Goal: Manage account settings

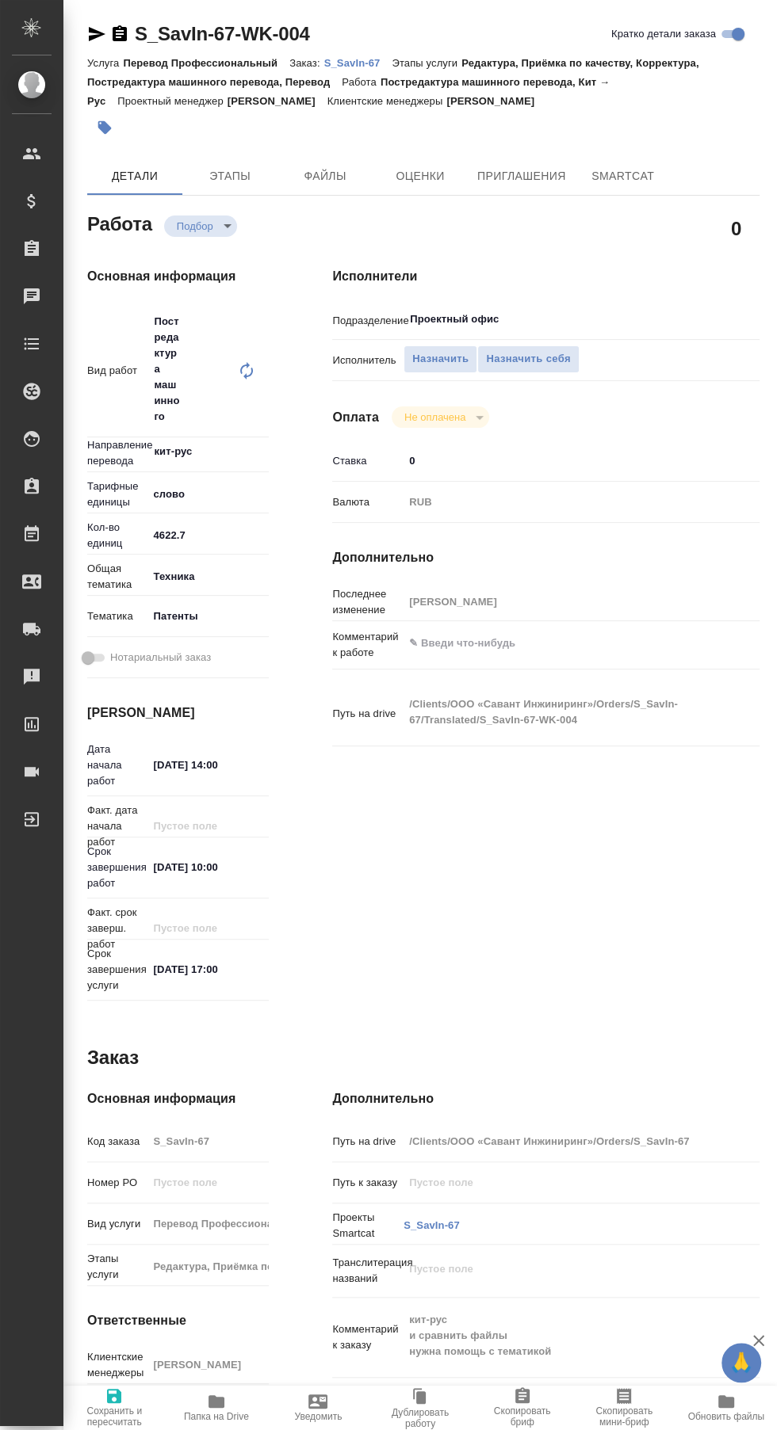
type textarea "x"
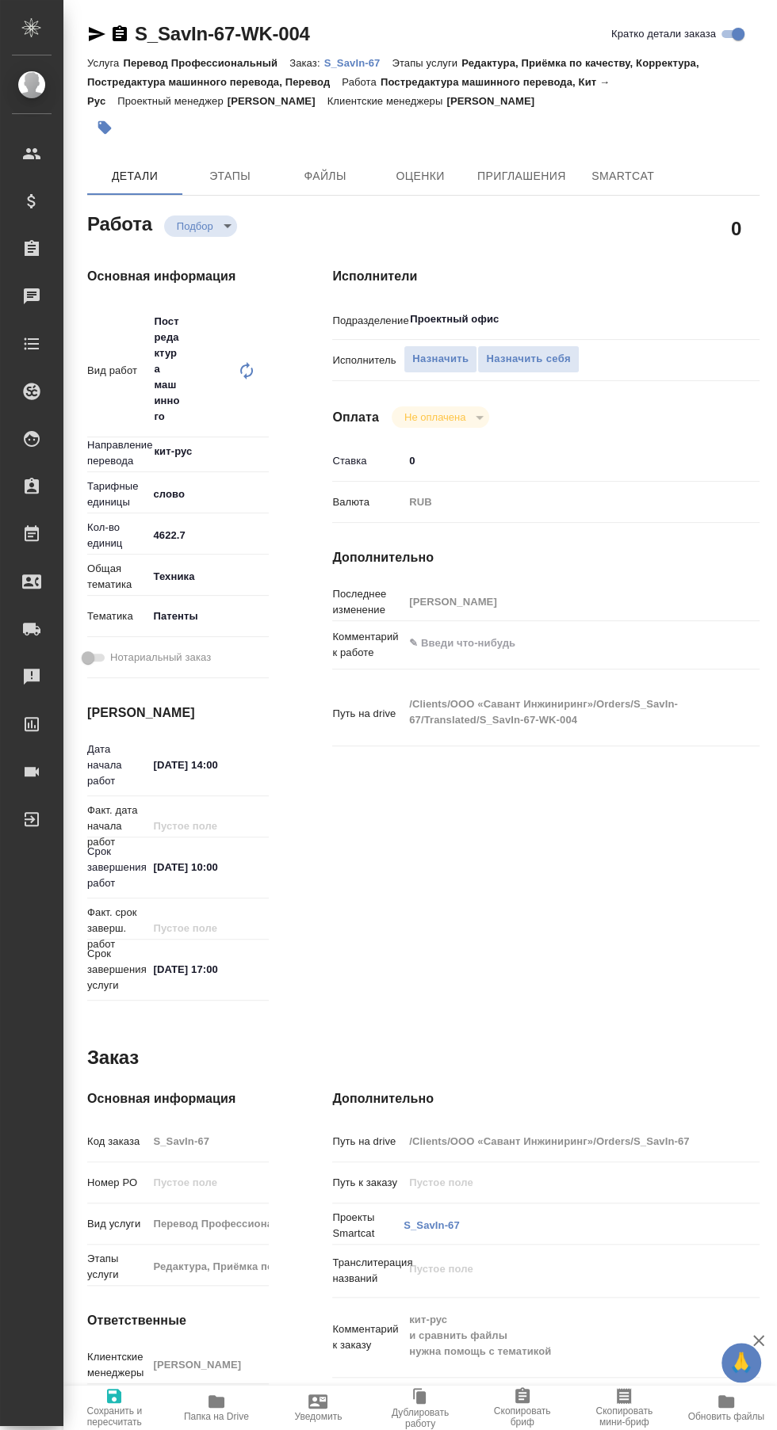
type textarea "x"
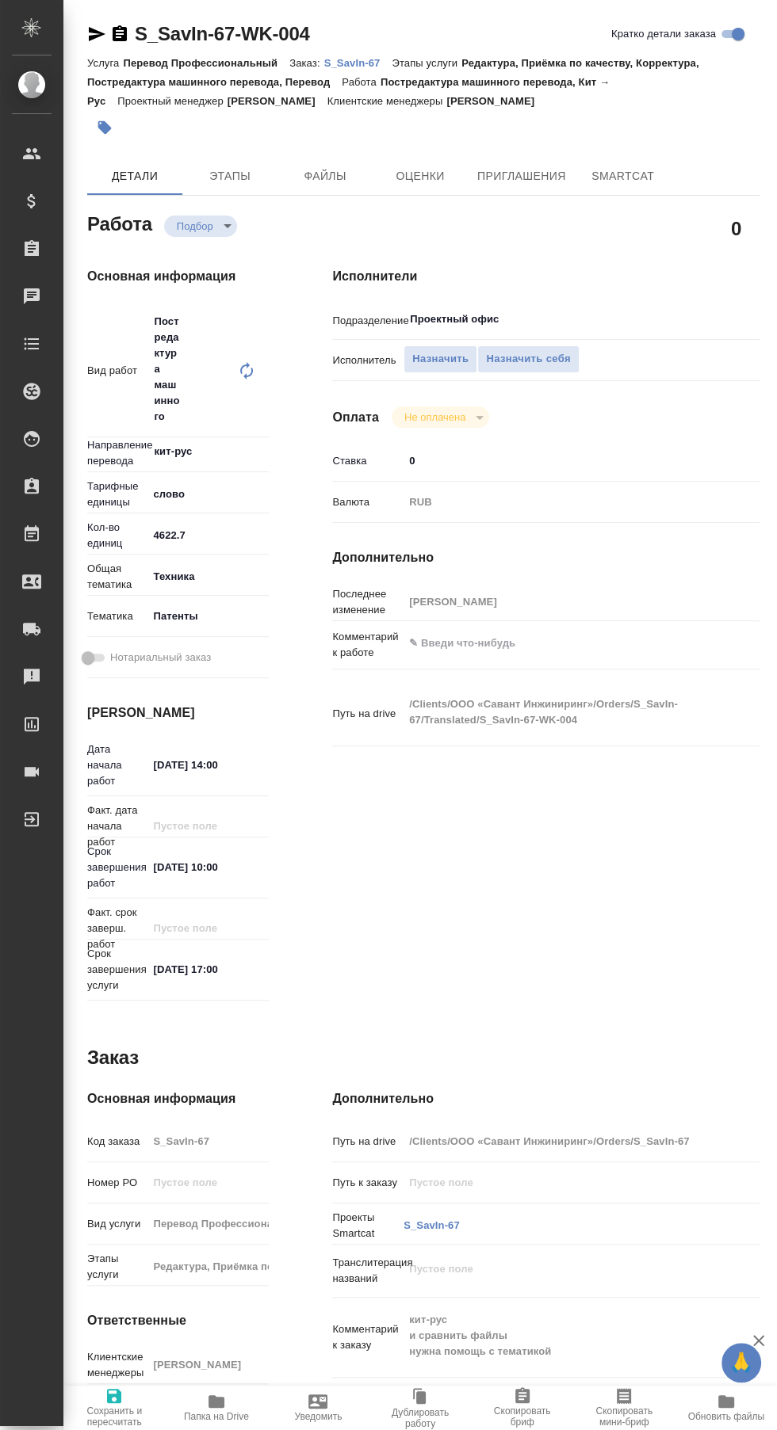
type textarea "x"
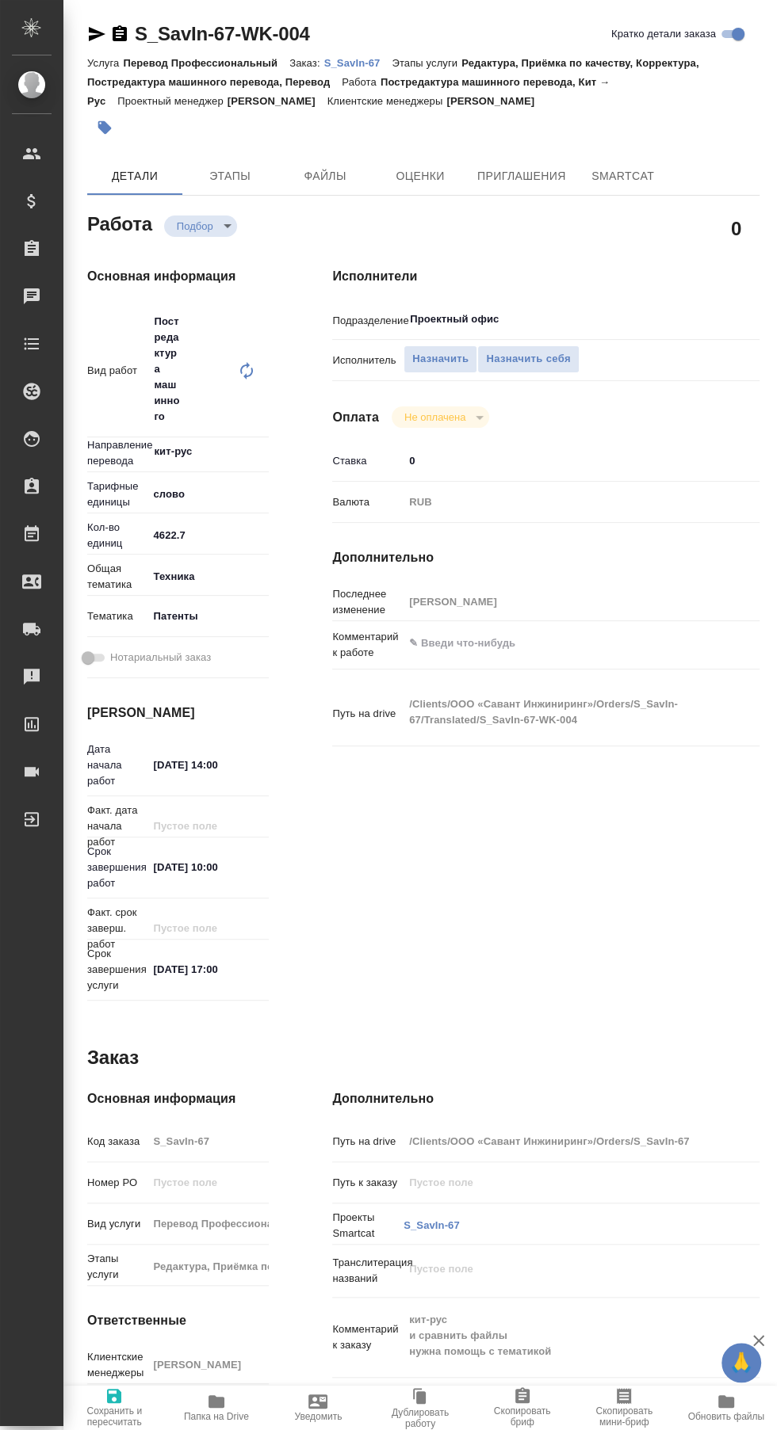
type textarea "x"
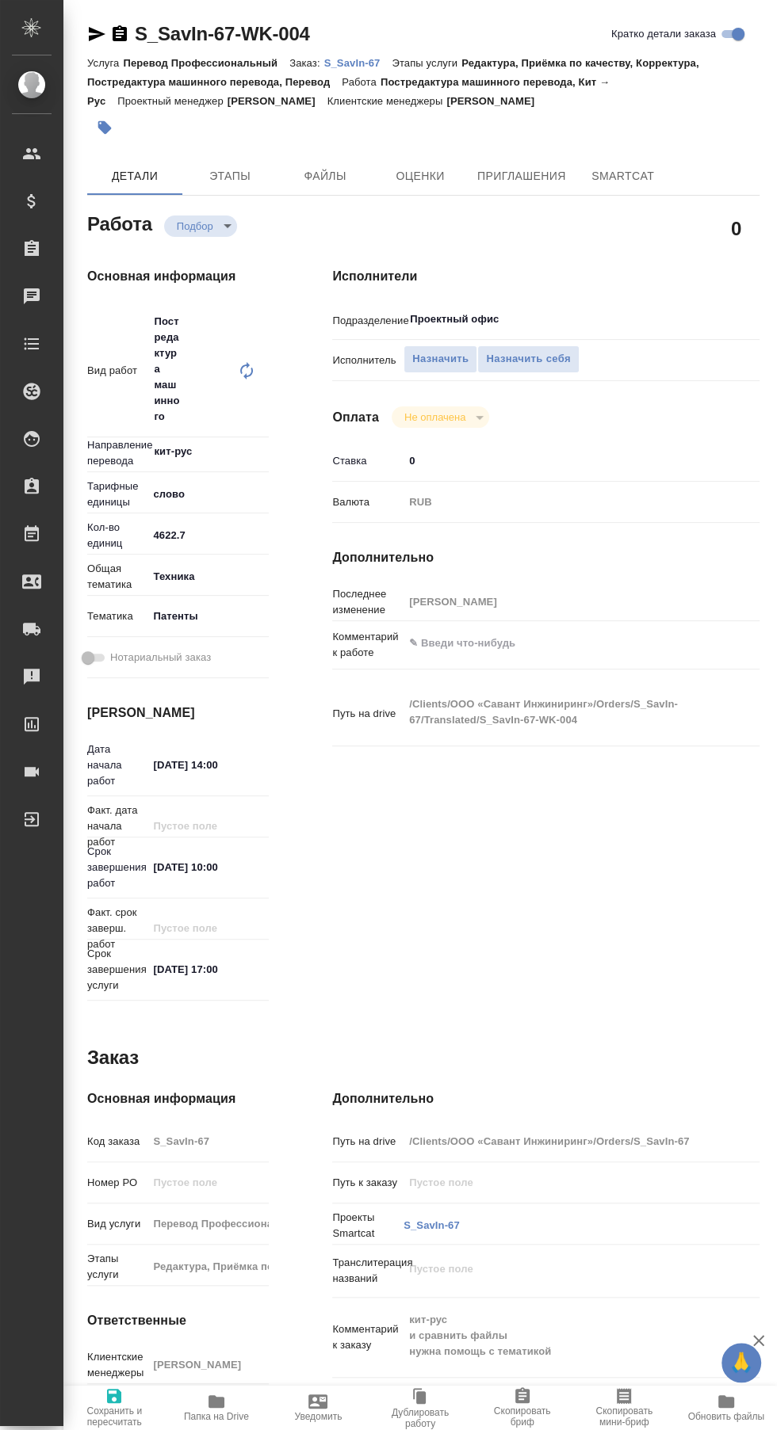
type textarea "x"
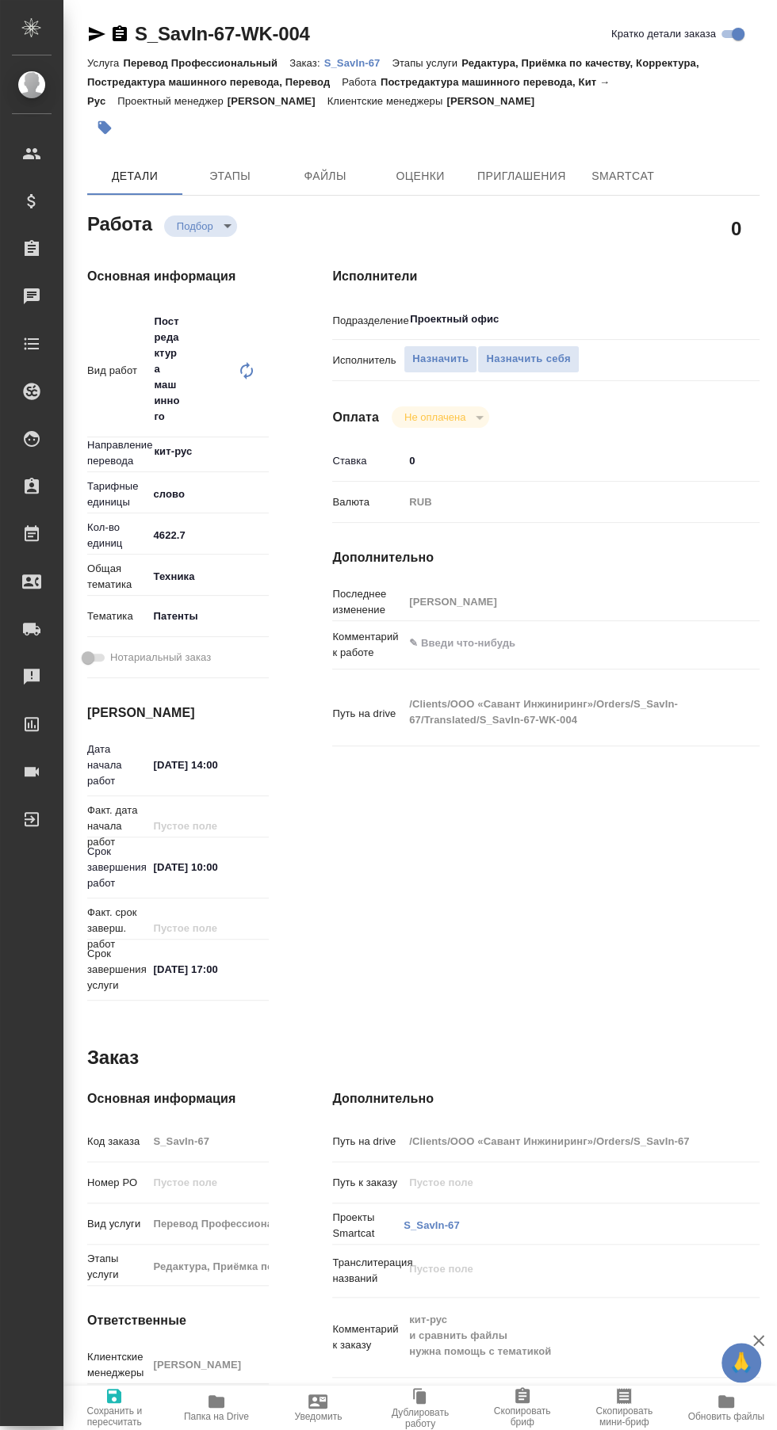
type textarea "x"
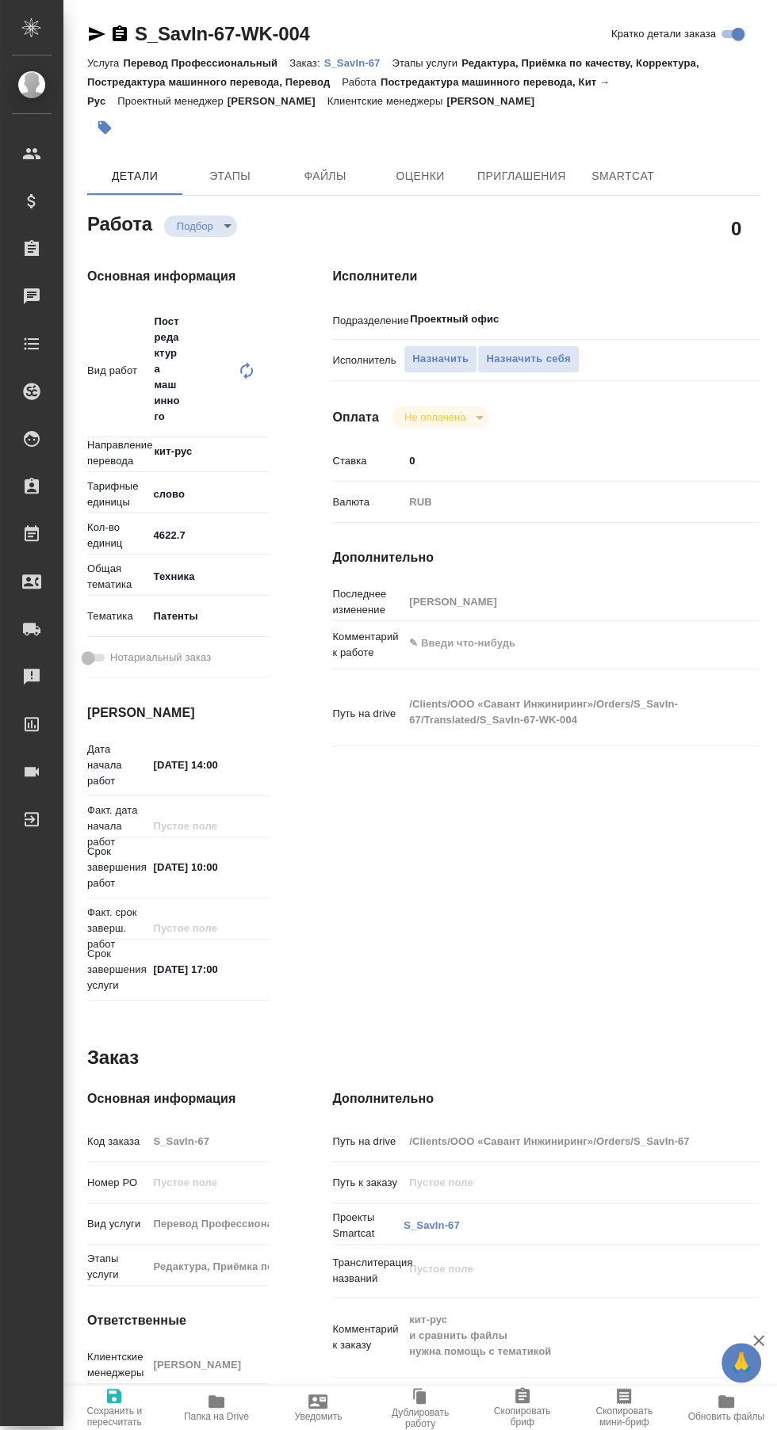
click at [351, 60] on p "S_SavIn-67" at bounding box center [358, 63] width 68 height 12
type textarea "x"
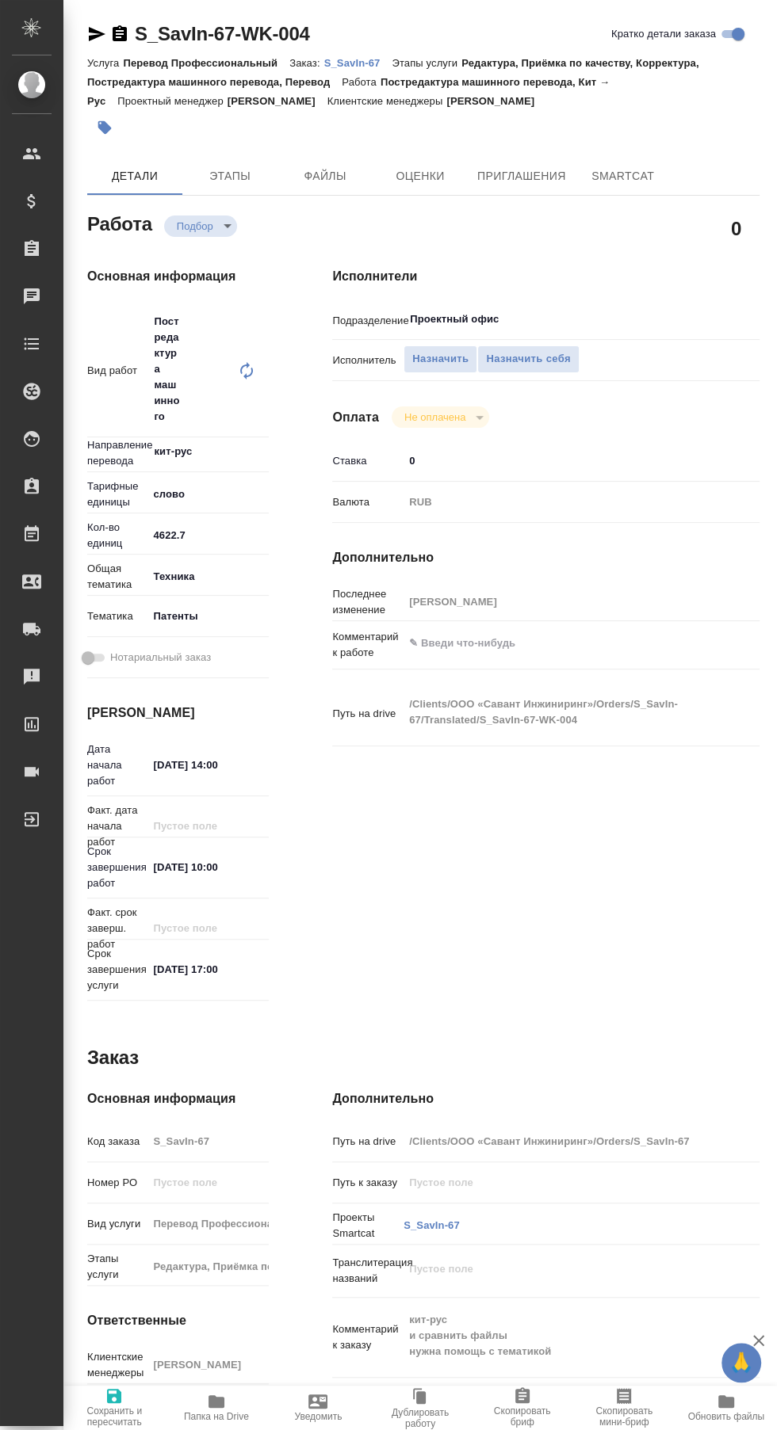
type textarea "x"
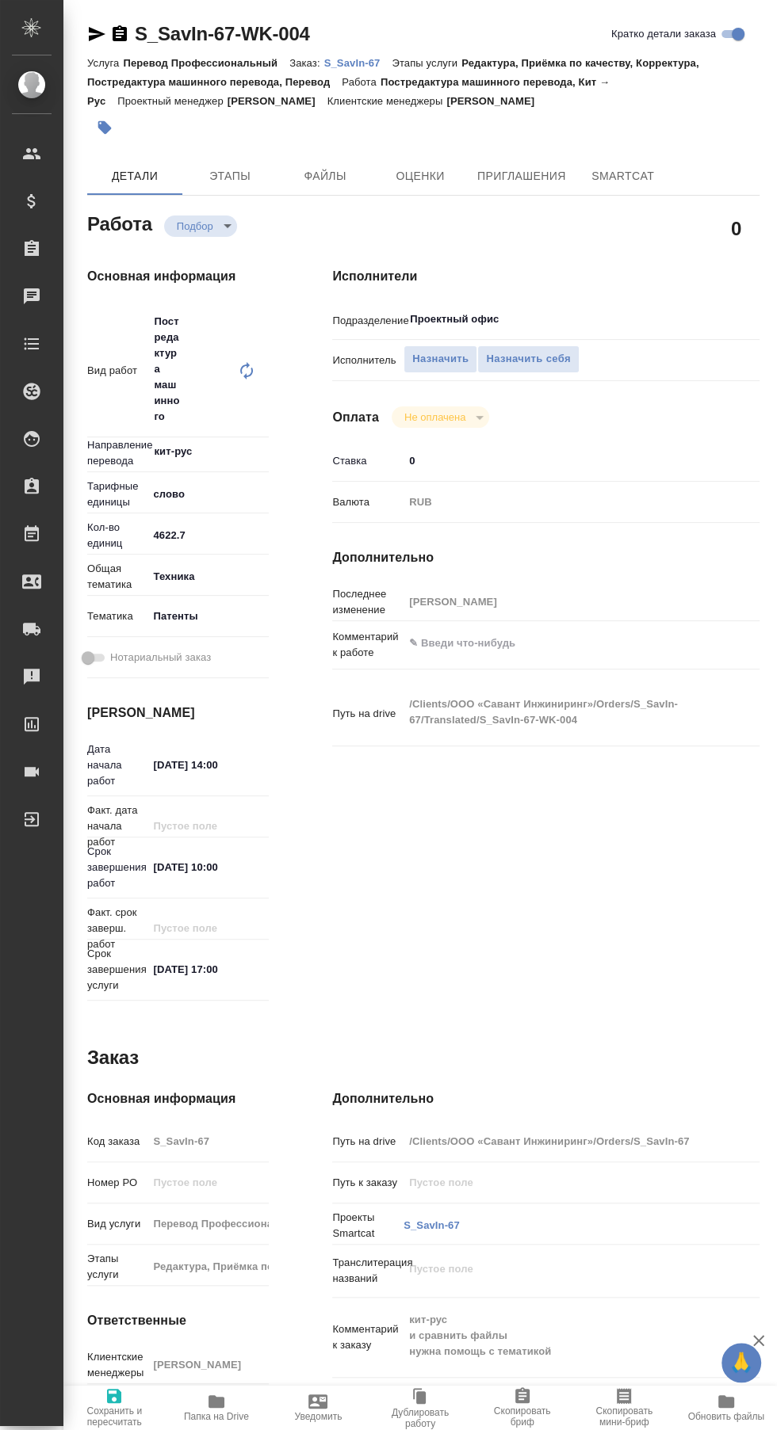
type textarea "x"
click at [216, 1417] on span "Папка на Drive" at bounding box center [216, 1416] width 65 height 11
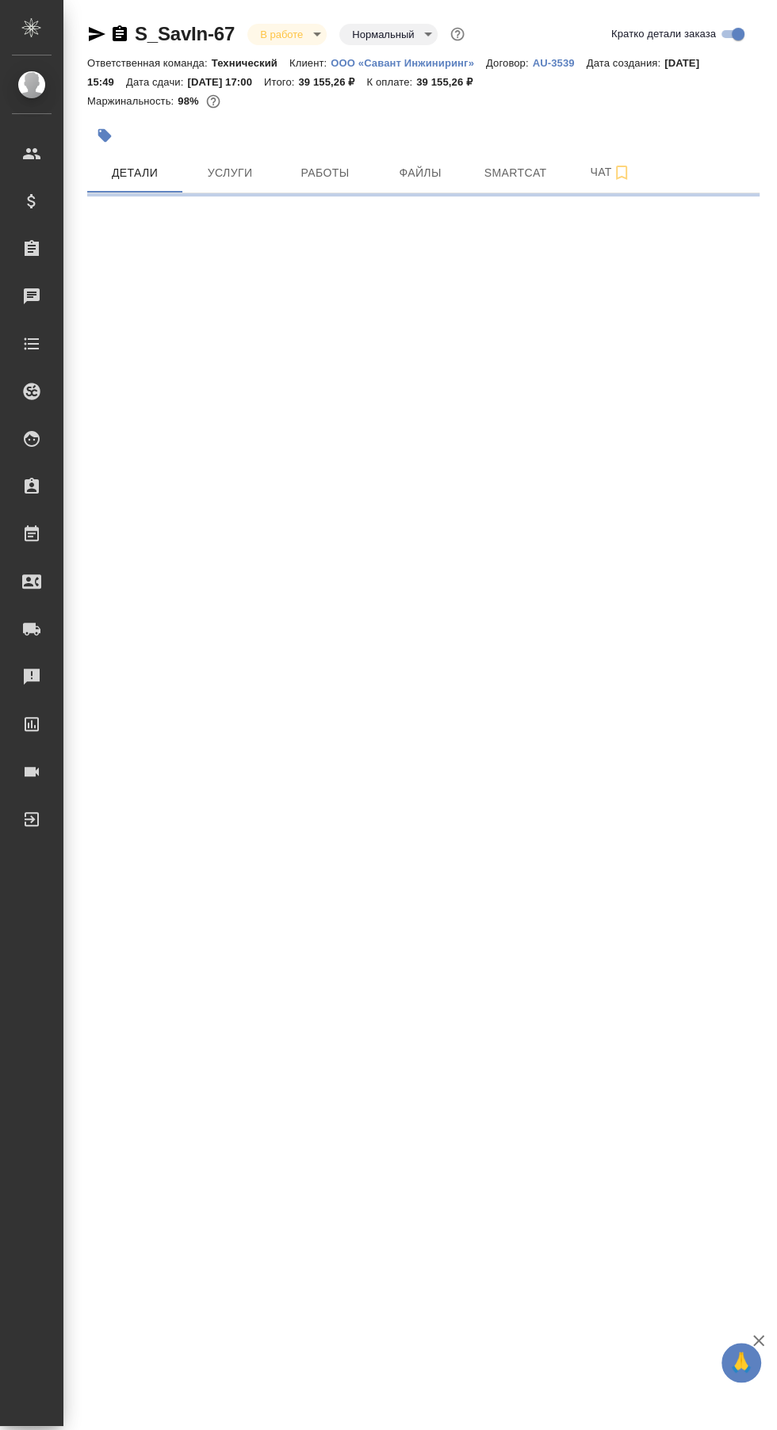
select select "RU"
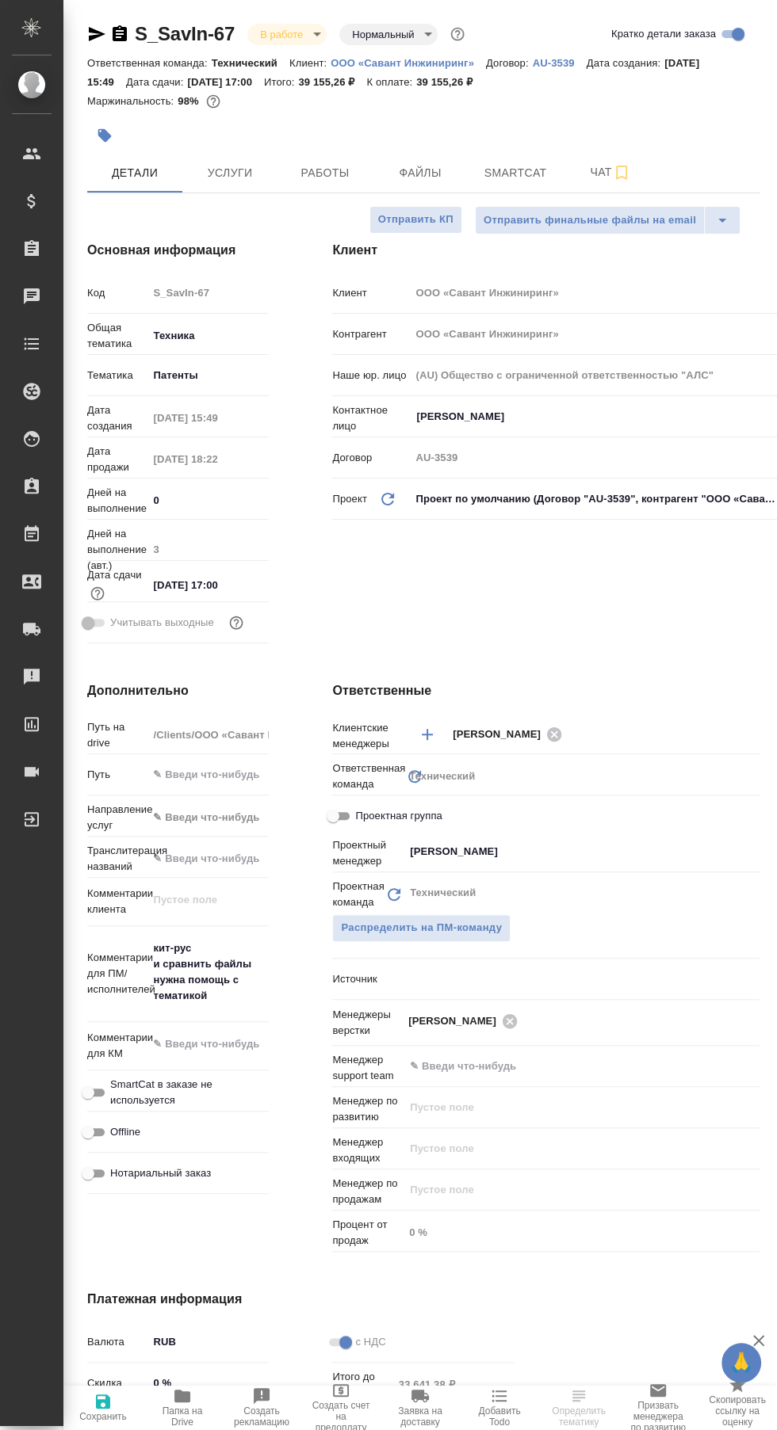
type textarea "x"
click at [326, 170] on span "Работы" at bounding box center [325, 173] width 76 height 20
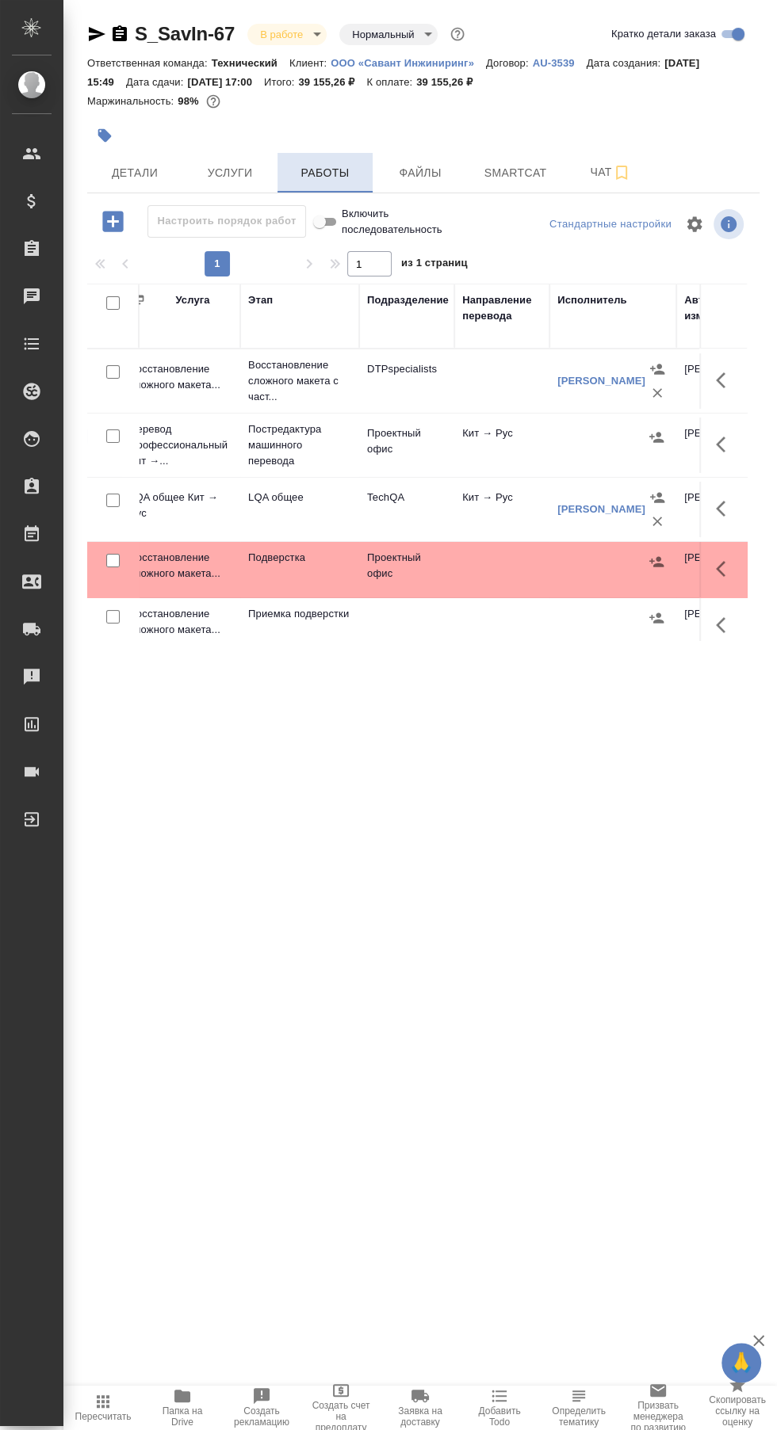
scroll to position [0, 214]
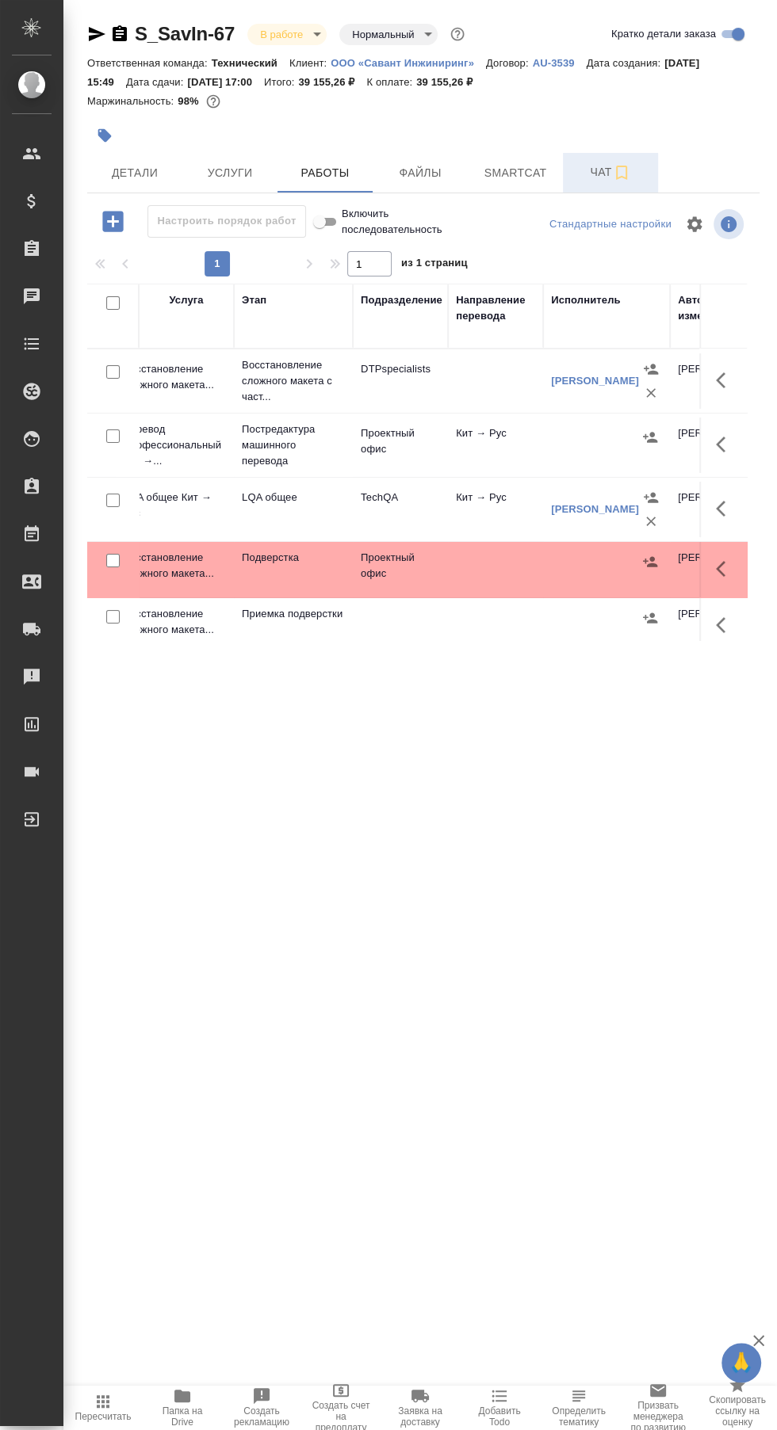
click at [582, 163] on span "Чат" at bounding box center [610, 172] width 76 height 20
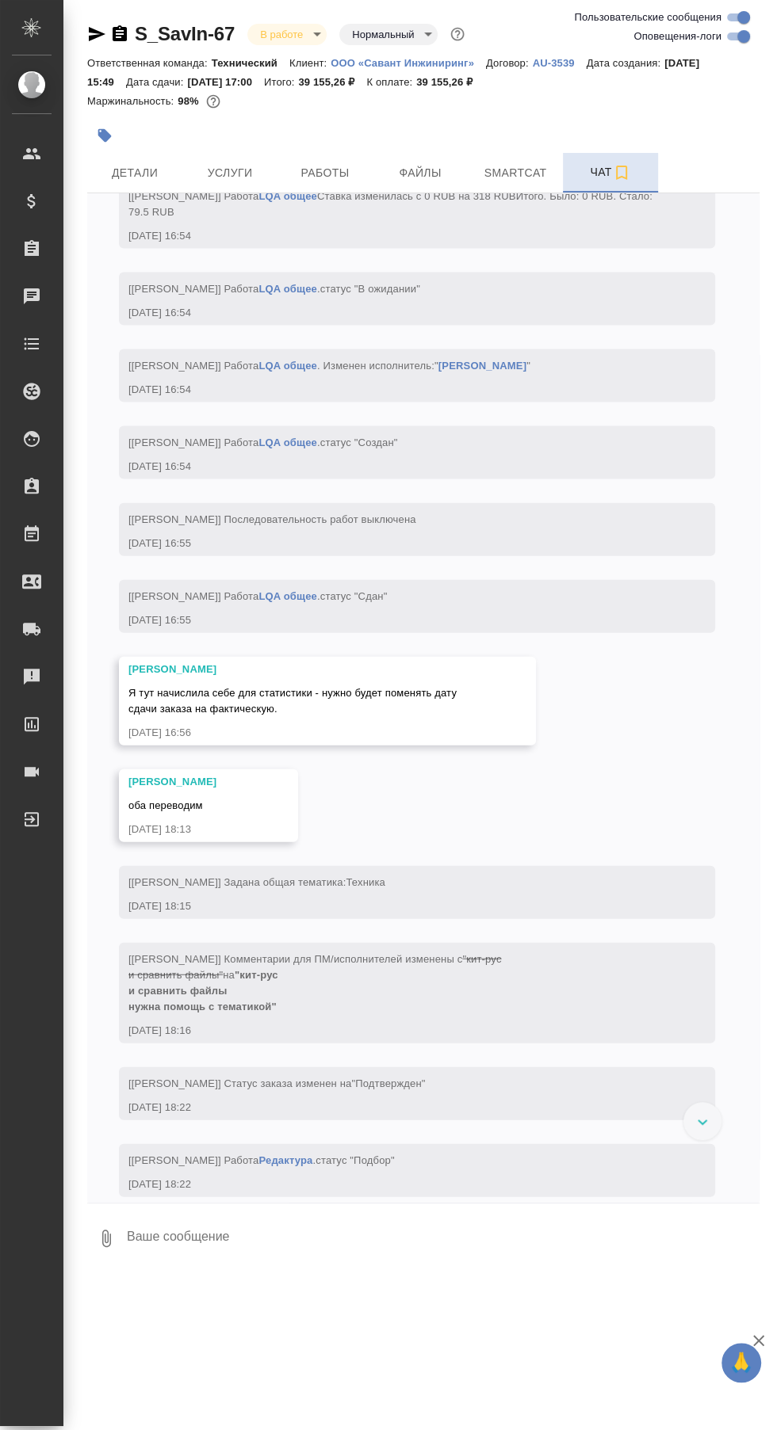
scroll to position [2197, 0]
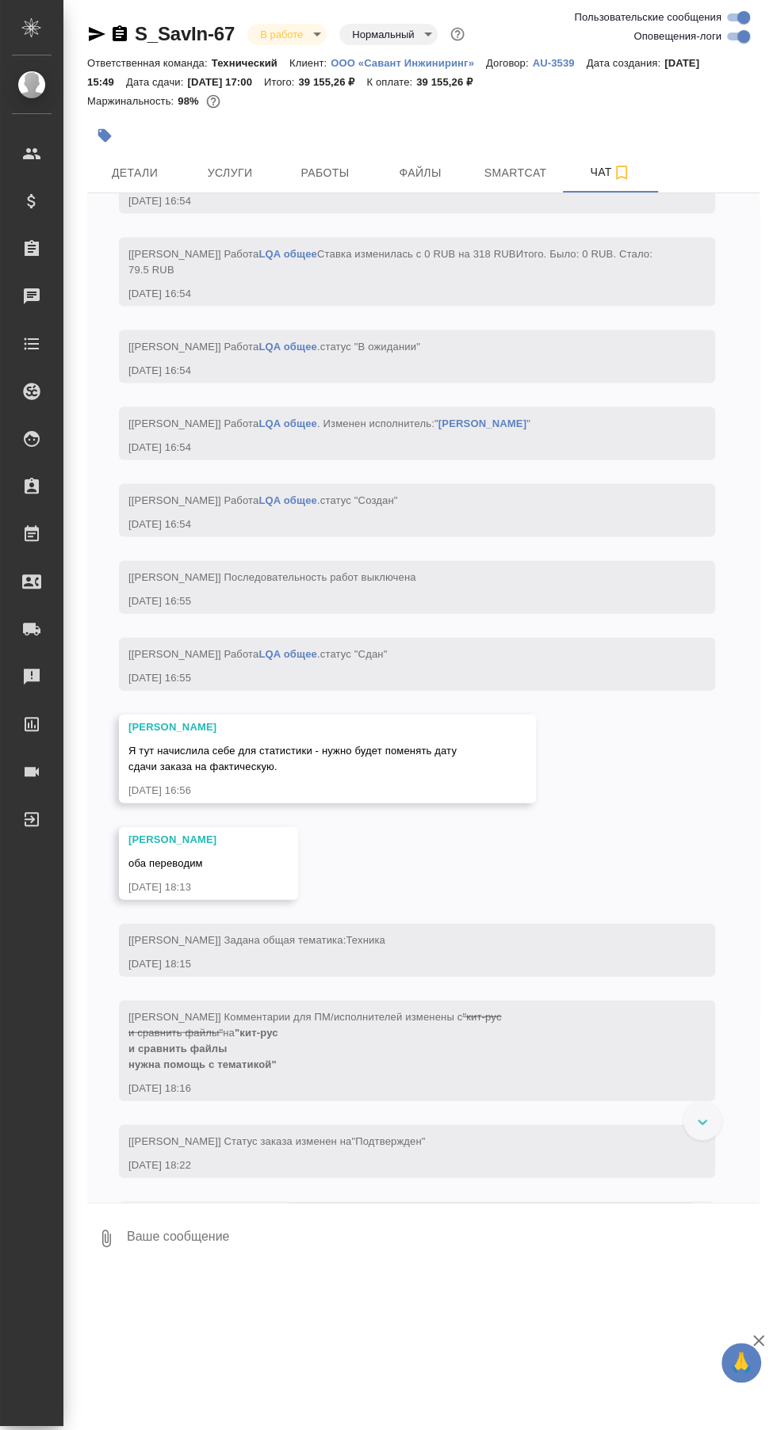
click at [293, 90] on link "LQA общее" at bounding box center [287, 84] width 59 height 12
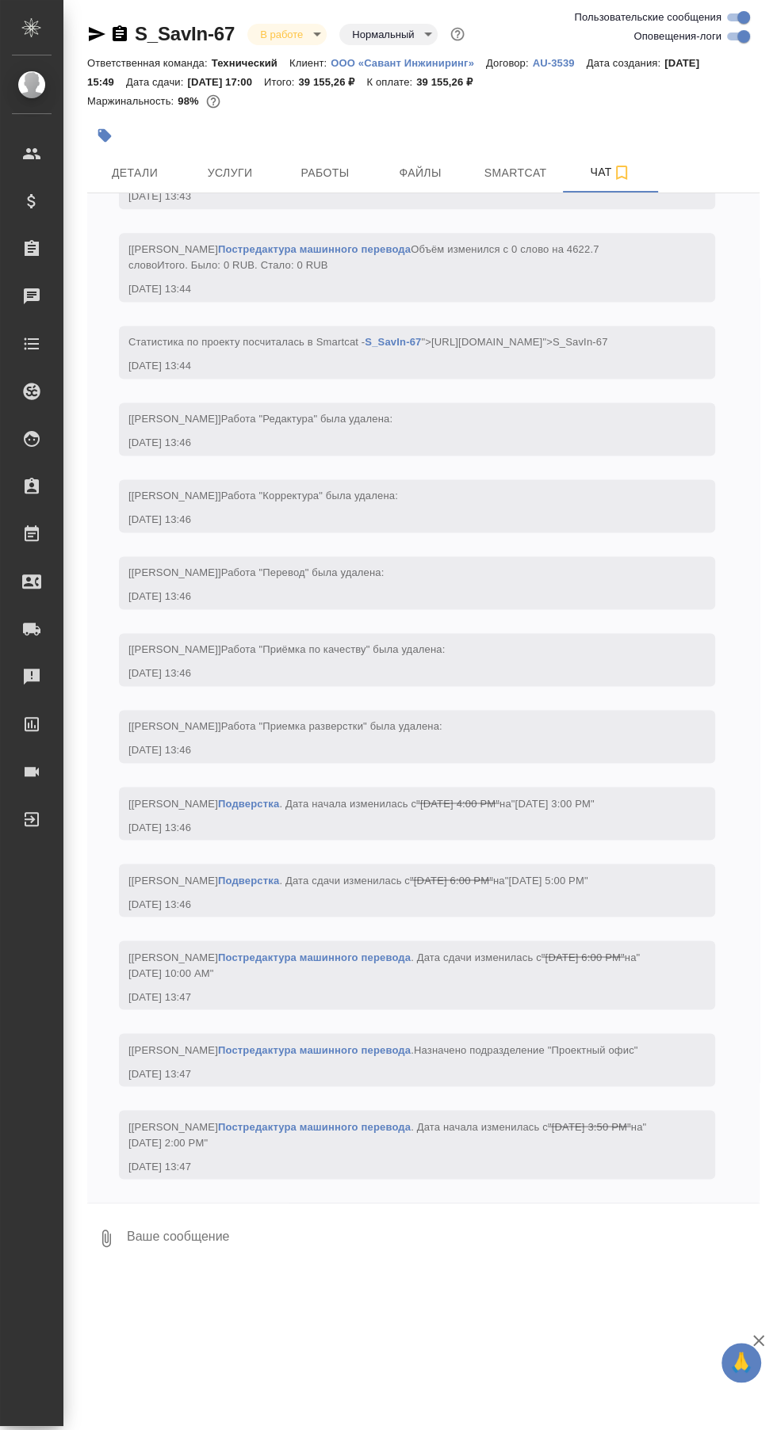
scroll to position [6213, 0]
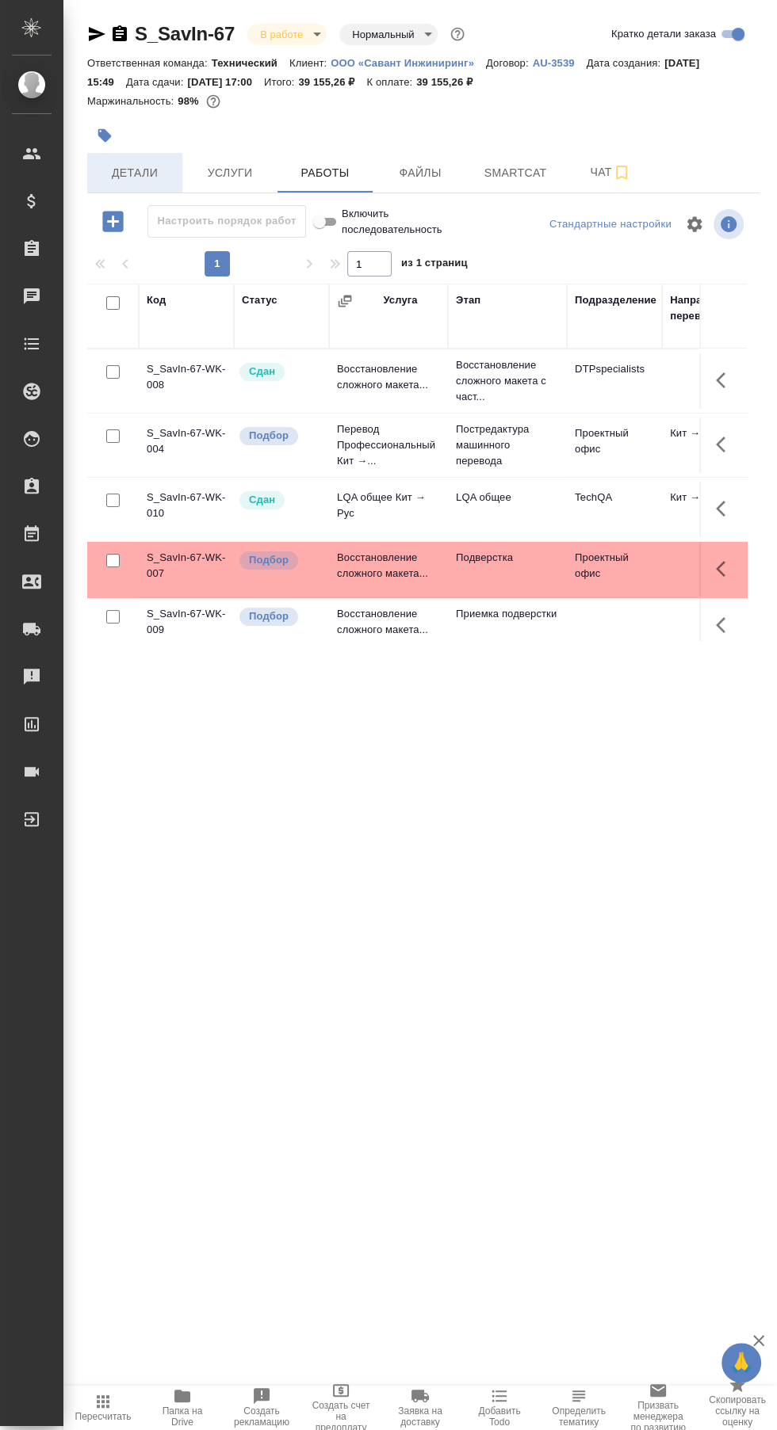
click at [151, 174] on span "Детали" at bounding box center [135, 173] width 76 height 20
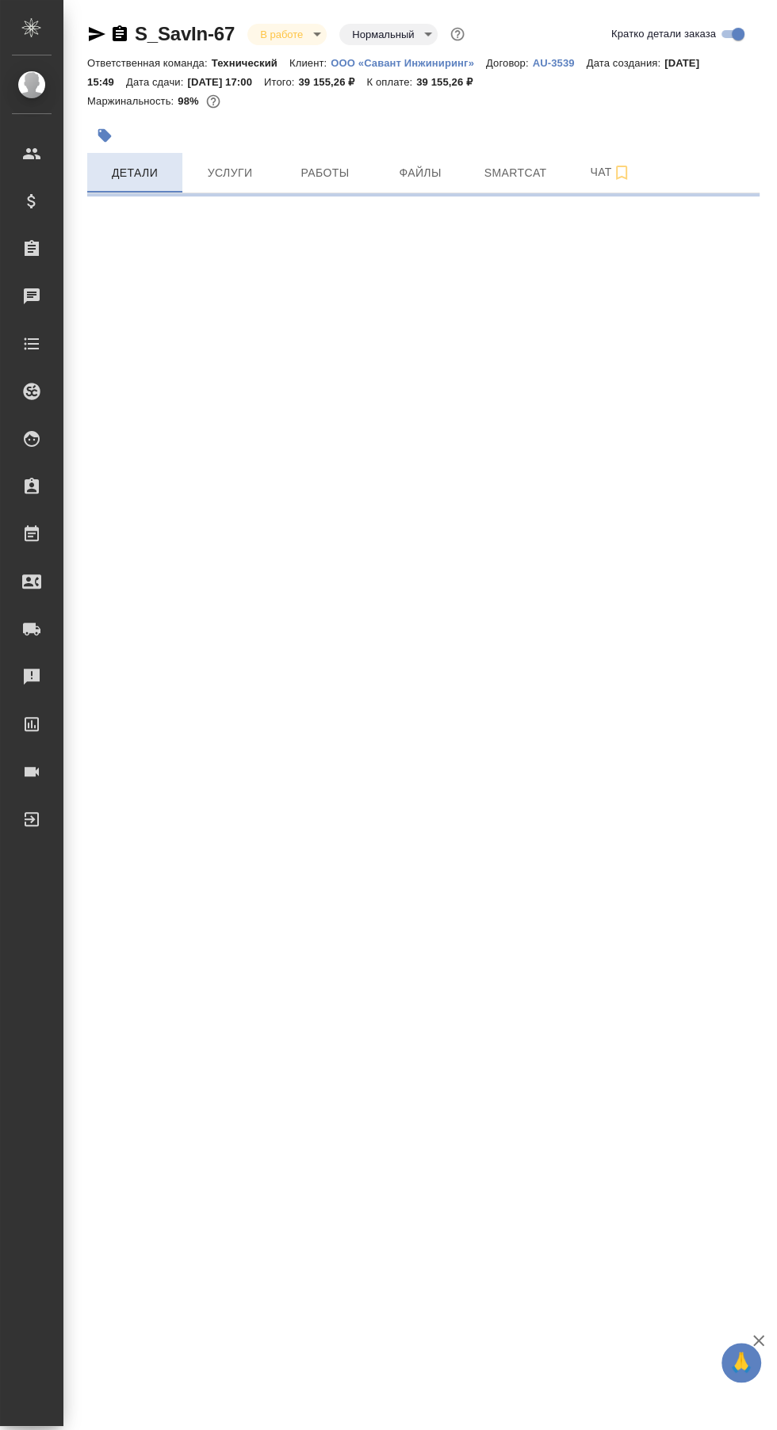
select select "RU"
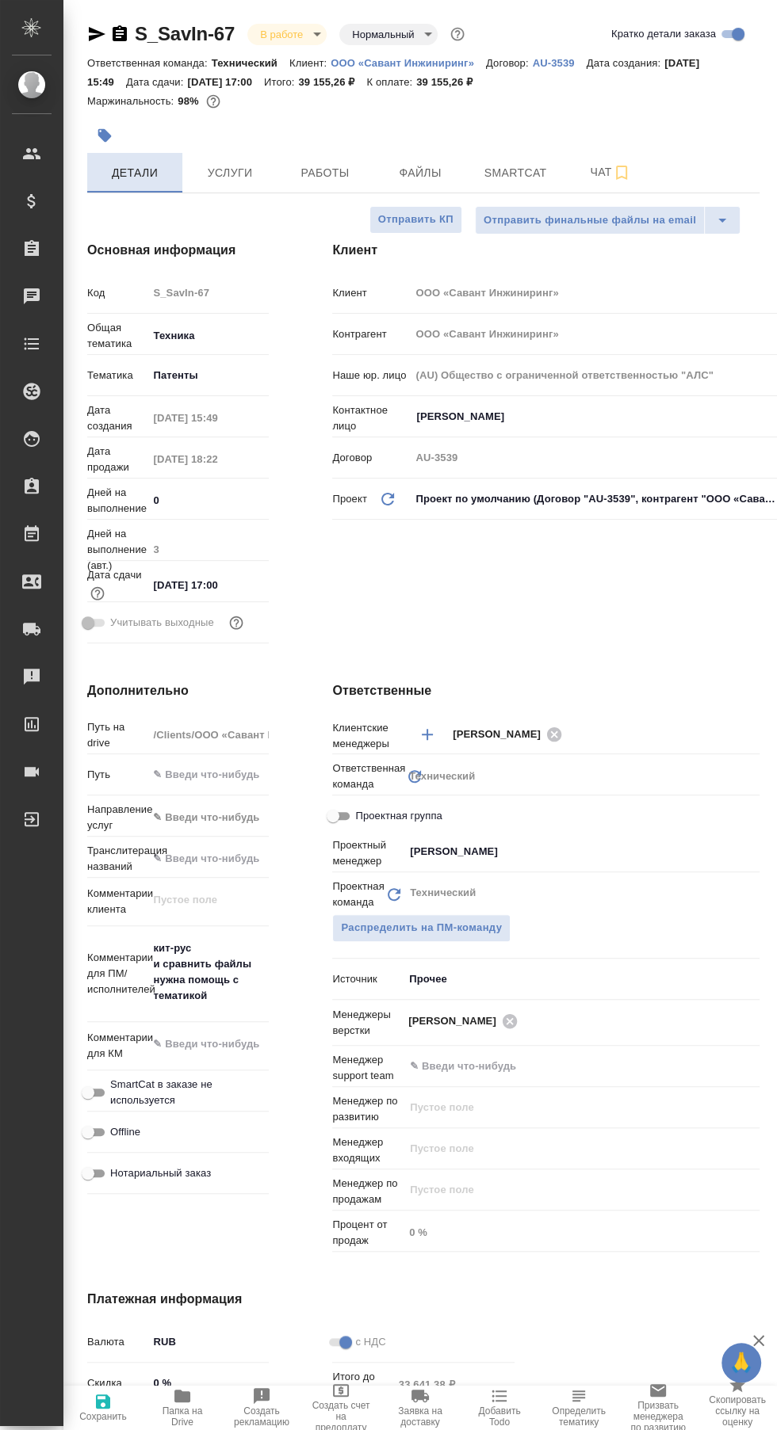
type textarea "x"
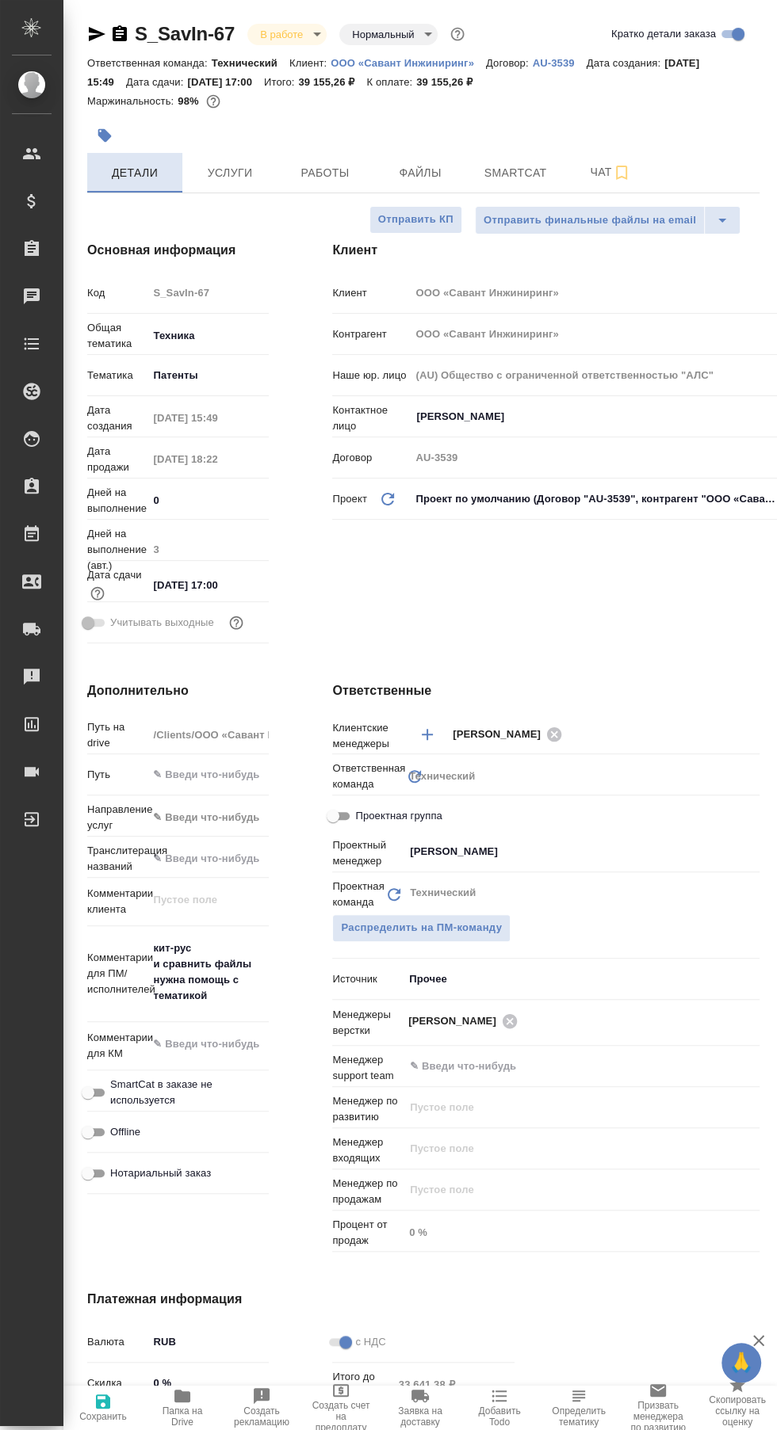
type textarea "x"
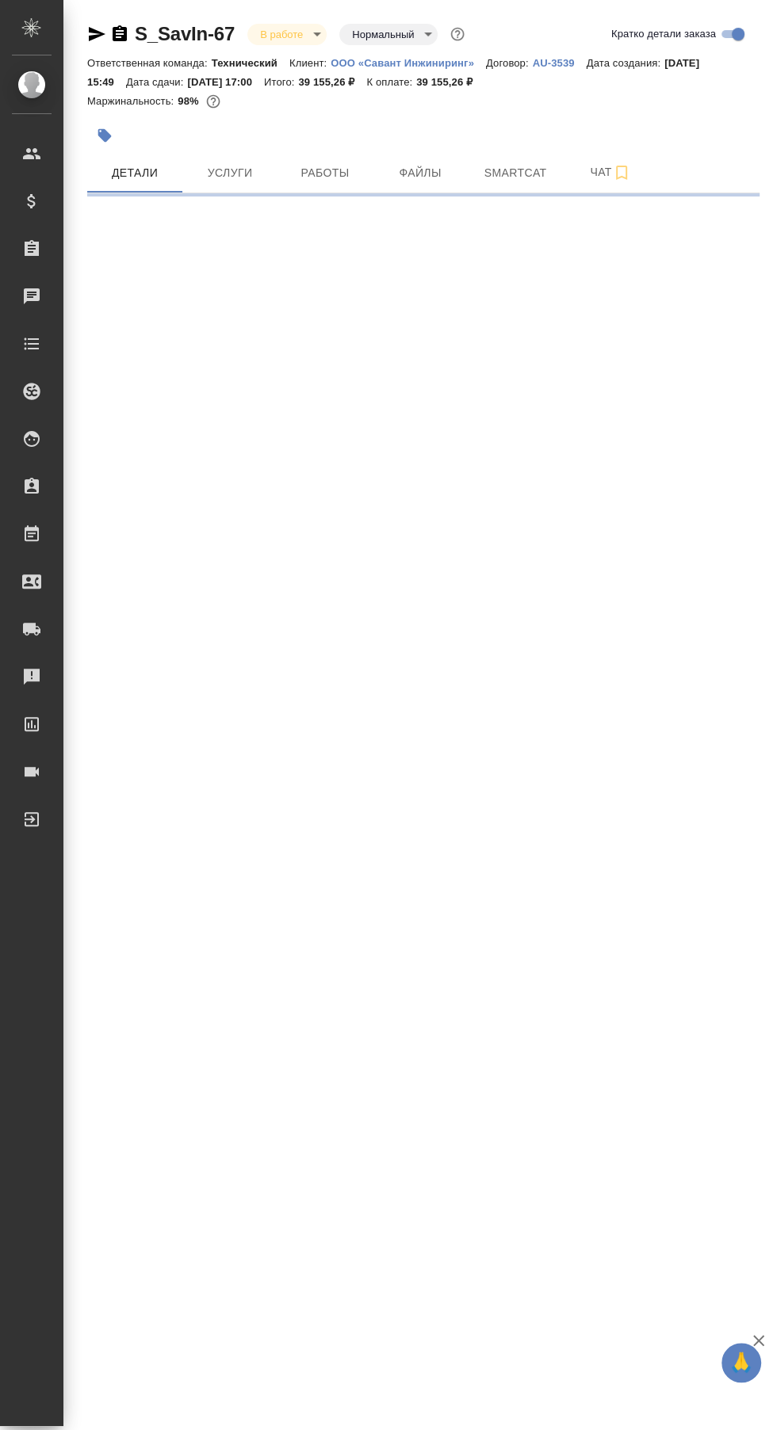
select select "RU"
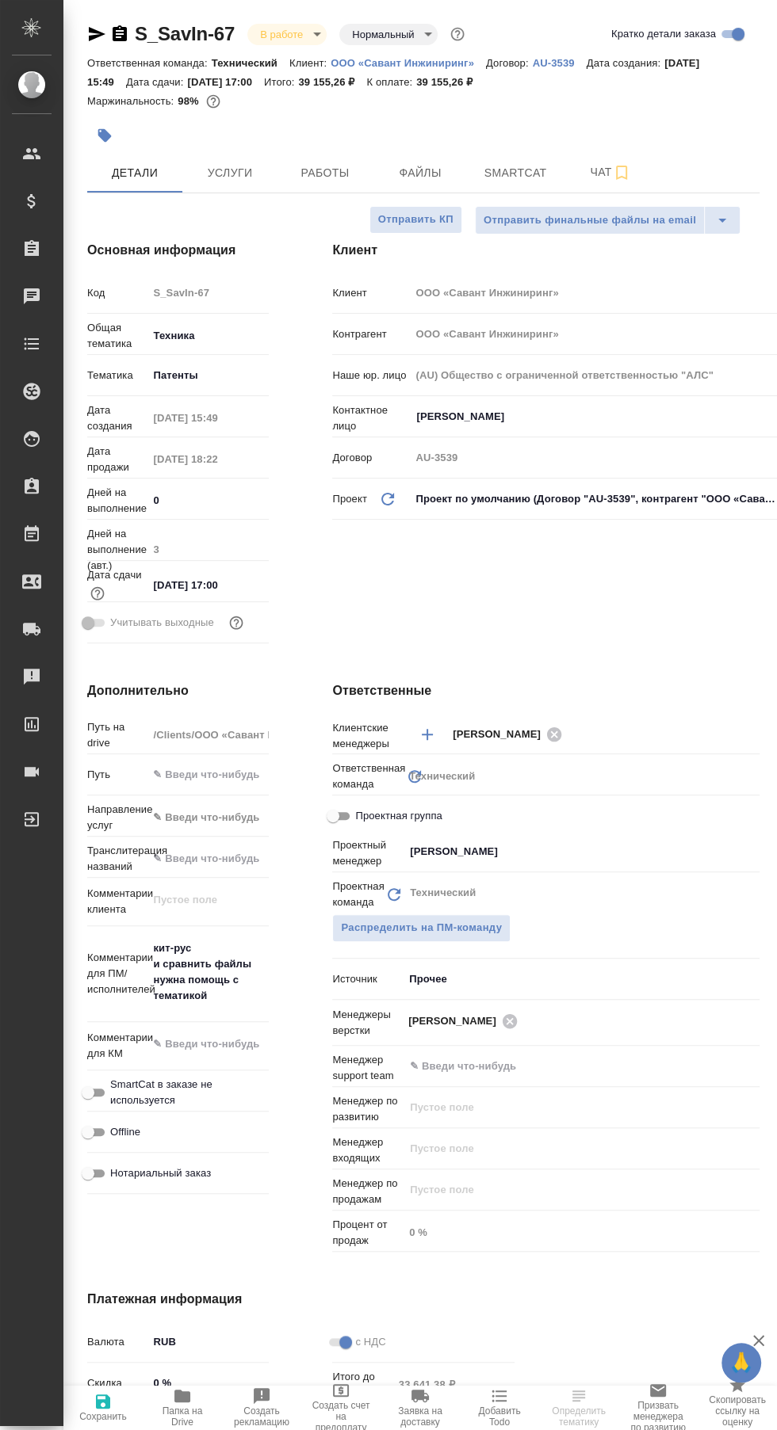
type textarea "x"
click at [334, 133] on div at bounding box center [311, 135] width 448 height 35
click at [323, 172] on span "Работы" at bounding box center [325, 173] width 76 height 20
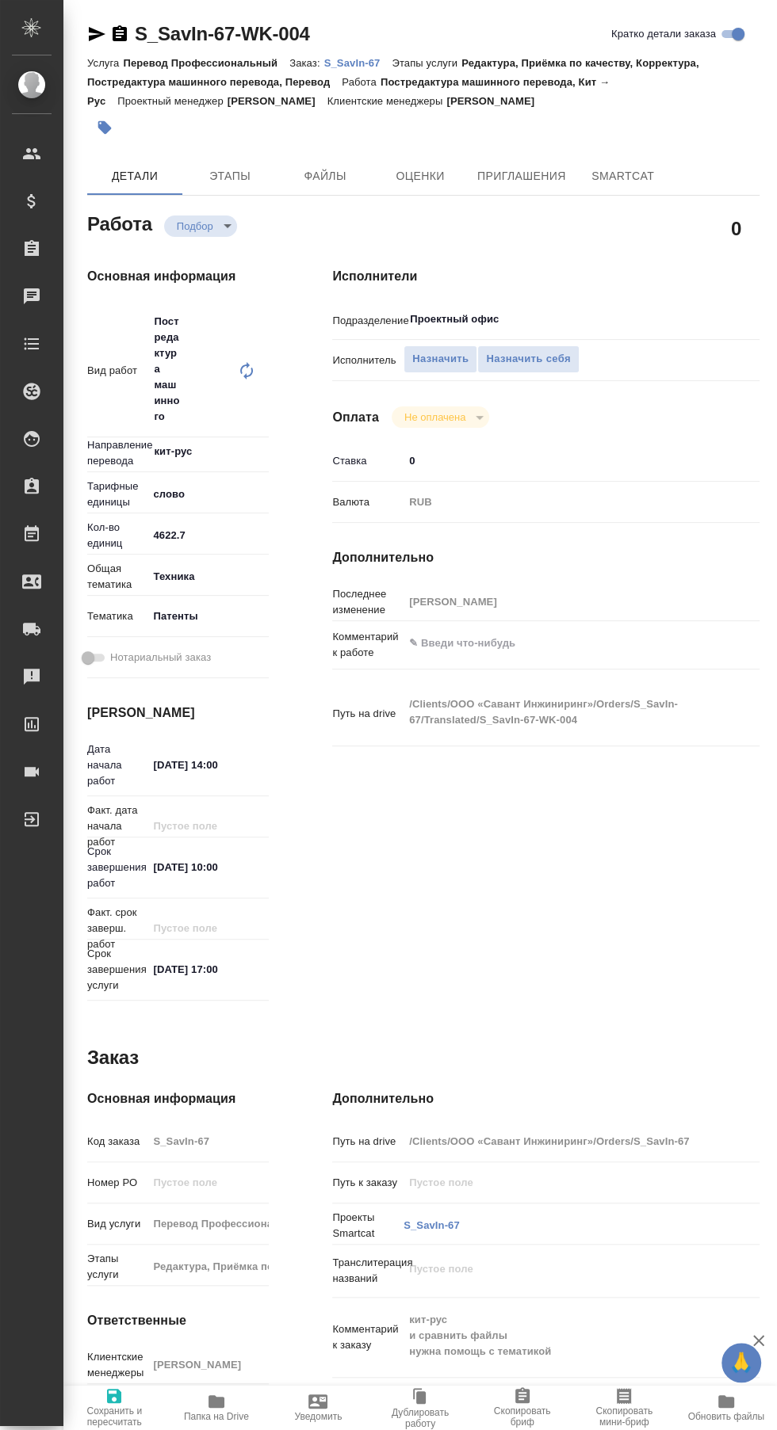
type textarea "x"
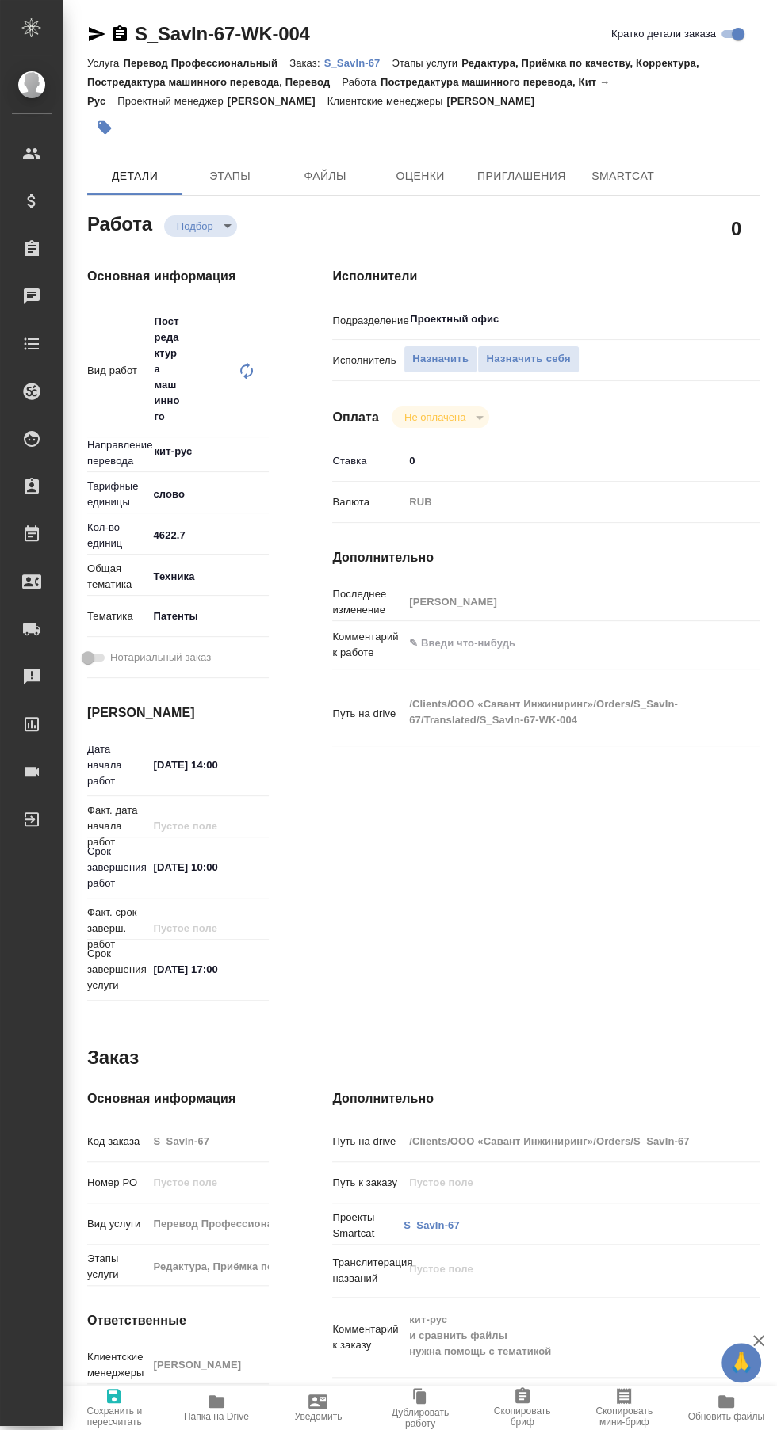
type textarea "x"
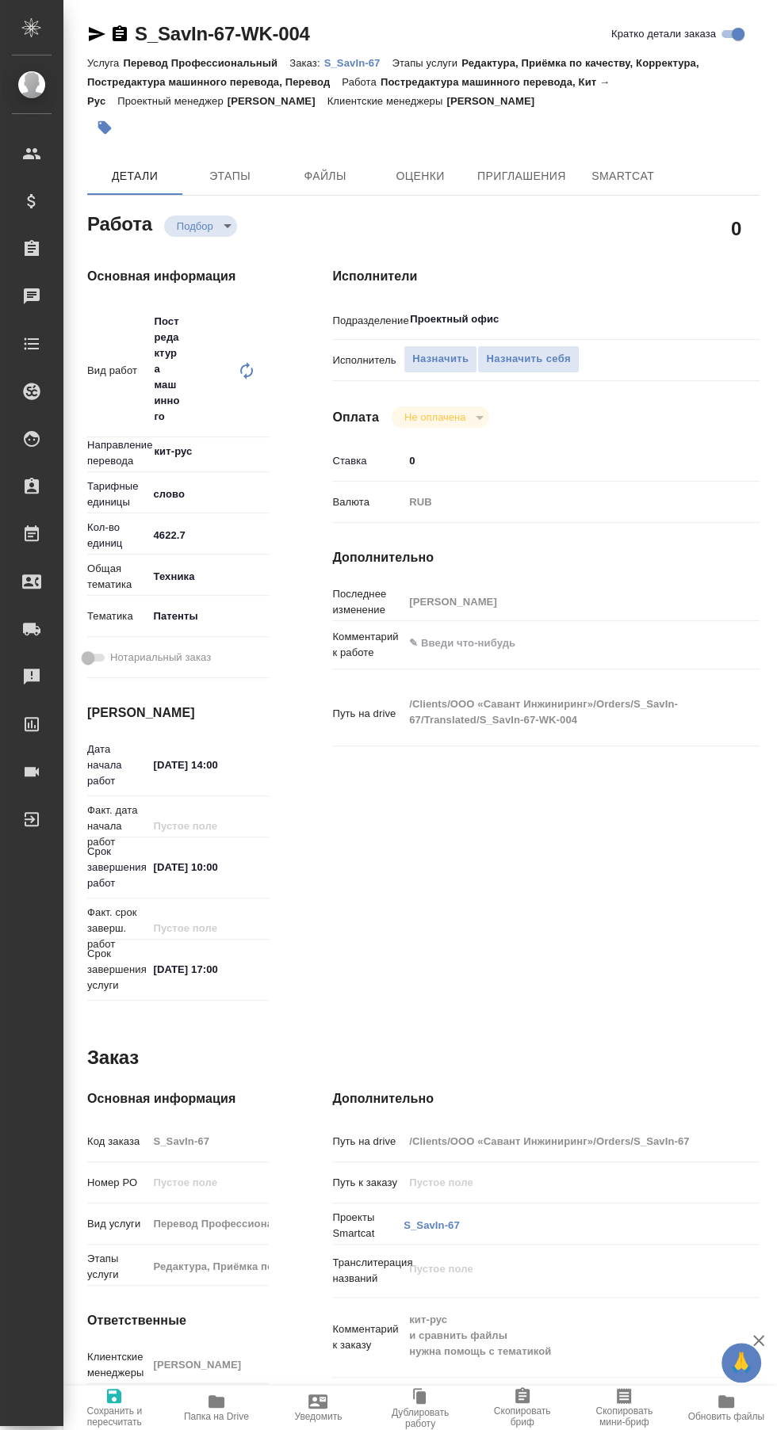
type textarea "x"
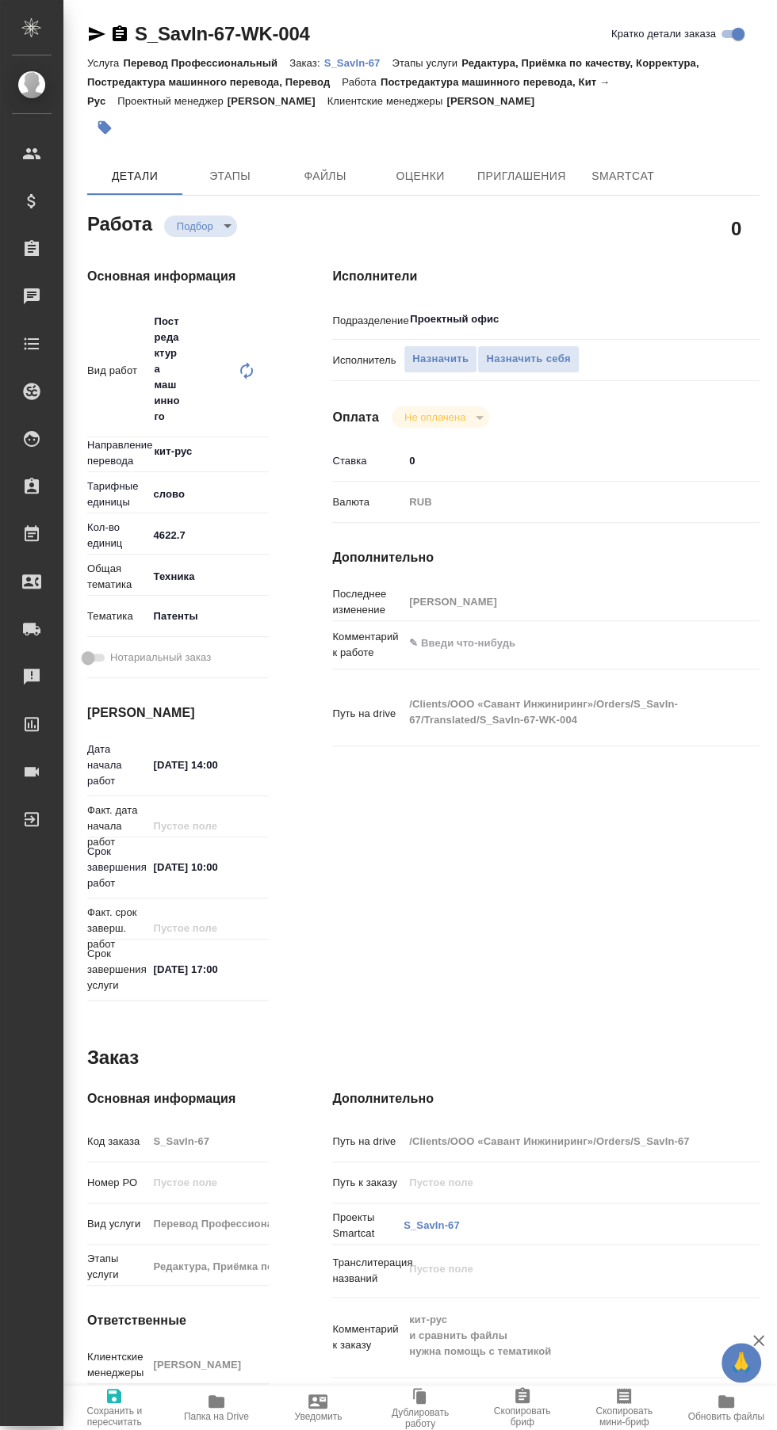
type textarea "x"
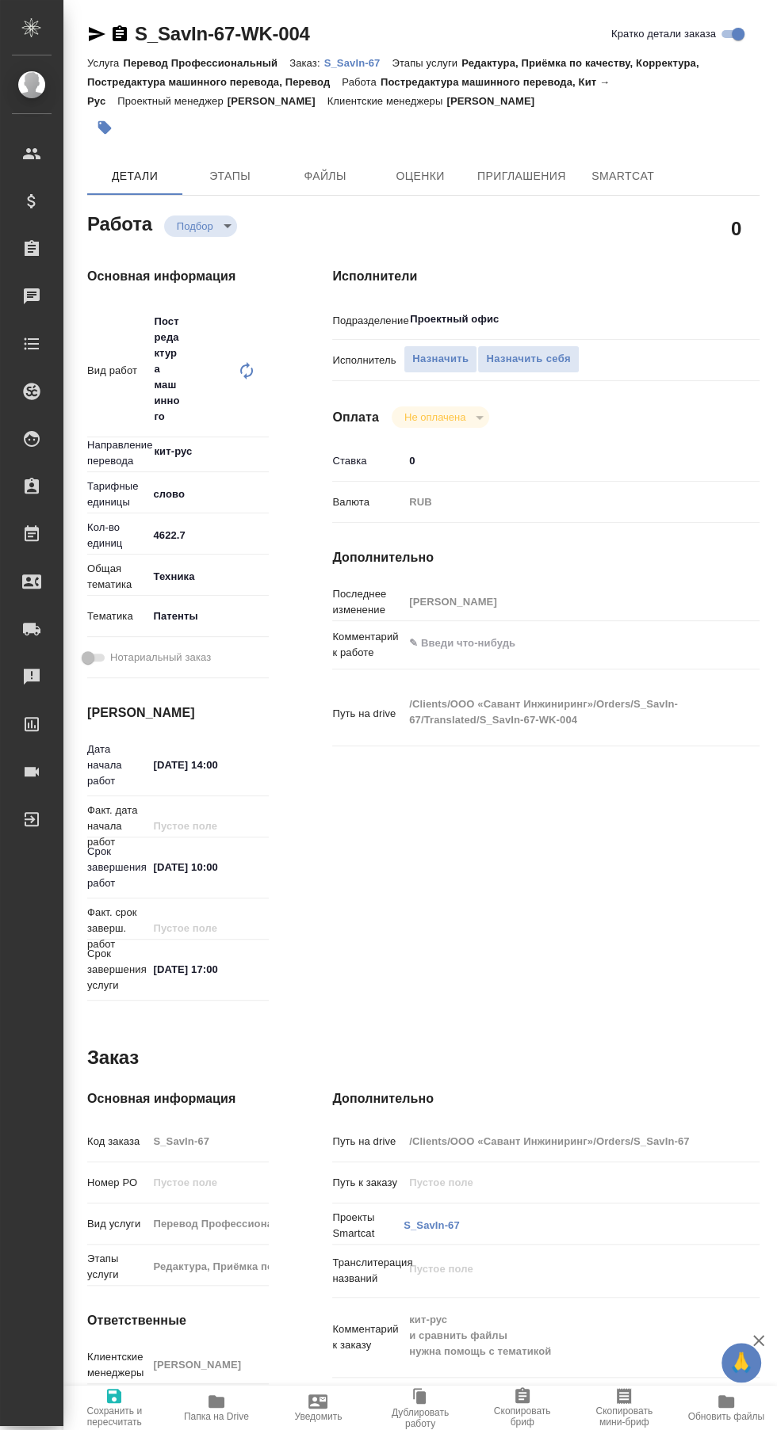
type textarea "x"
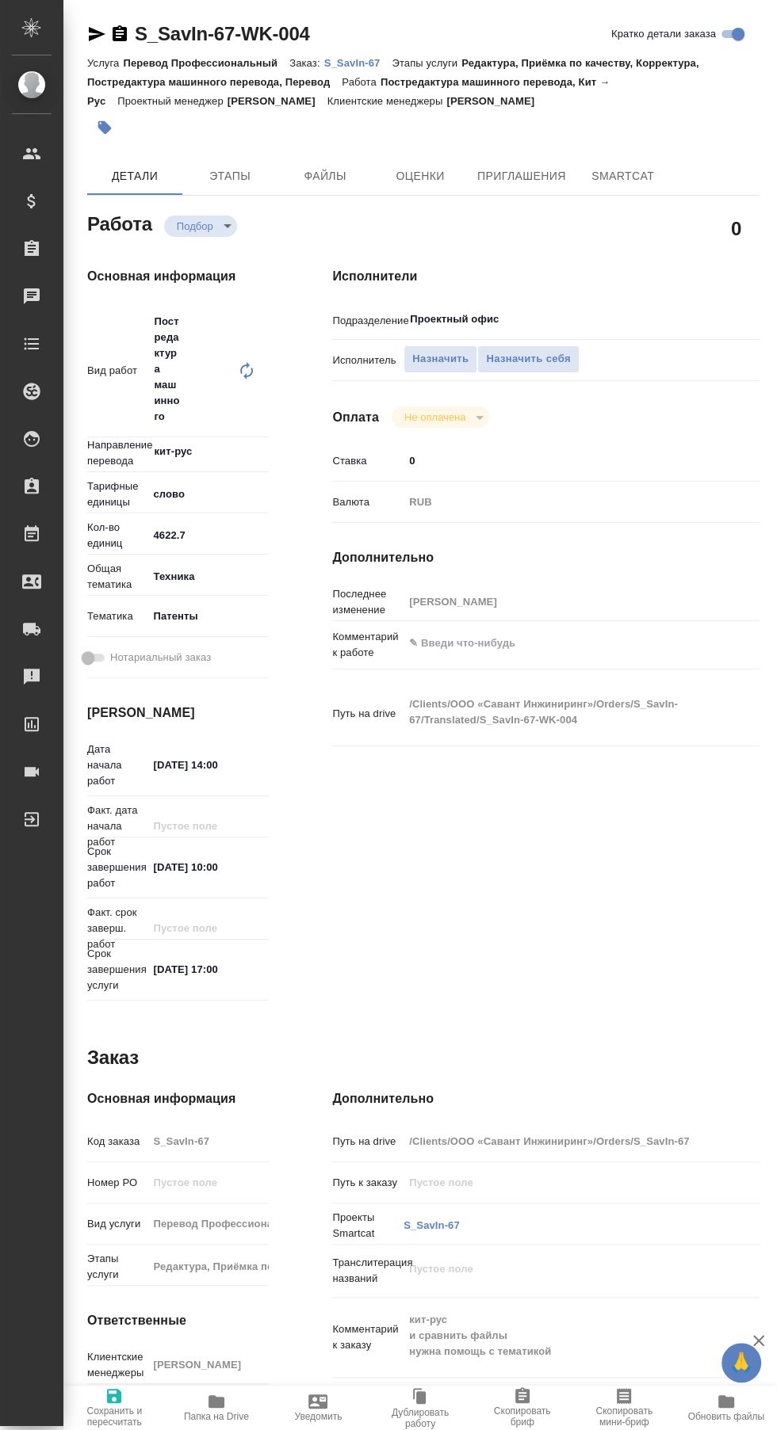
type textarea "x"
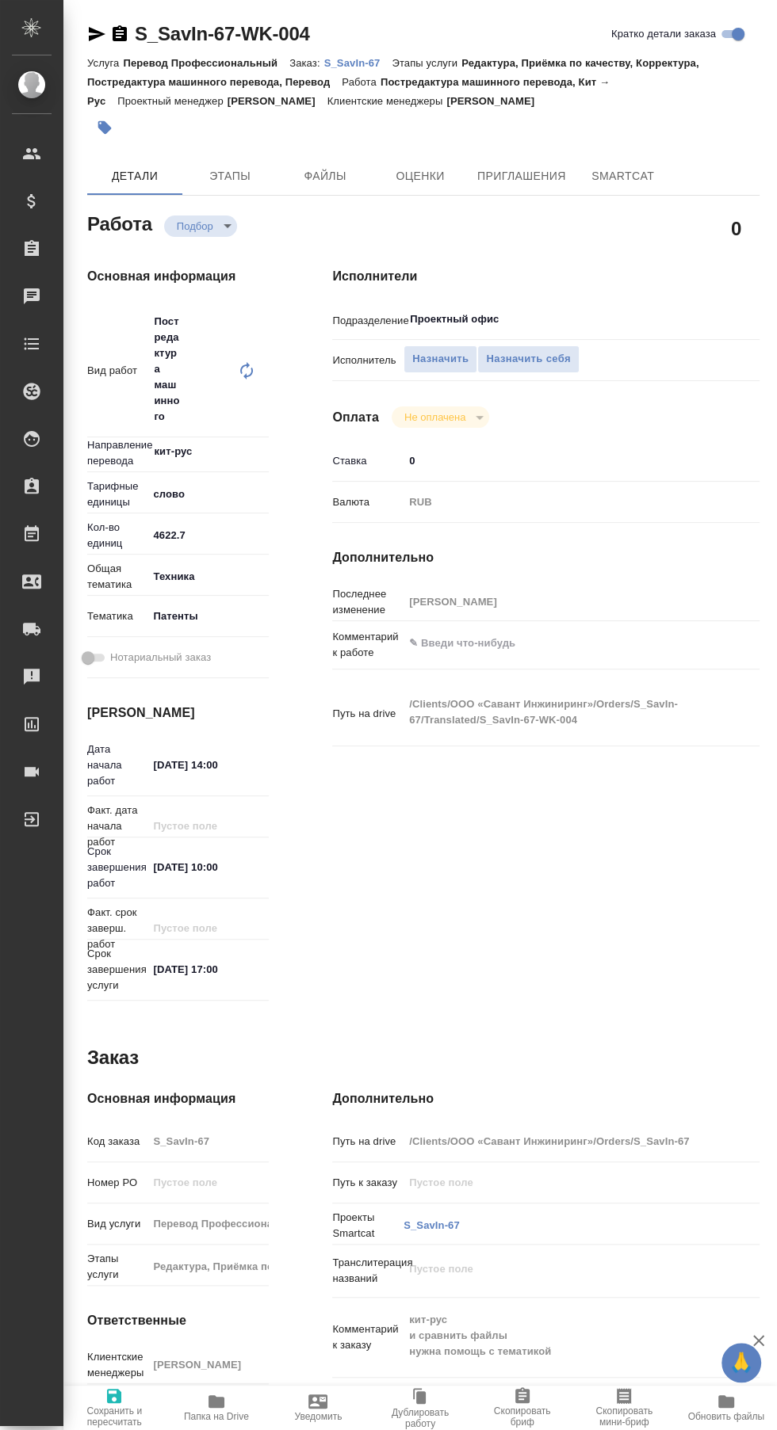
type textarea "x"
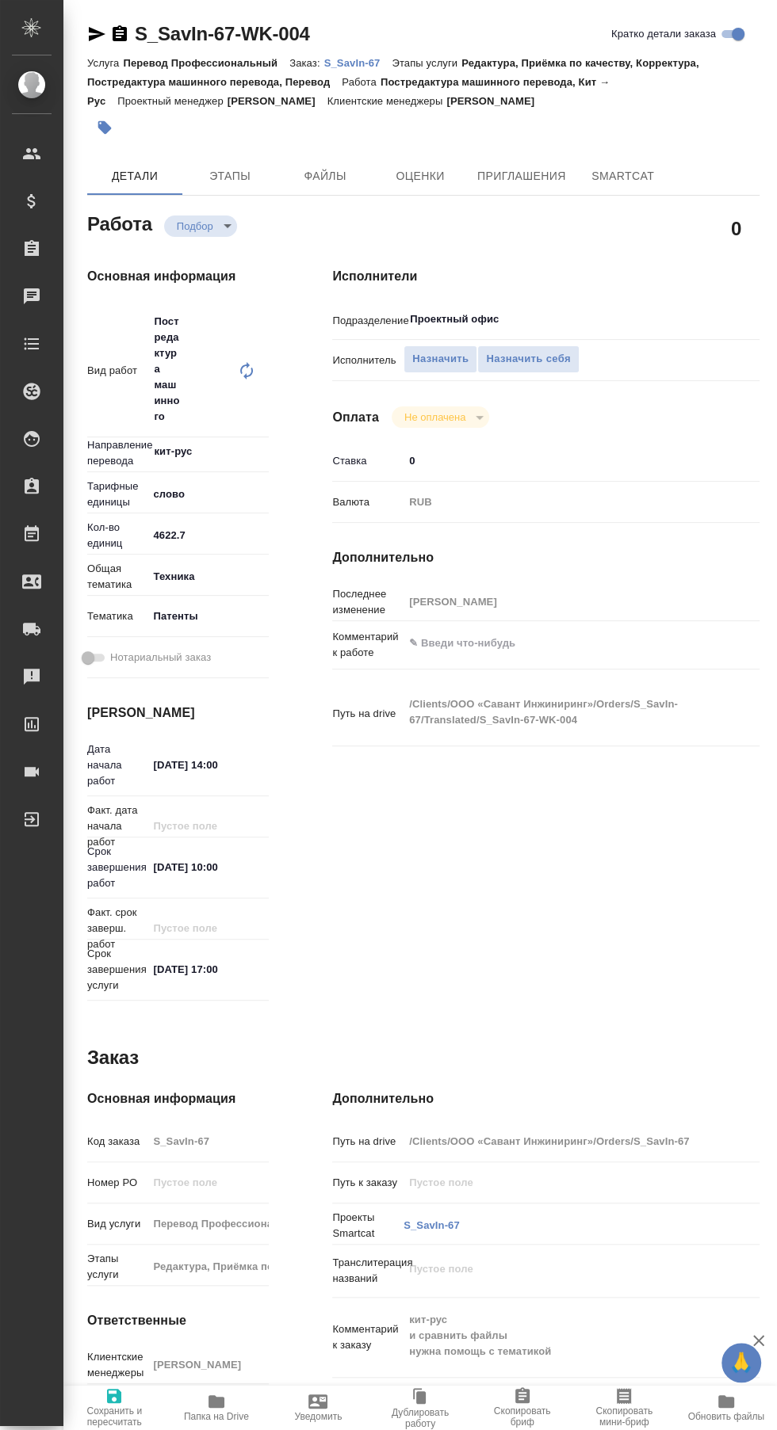
type textarea "x"
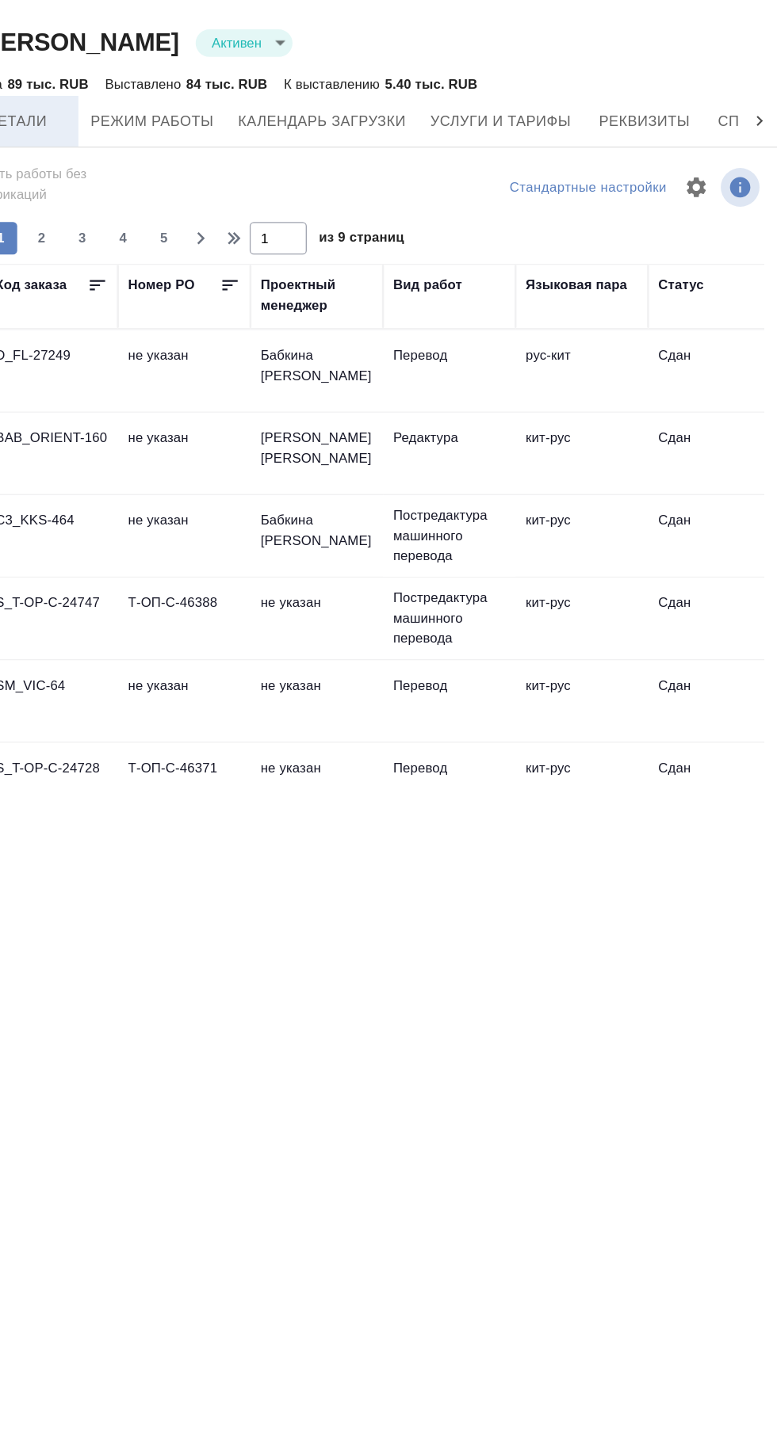
click at [184, 99] on span "Детали" at bounding box center [166, 96] width 76 height 20
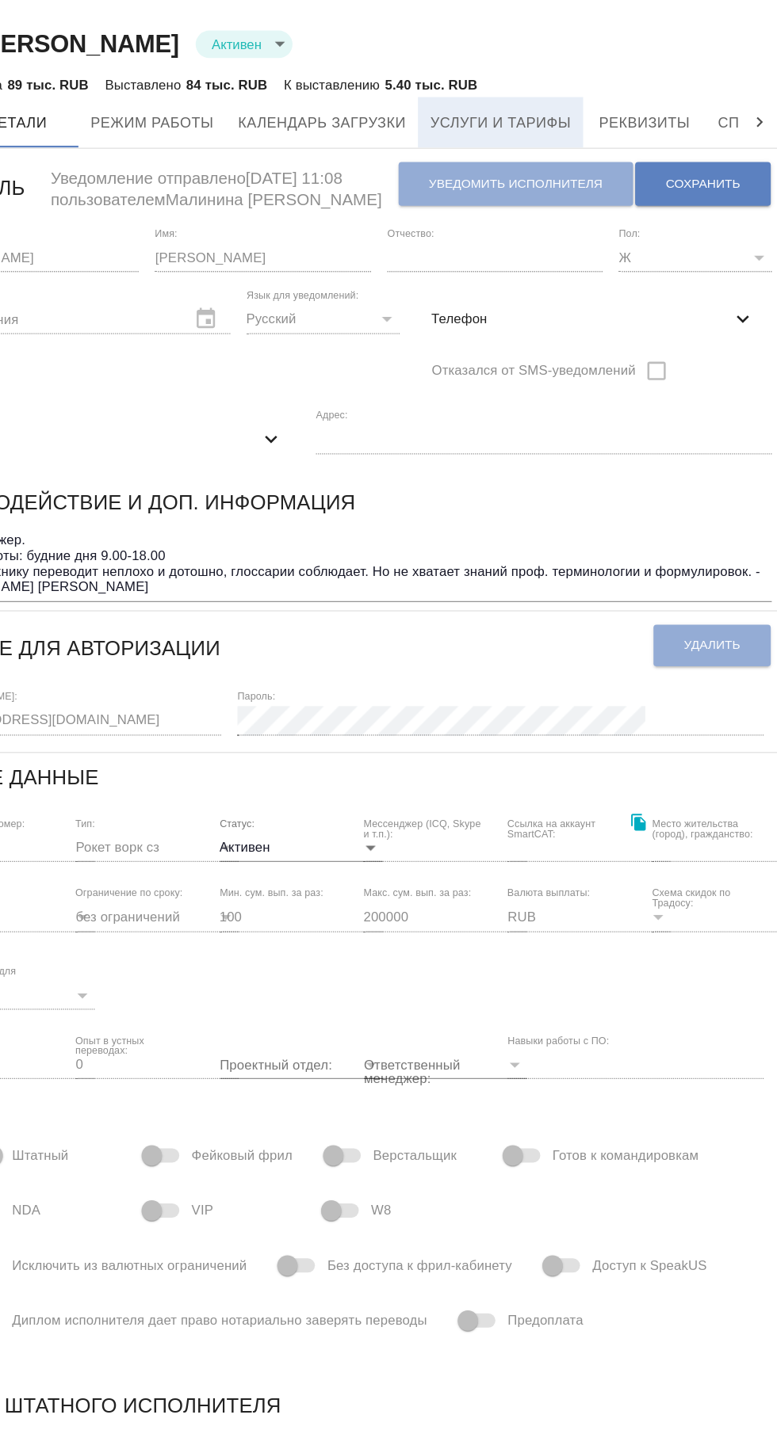
click at [562, 90] on span "Услуги и тарифы" at bounding box center [541, 96] width 109 height 20
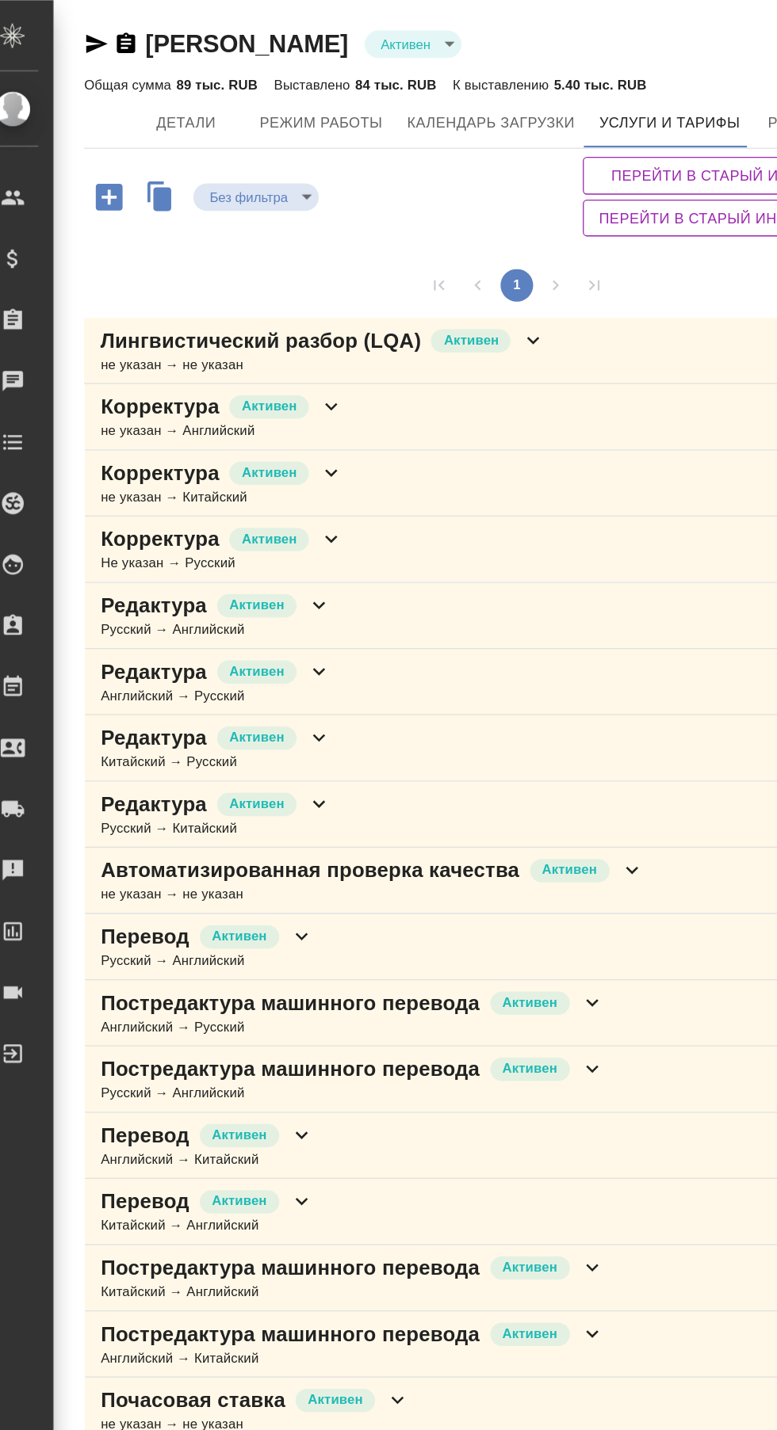
click at [284, 417] on div "Корректура Активен Не указан → Русский" at bounding box center [423, 428] width 672 height 52
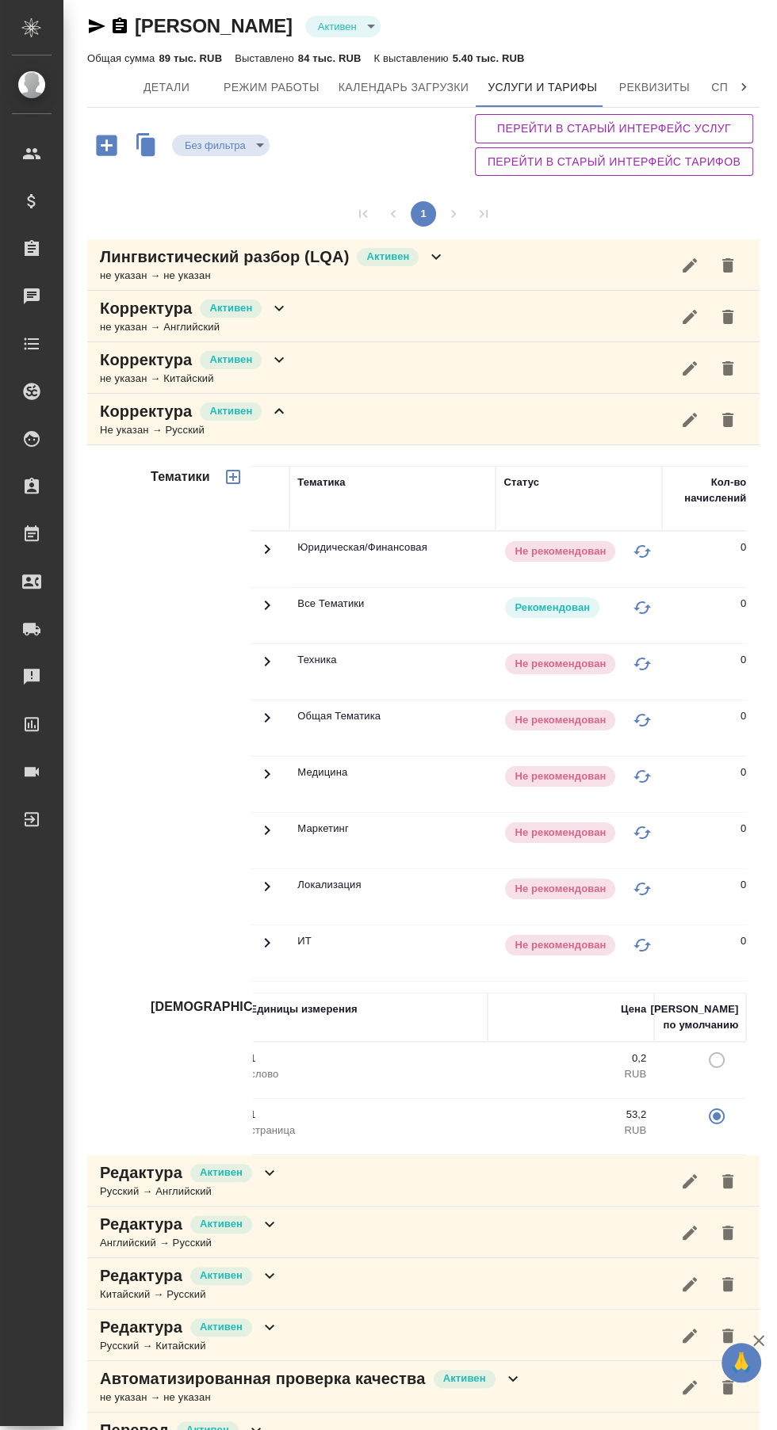
click at [426, 254] on icon at bounding box center [435, 256] width 19 height 19
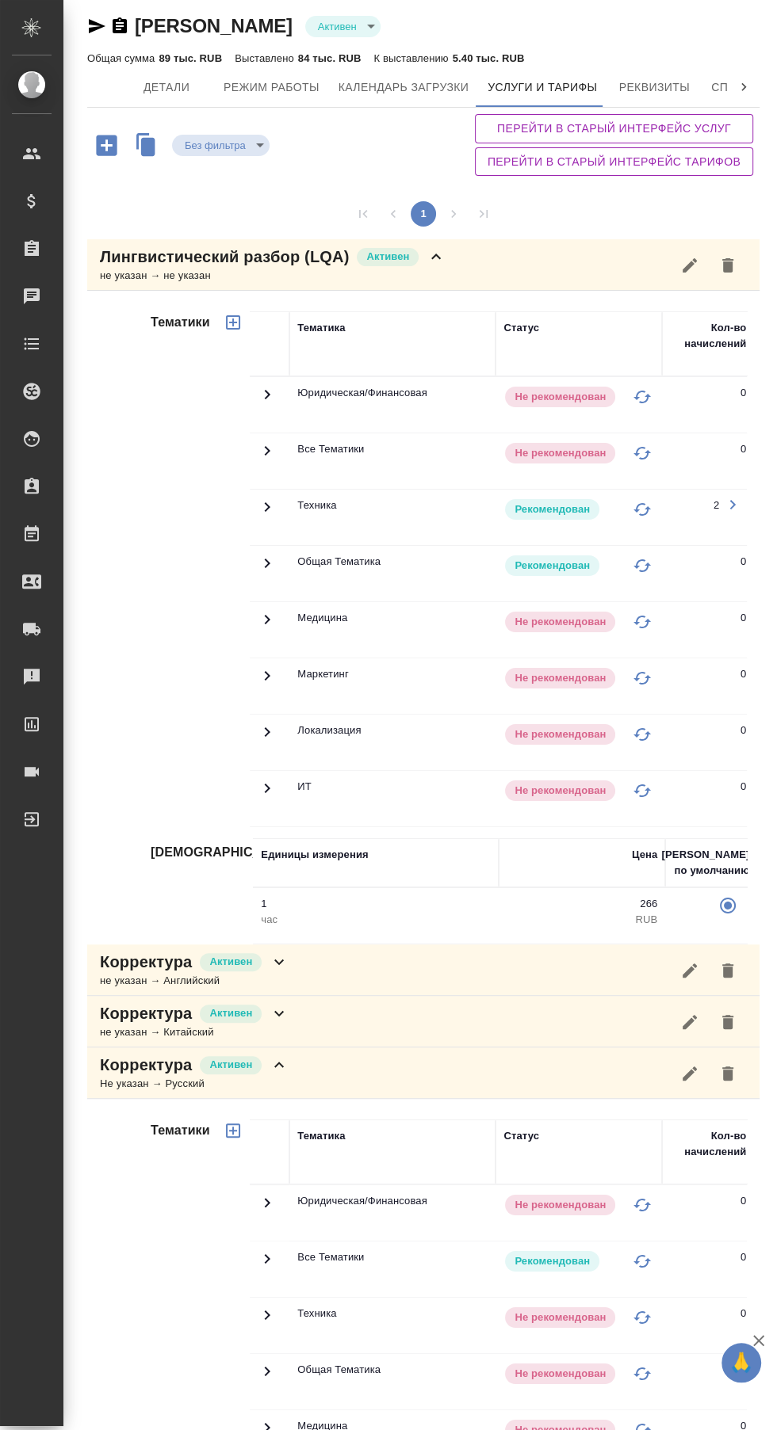
click at [265, 498] on icon at bounding box center [267, 507] width 19 height 19
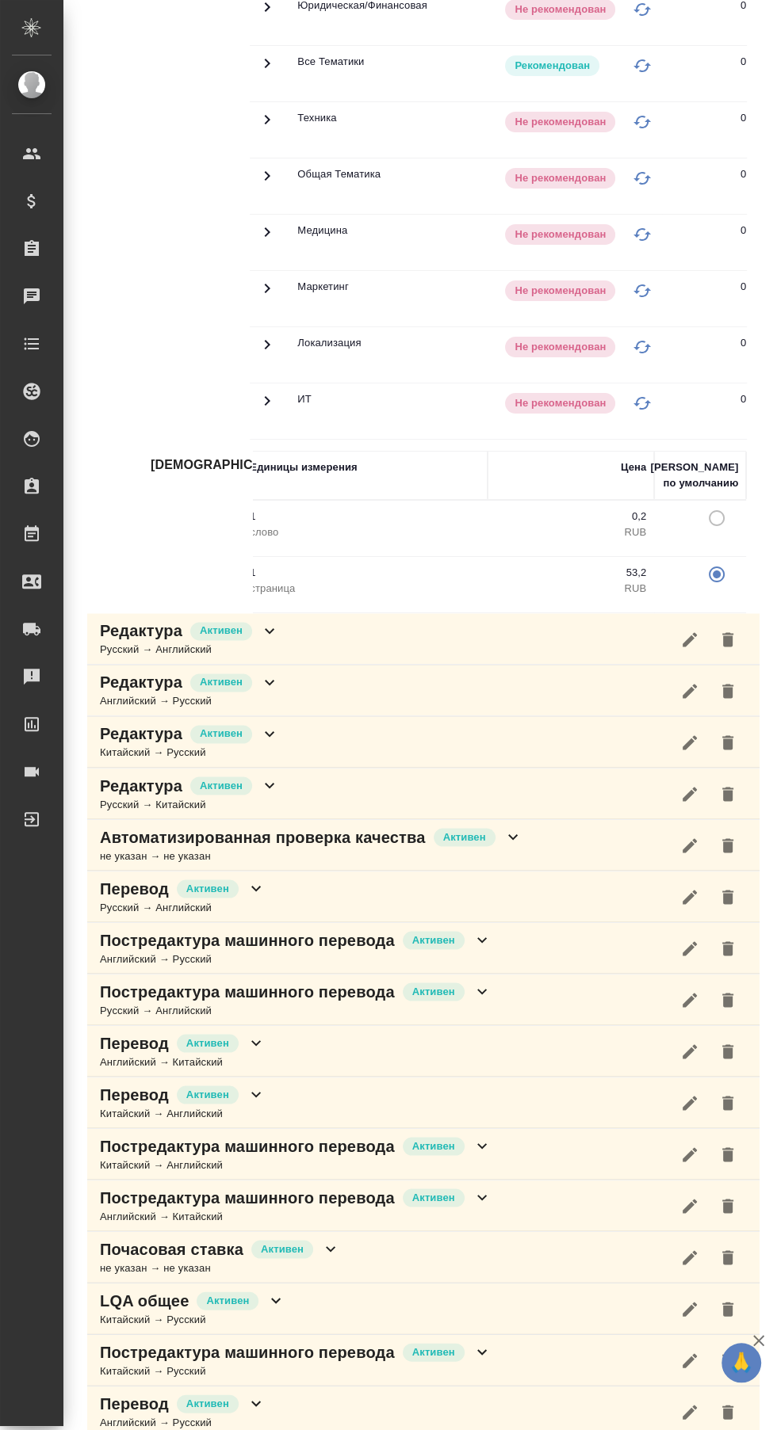
scroll to position [1340, 0]
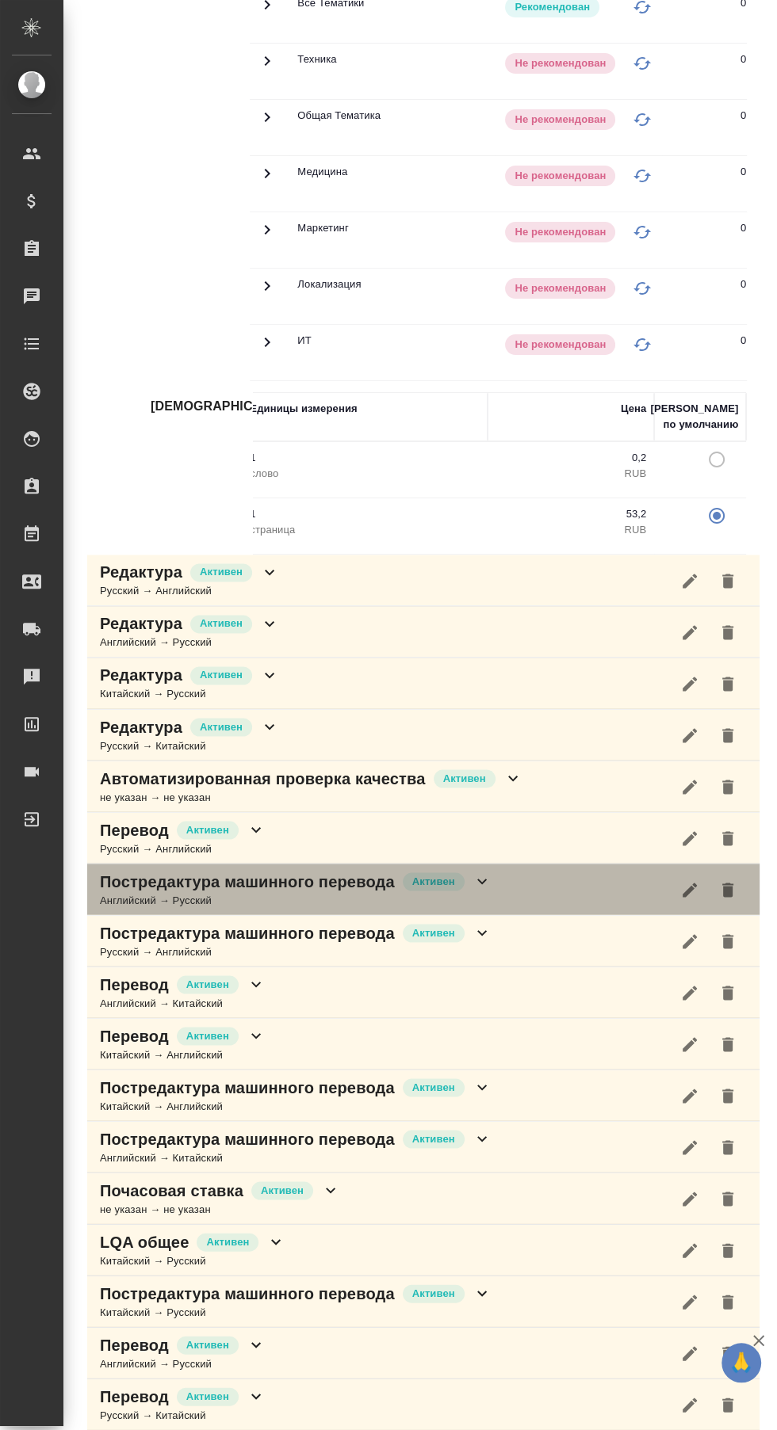
click at [477, 879] on icon at bounding box center [482, 882] width 10 height 6
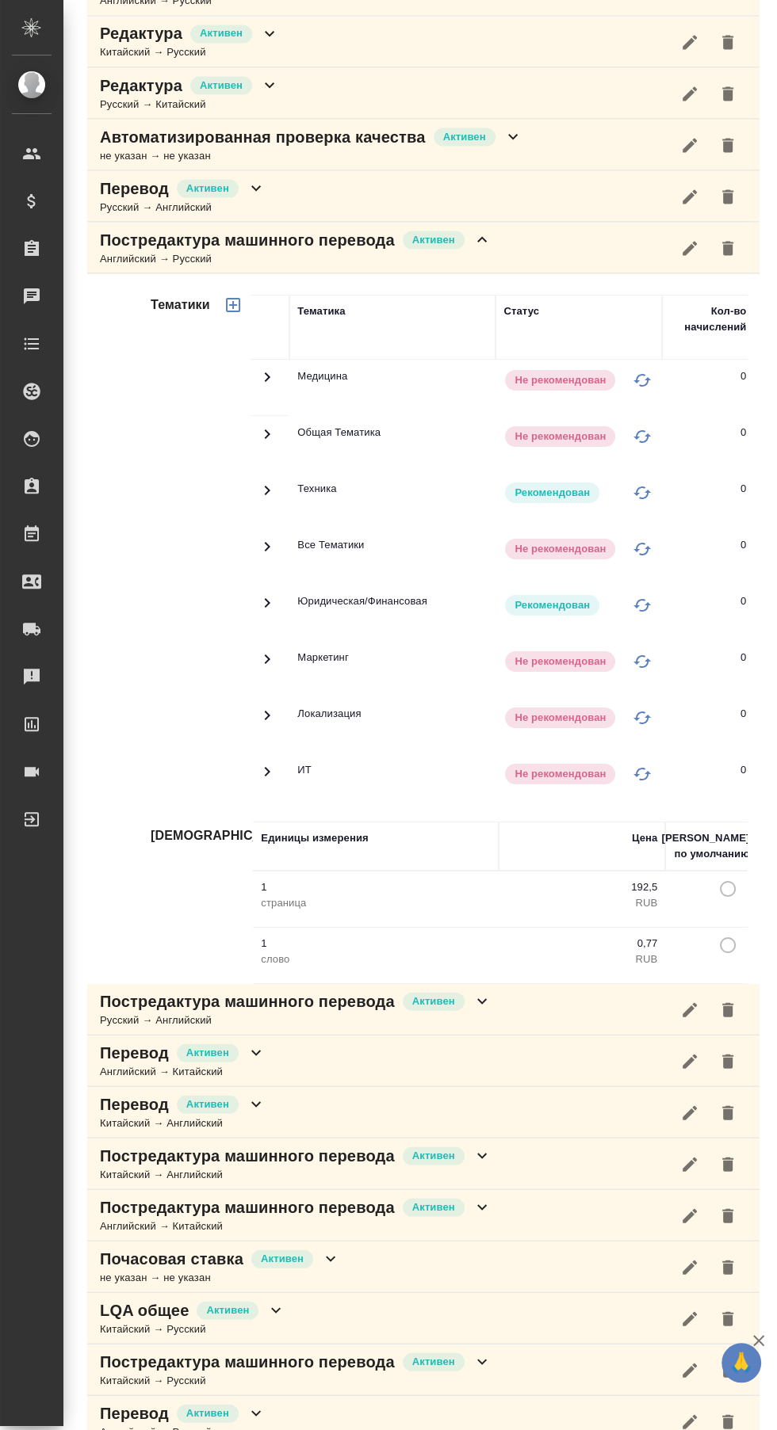
scroll to position [2047, 0]
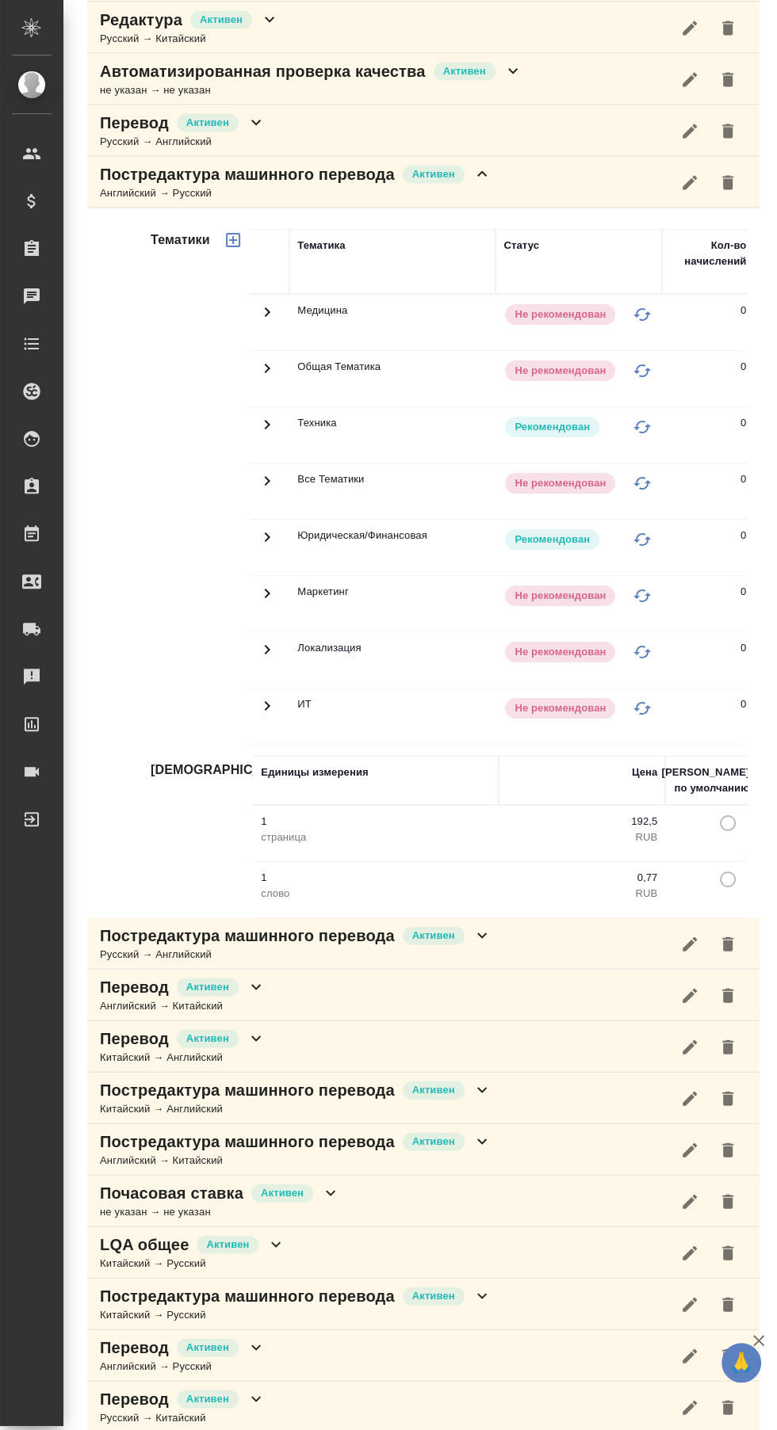
click at [262, 980] on div "Перевод [PERSON_NAME] → Китайский" at bounding box center [423, 996] width 672 height 52
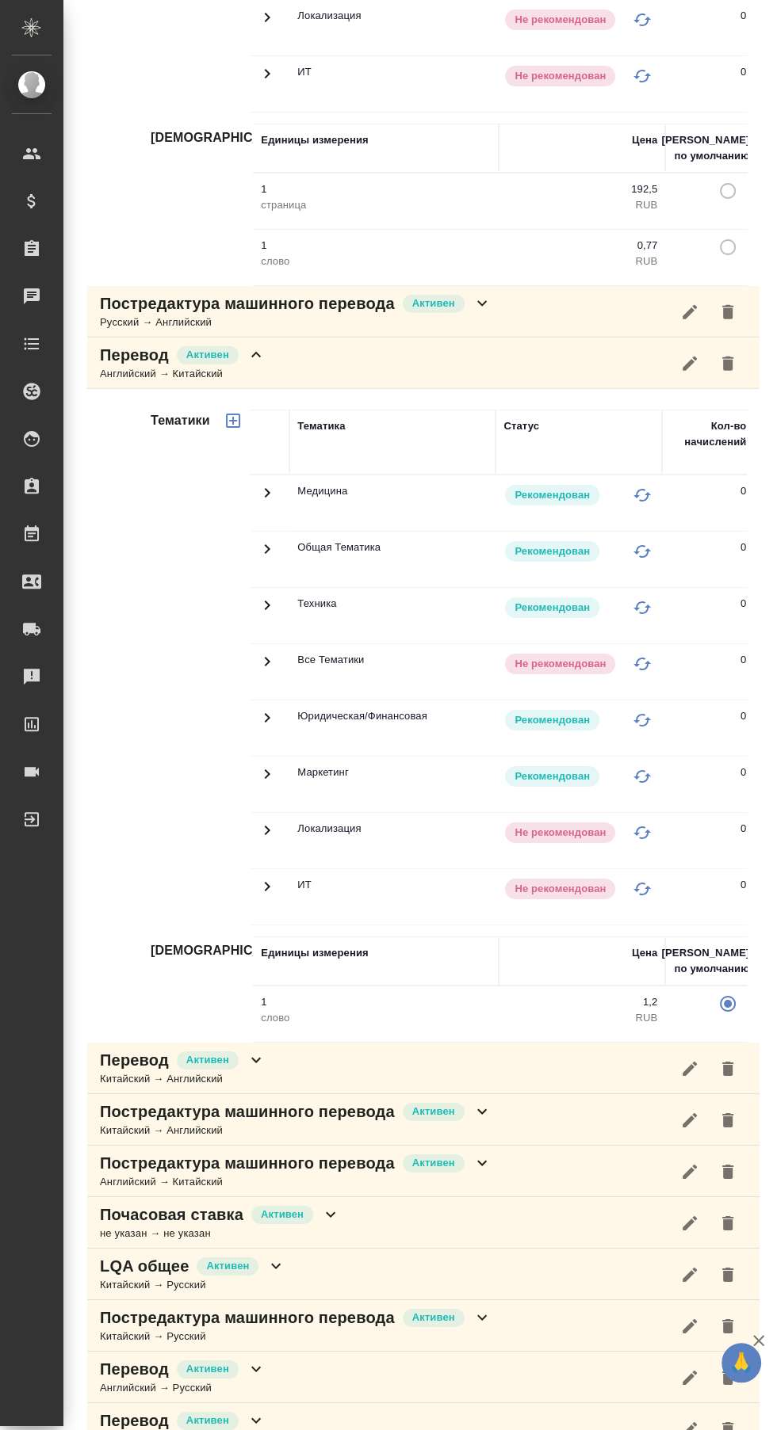
scroll to position [2698, 0]
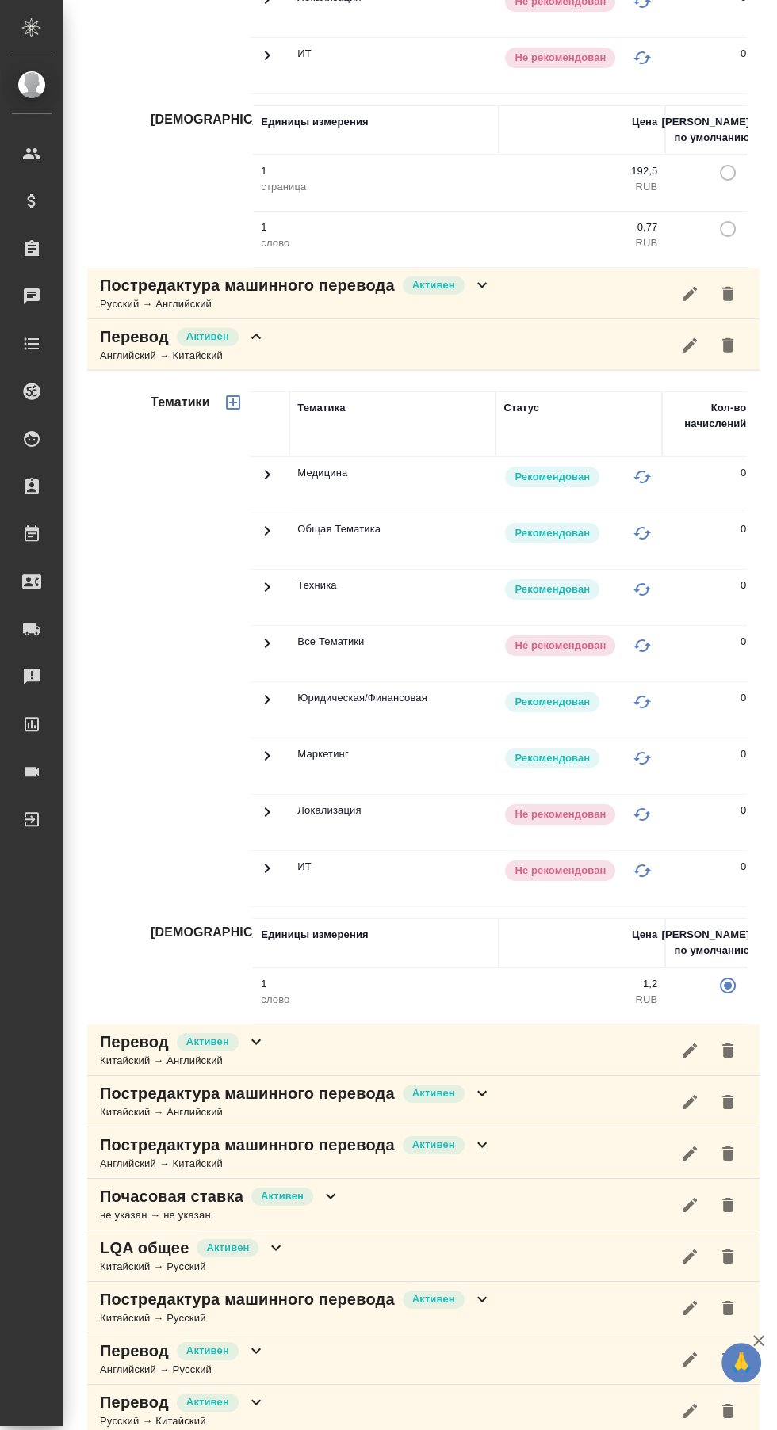
click at [260, 1033] on icon at bounding box center [255, 1042] width 19 height 19
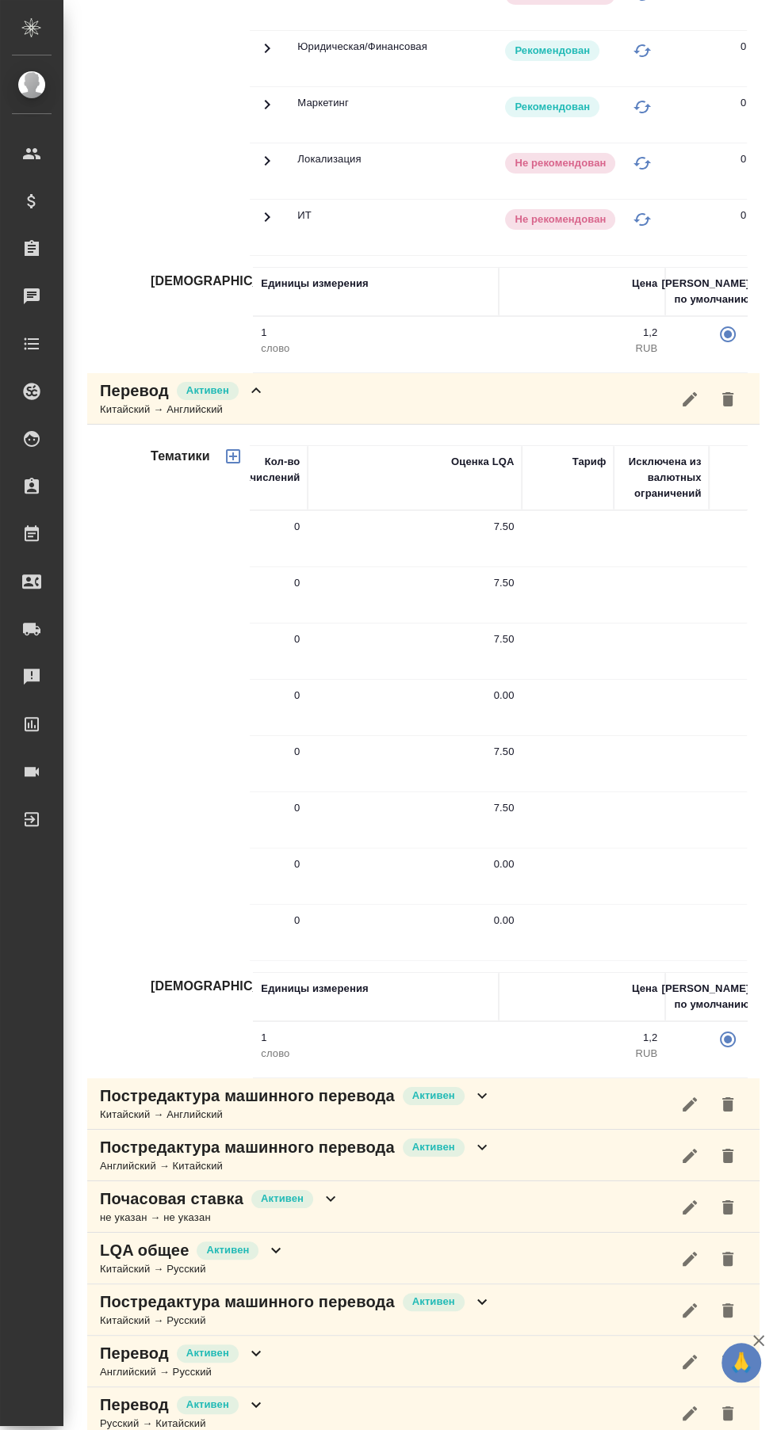
scroll to position [0, 0]
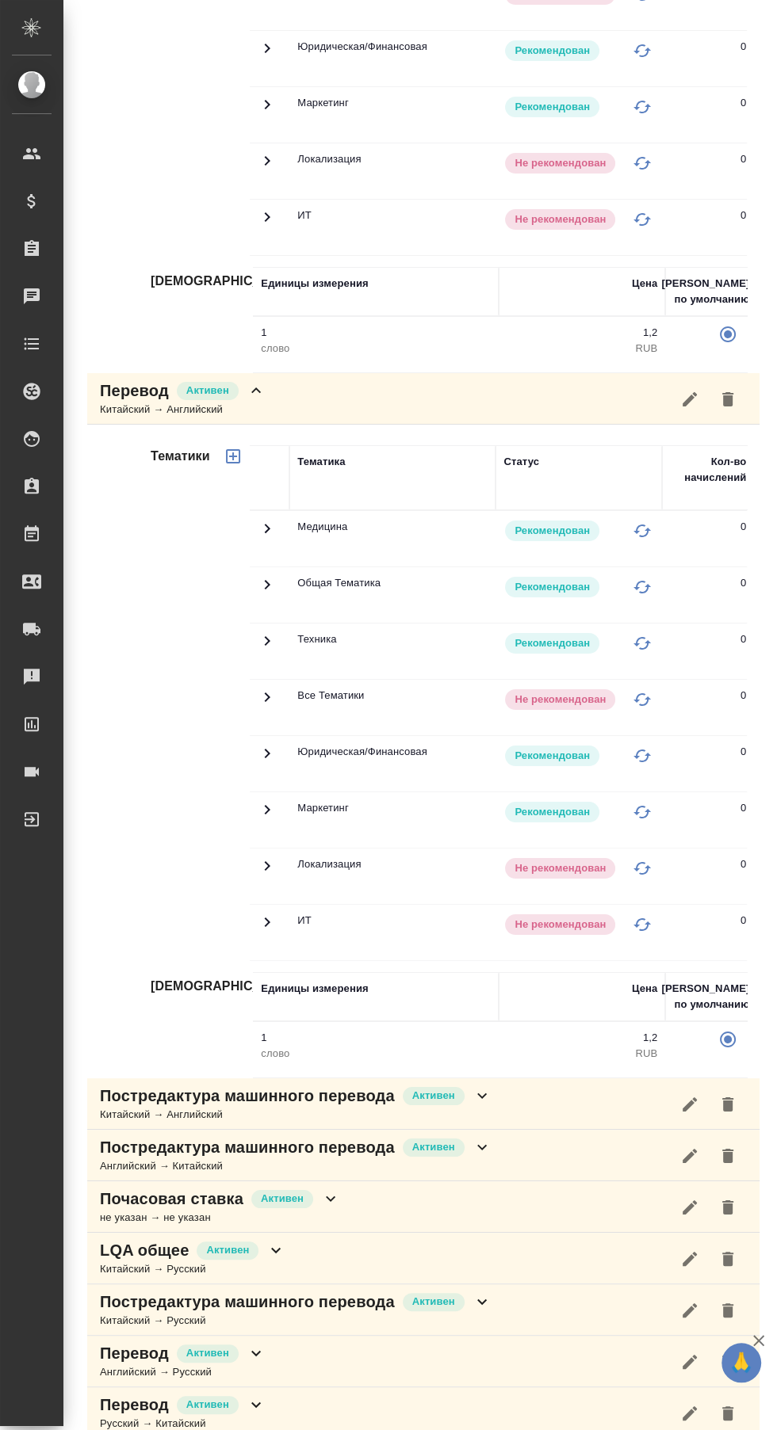
click at [239, 449] on icon "button" at bounding box center [233, 456] width 14 height 14
click at [634, 521] on icon "button" at bounding box center [641, 530] width 19 height 19
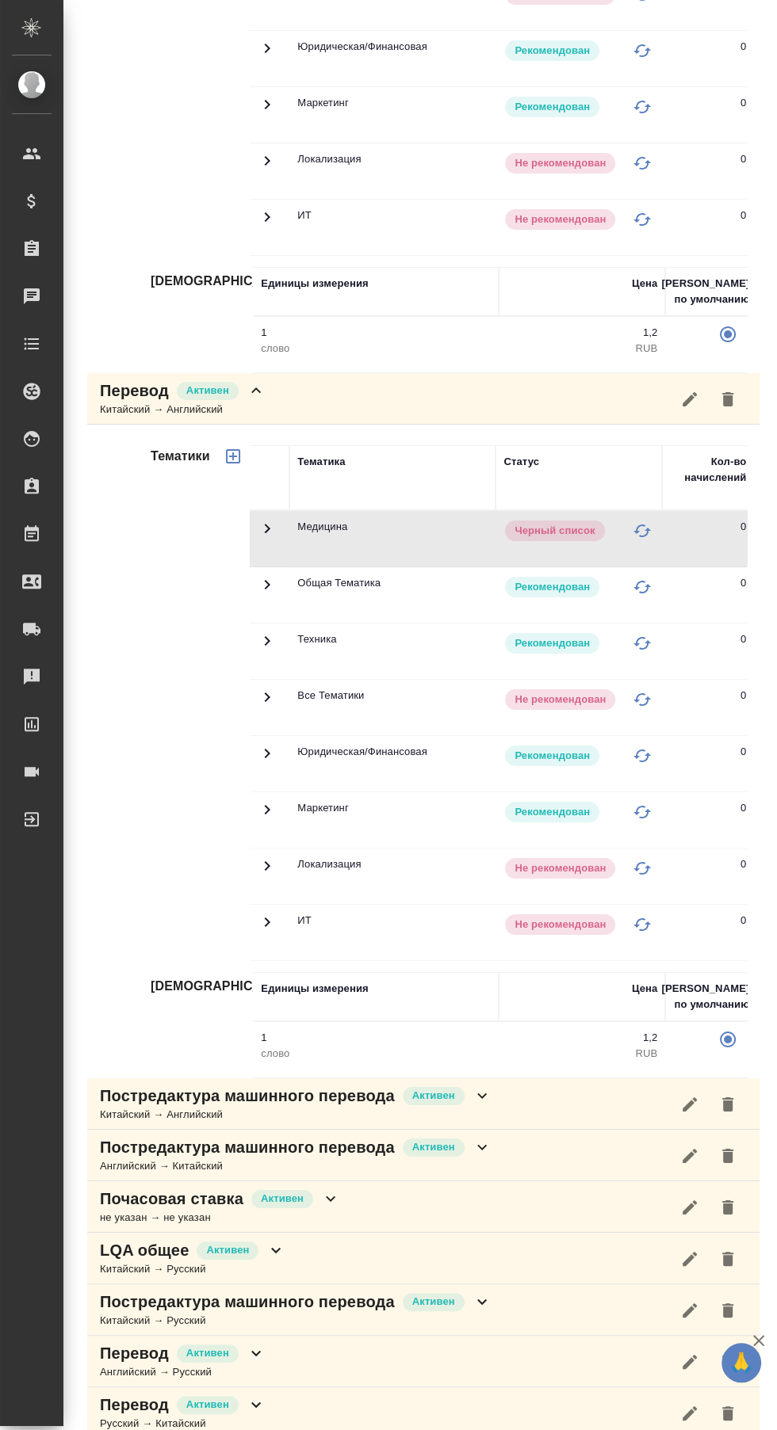
click at [642, 521] on icon "button" at bounding box center [641, 530] width 19 height 19
click at [552, 523] on p "Не рекомендован" at bounding box center [559, 531] width 91 height 16
click at [650, 521] on icon "button" at bounding box center [641, 530] width 19 height 19
click at [645, 521] on icon "button" at bounding box center [641, 530] width 19 height 19
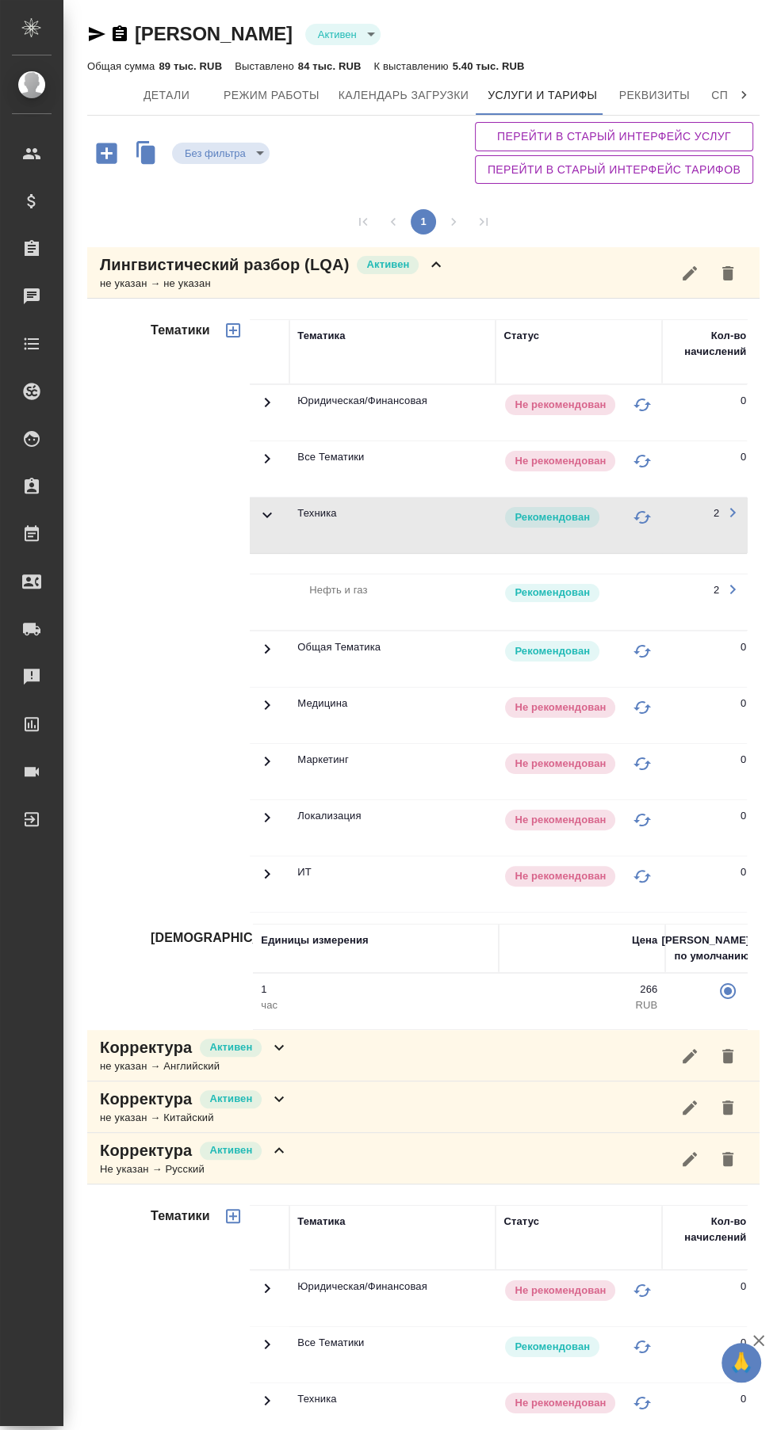
click at [648, 387] on td "Не рекомендован" at bounding box center [578, 412] width 166 height 55
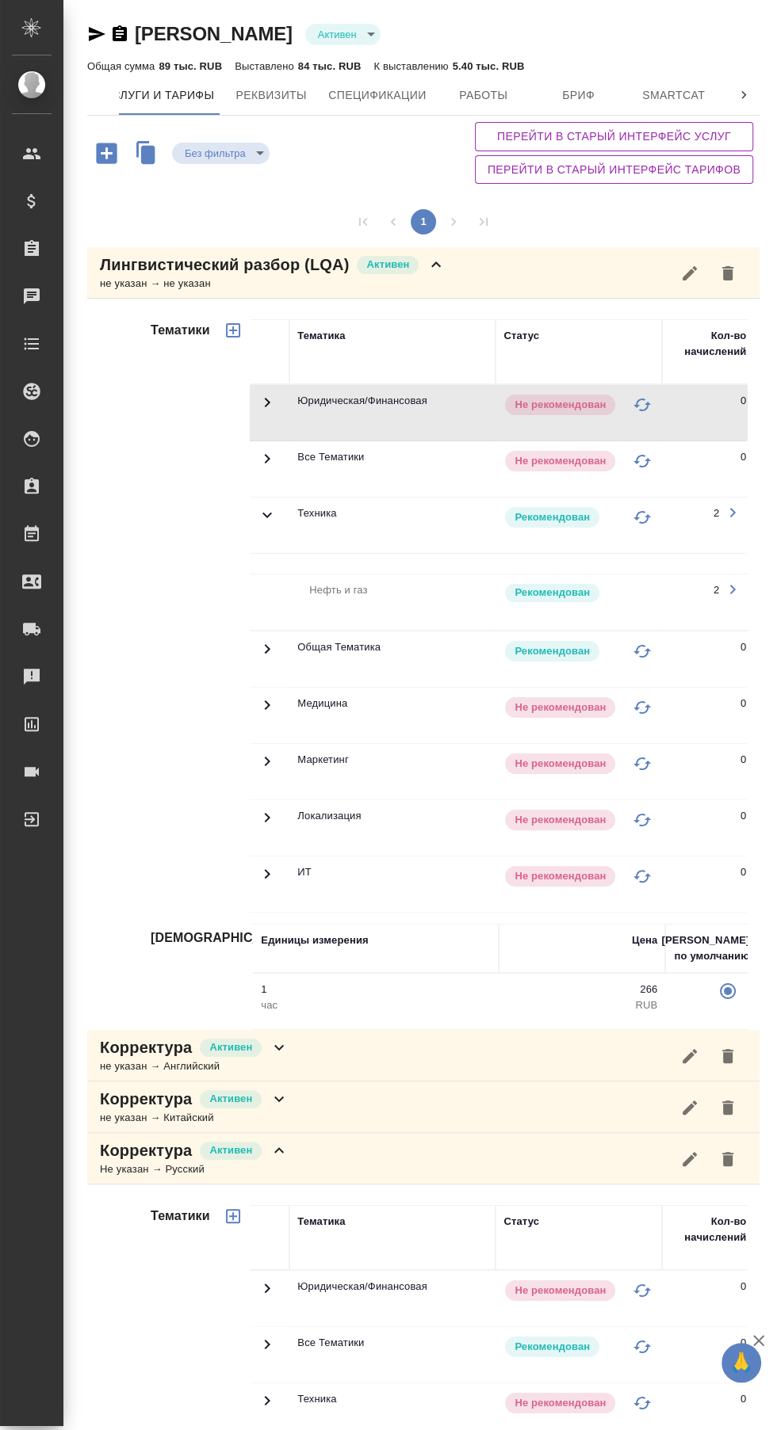
scroll to position [0, 560]
click at [687, 94] on icon "button" at bounding box center [696, 95] width 19 height 19
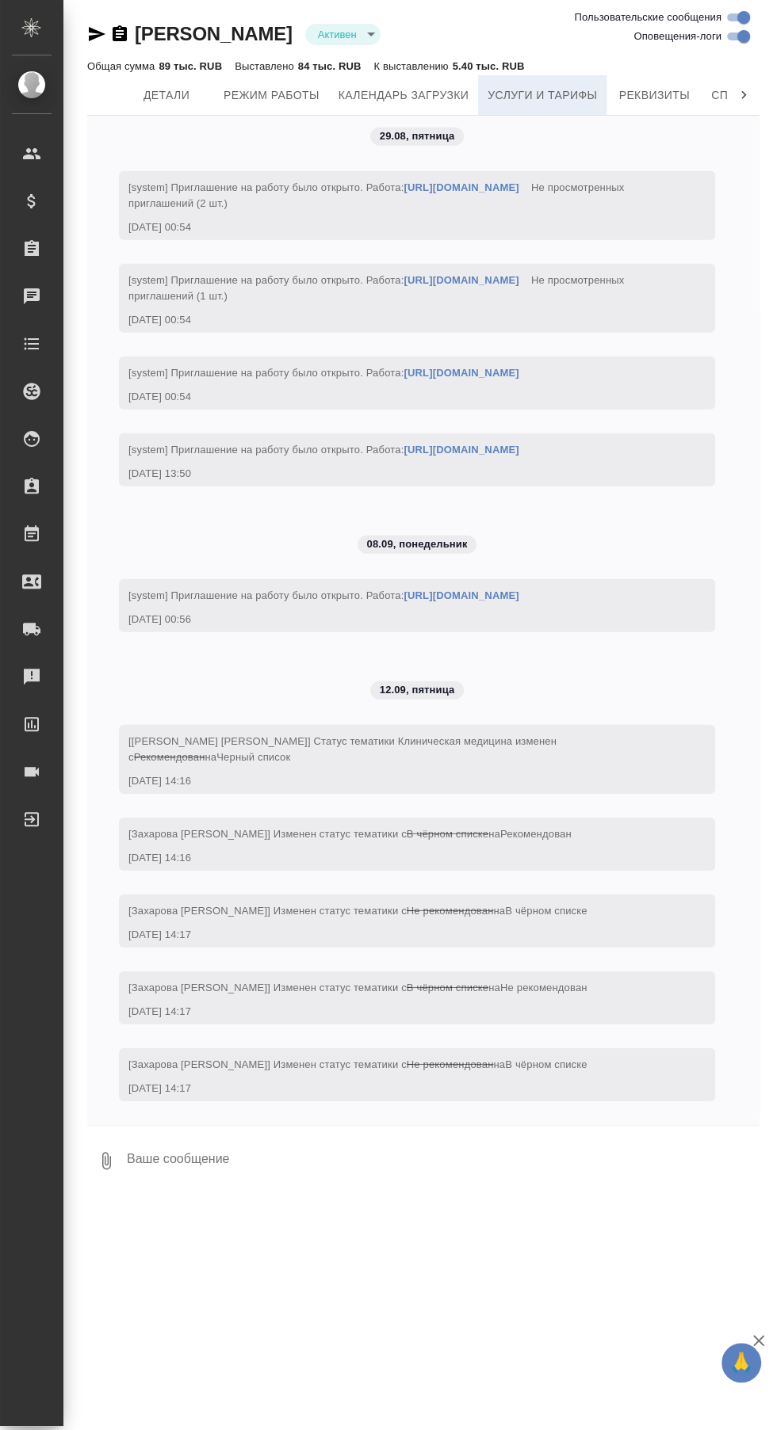
click at [567, 90] on span "Услуги и тарифы" at bounding box center [541, 96] width 109 height 20
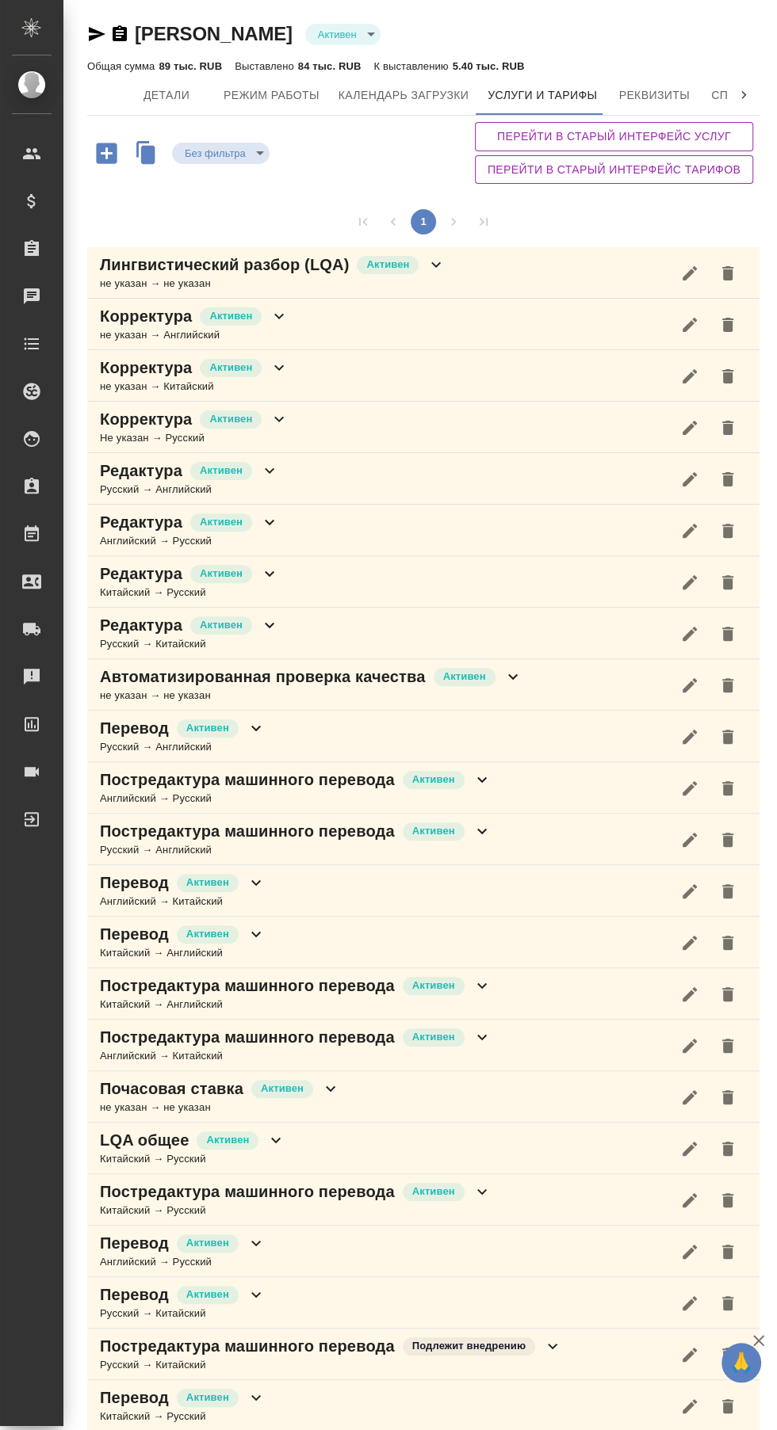
click at [265, 931] on div "Перевод [PERSON_NAME] → Английский" at bounding box center [423, 943] width 672 height 52
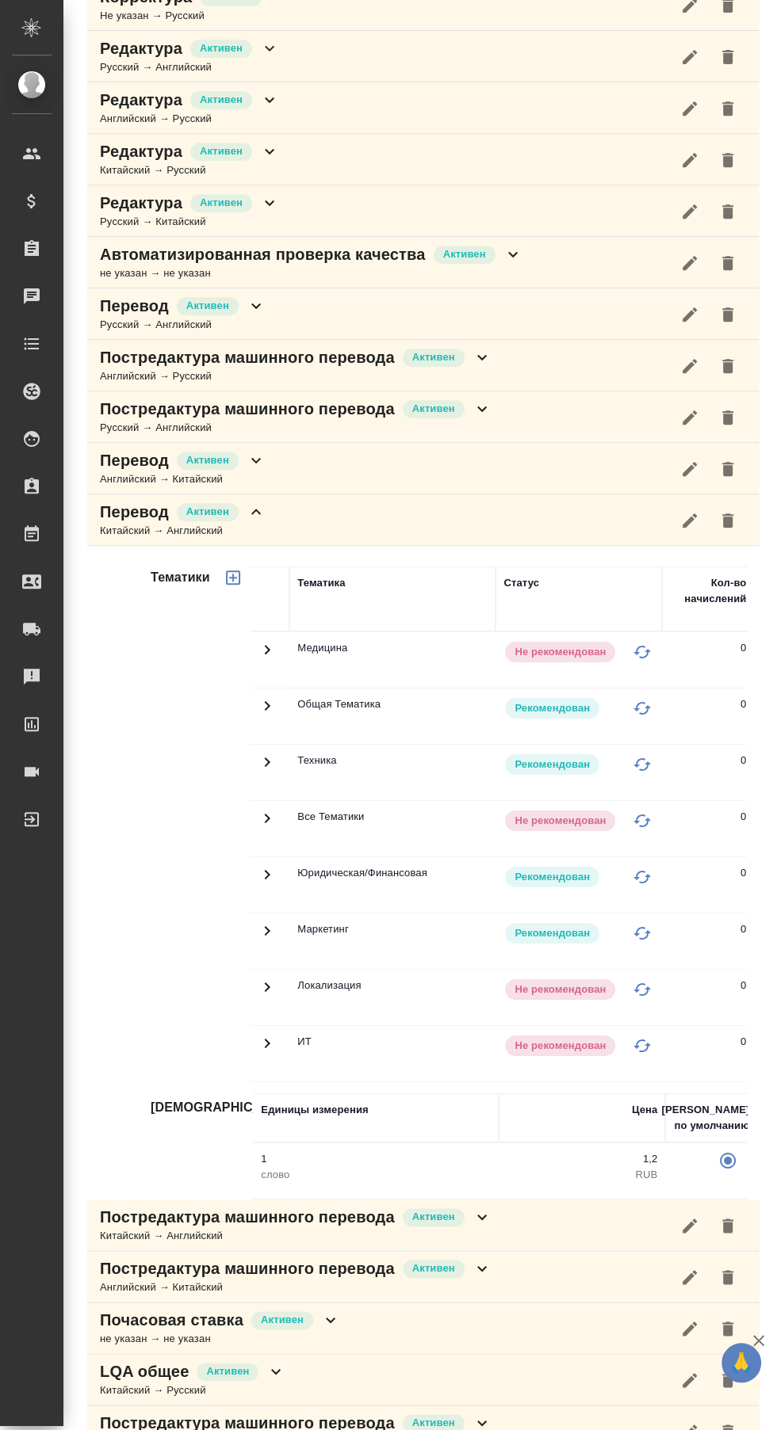
scroll to position [556, 0]
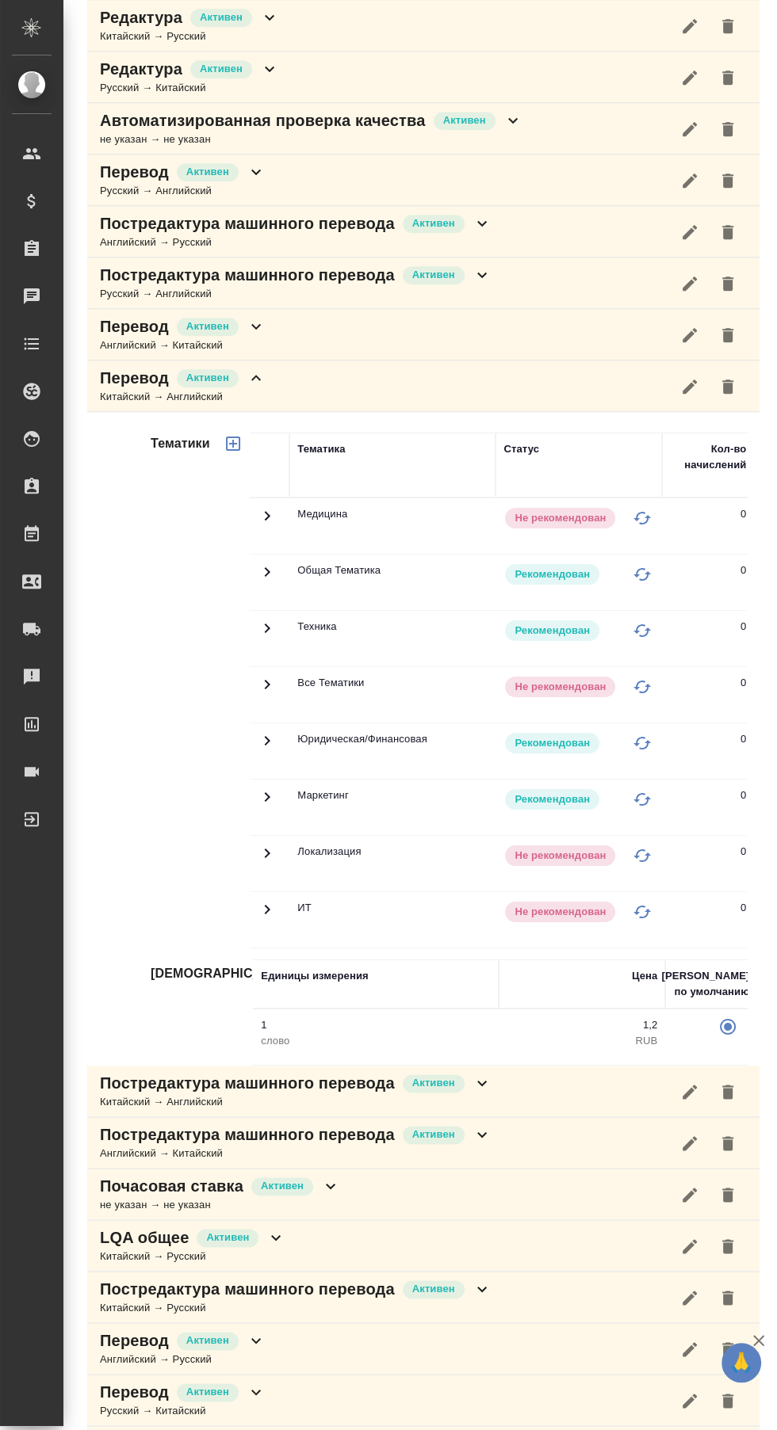
click at [269, 1231] on icon at bounding box center [275, 1237] width 19 height 19
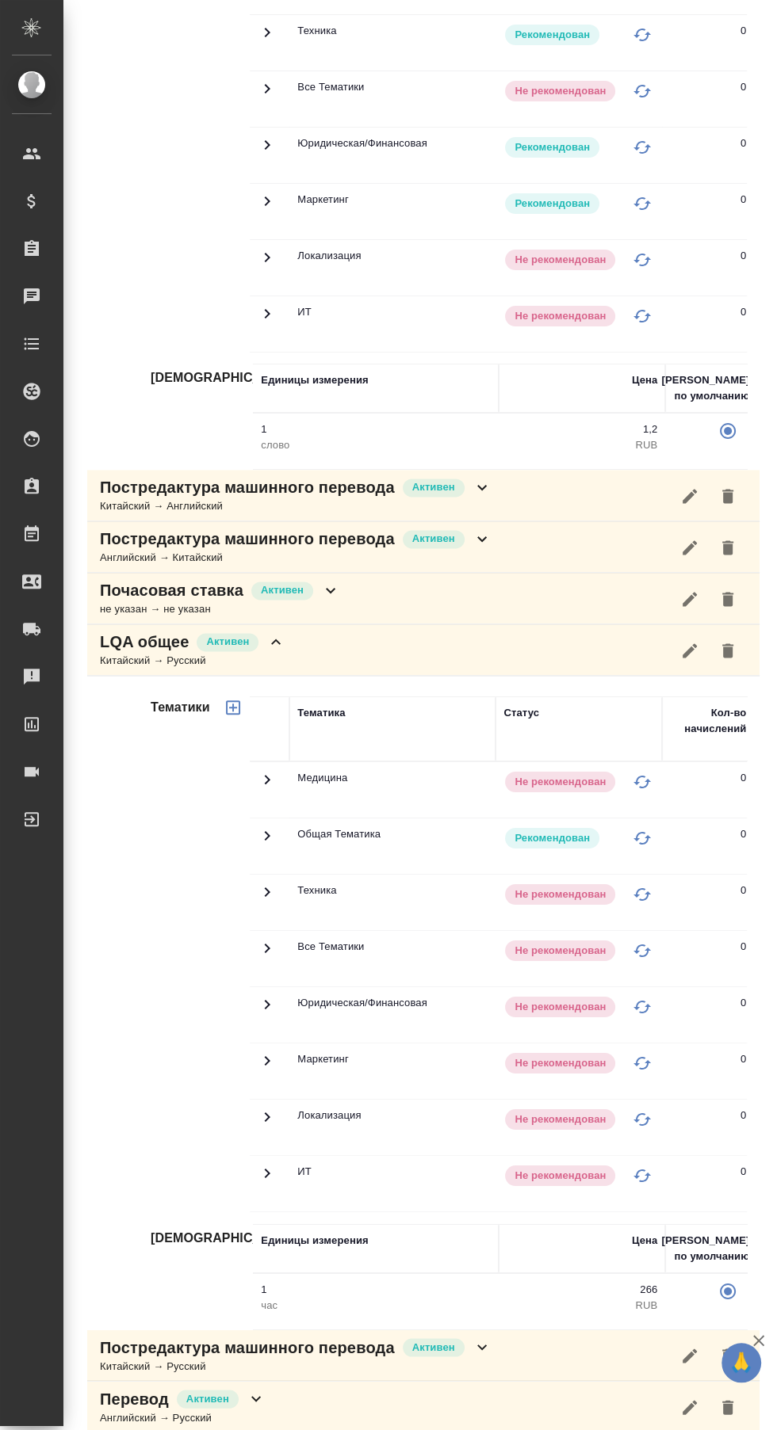
scroll to position [1207, 0]
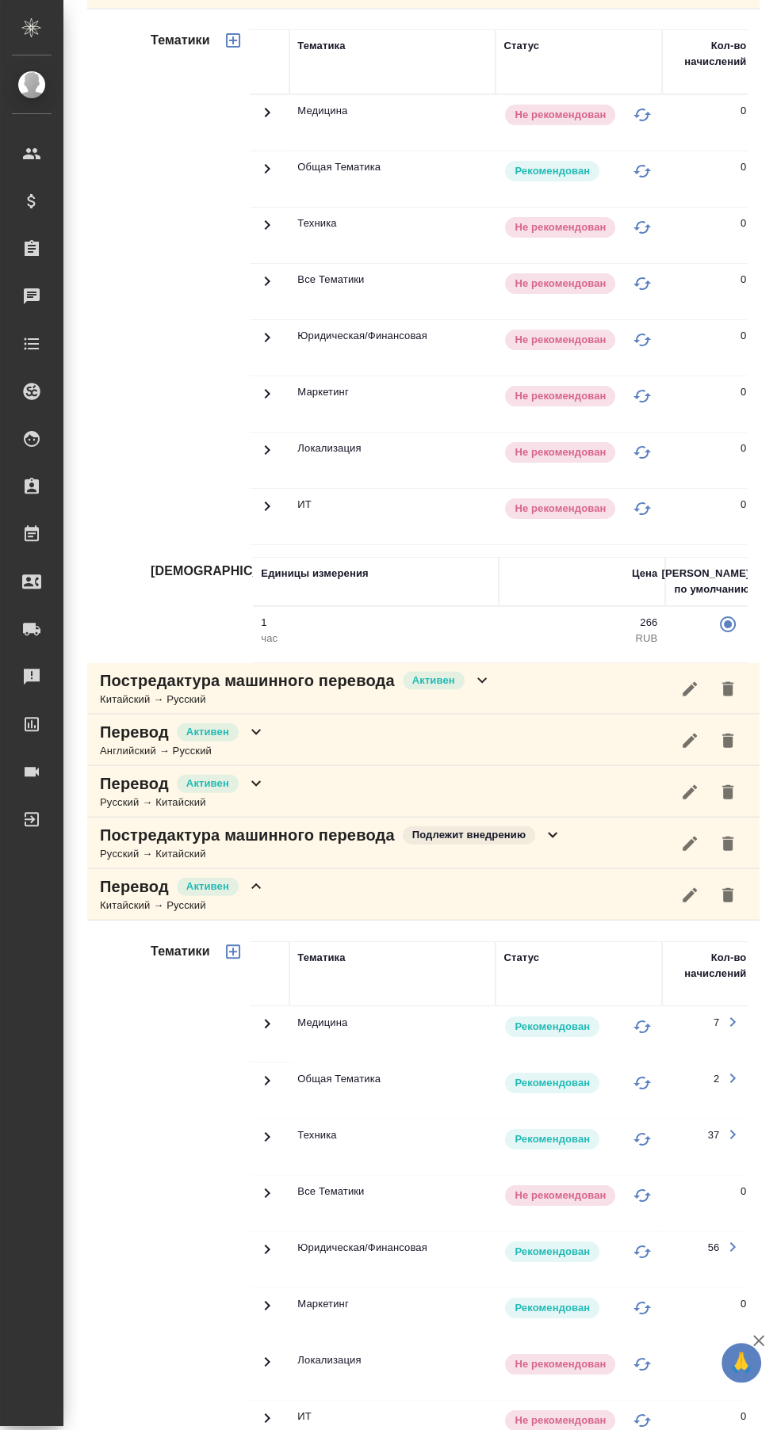
scroll to position [1914, 0]
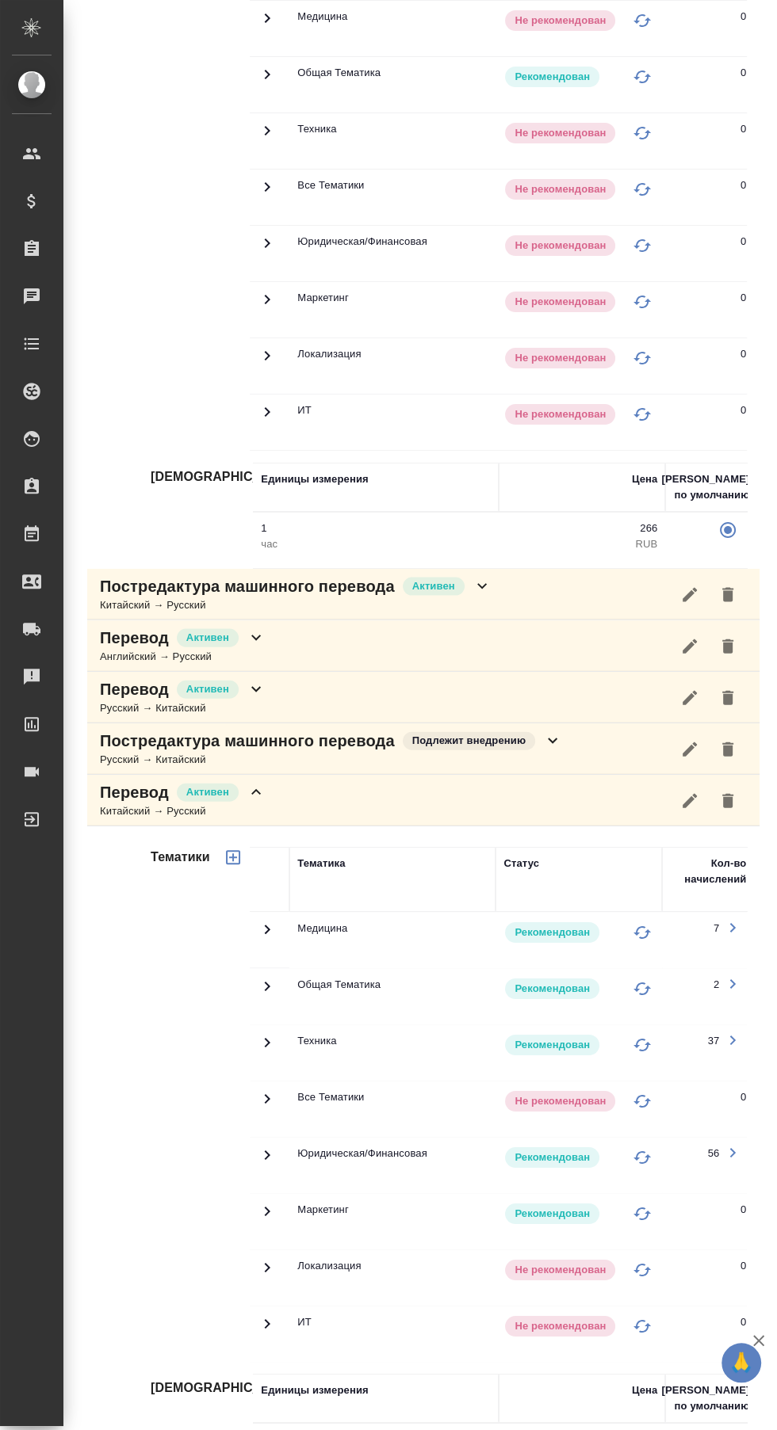
click at [449, 578] on span "Активен" at bounding box center [434, 586] width 62 height 16
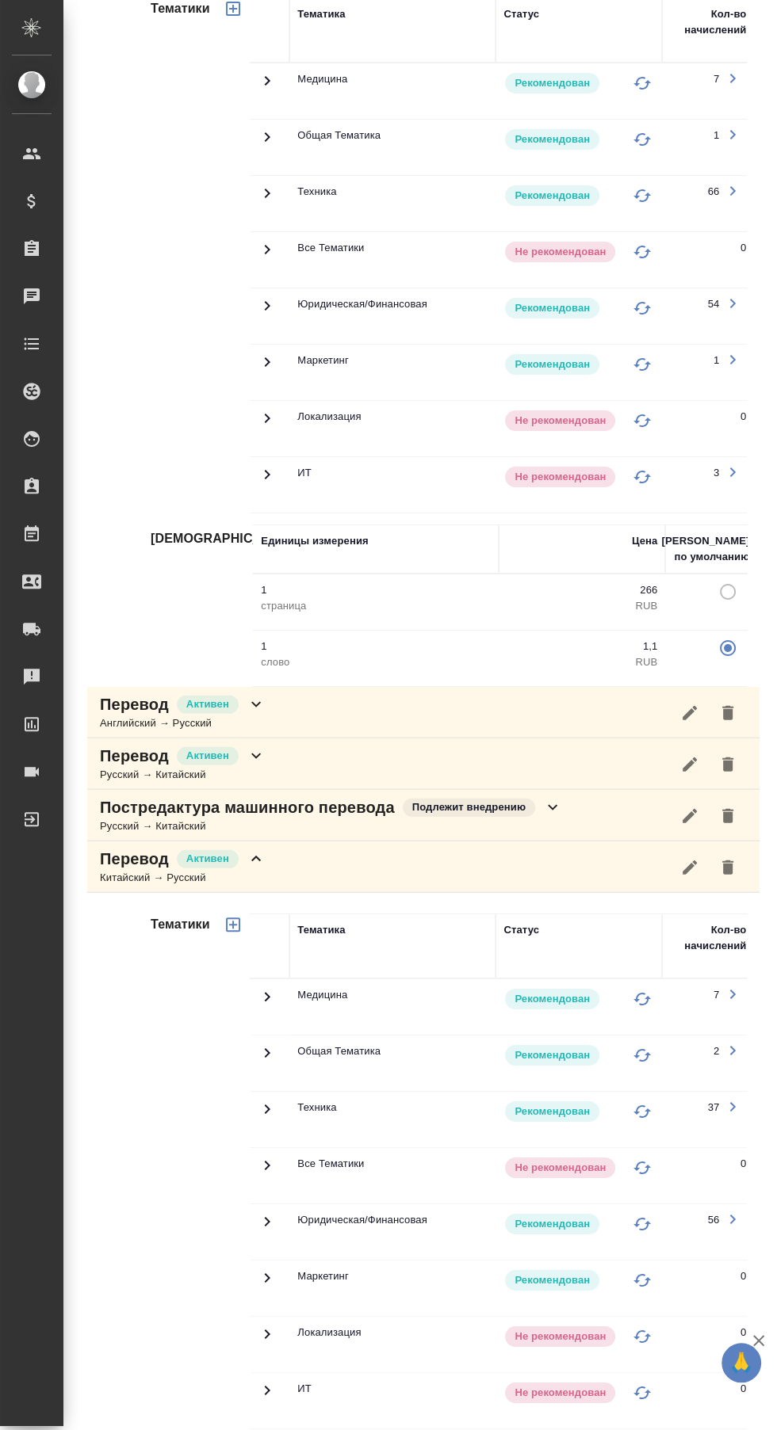
scroll to position [2547, 0]
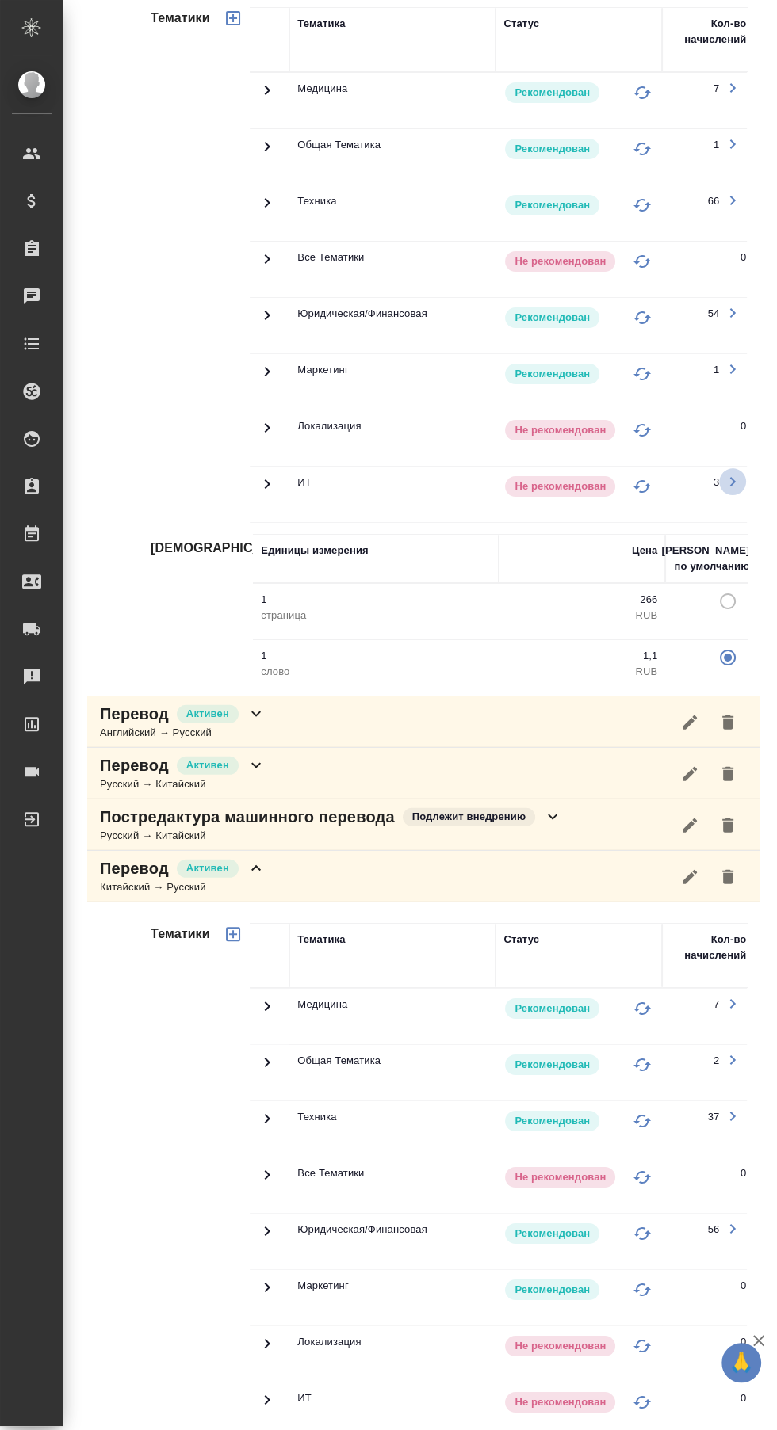
click at [736, 472] on icon "button" at bounding box center [732, 481] width 19 height 19
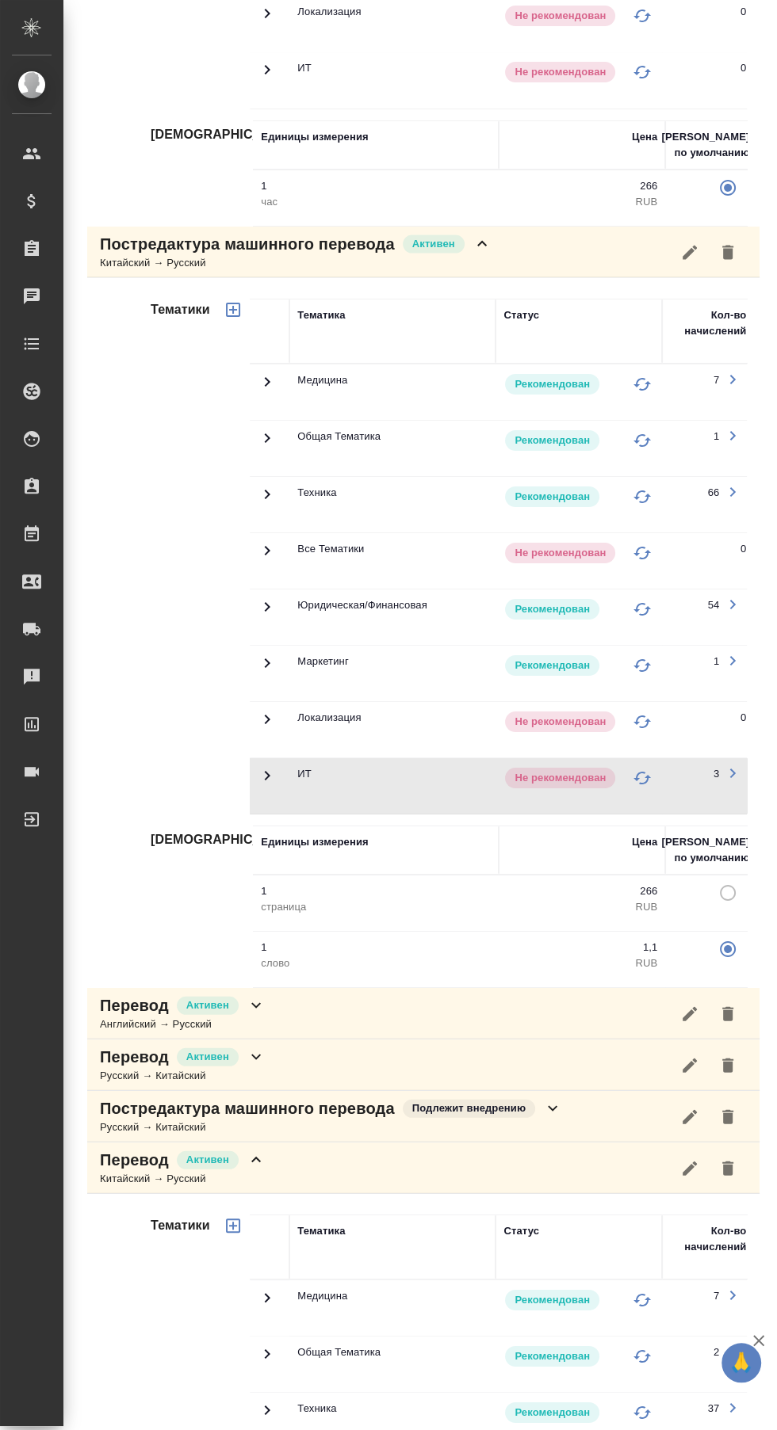
scroll to position [0, 0]
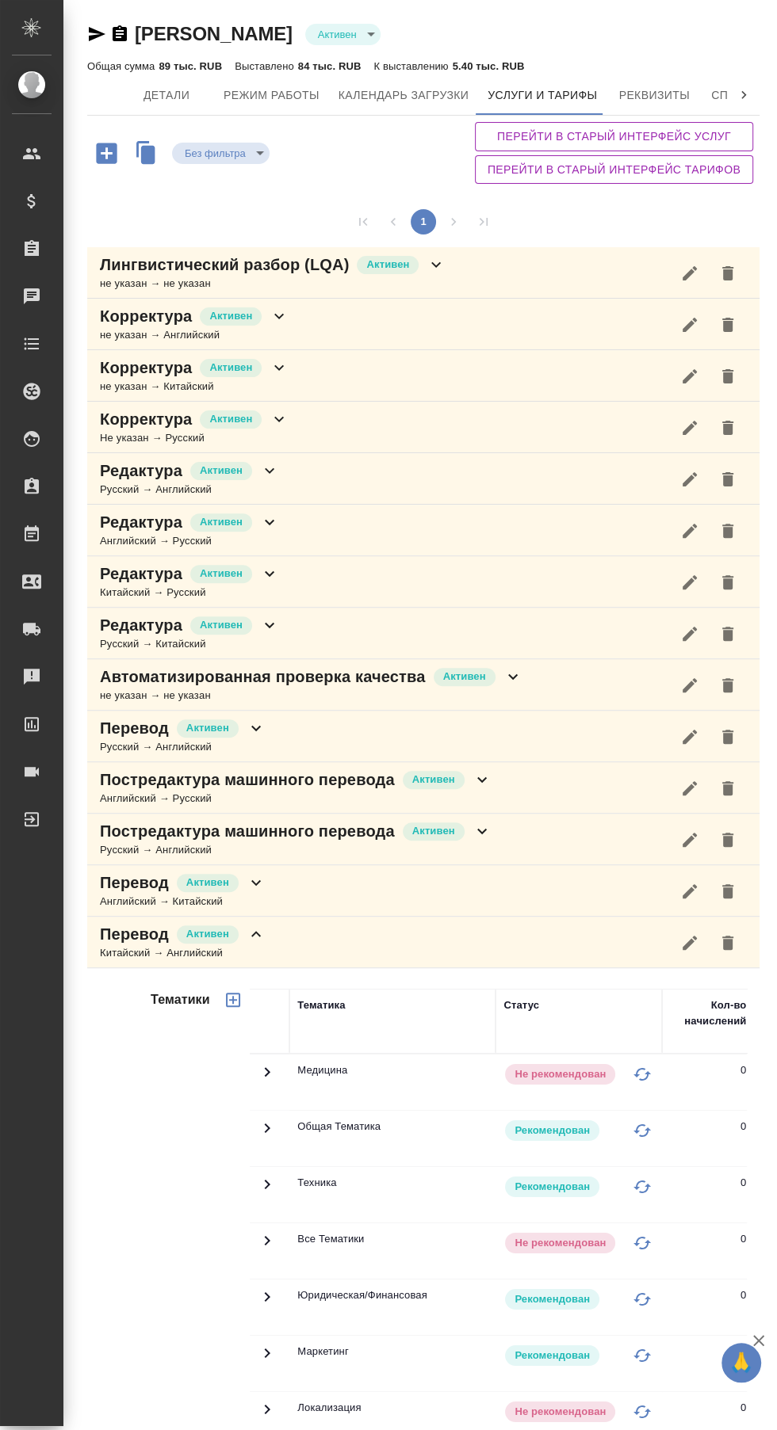
click at [426, 265] on icon at bounding box center [435, 264] width 19 height 19
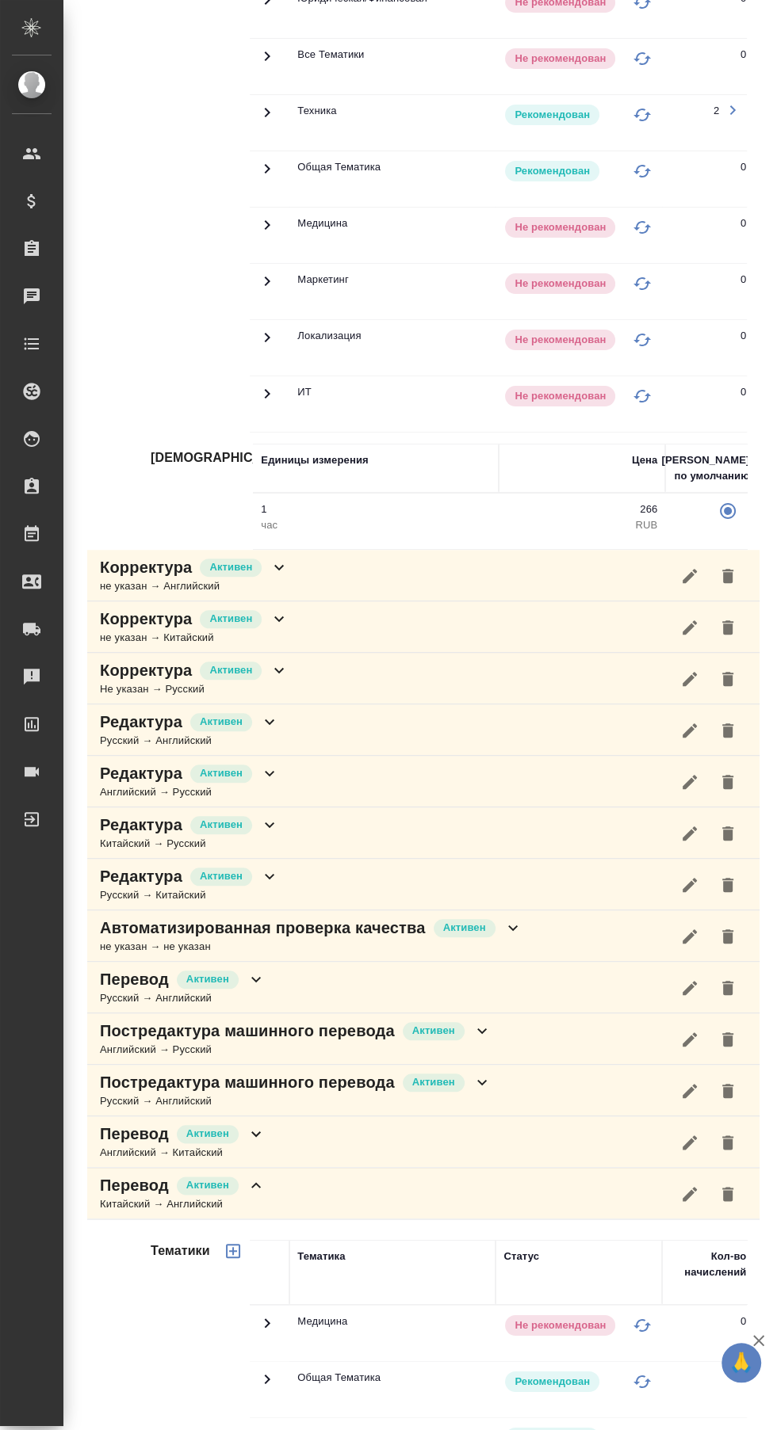
scroll to position [474, 0]
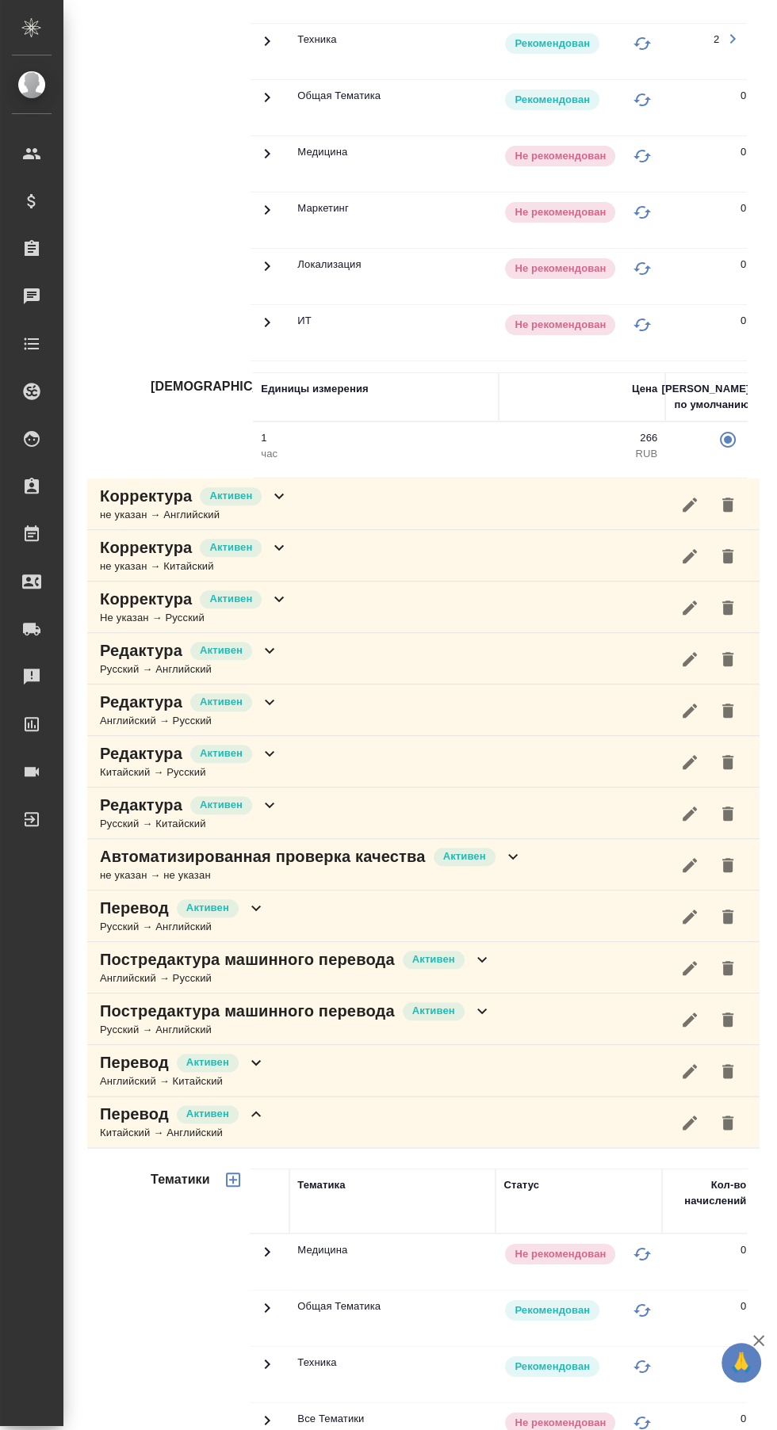
click at [286, 491] on div "Корректура Активен не указан → Английский" at bounding box center [423, 505] width 672 height 52
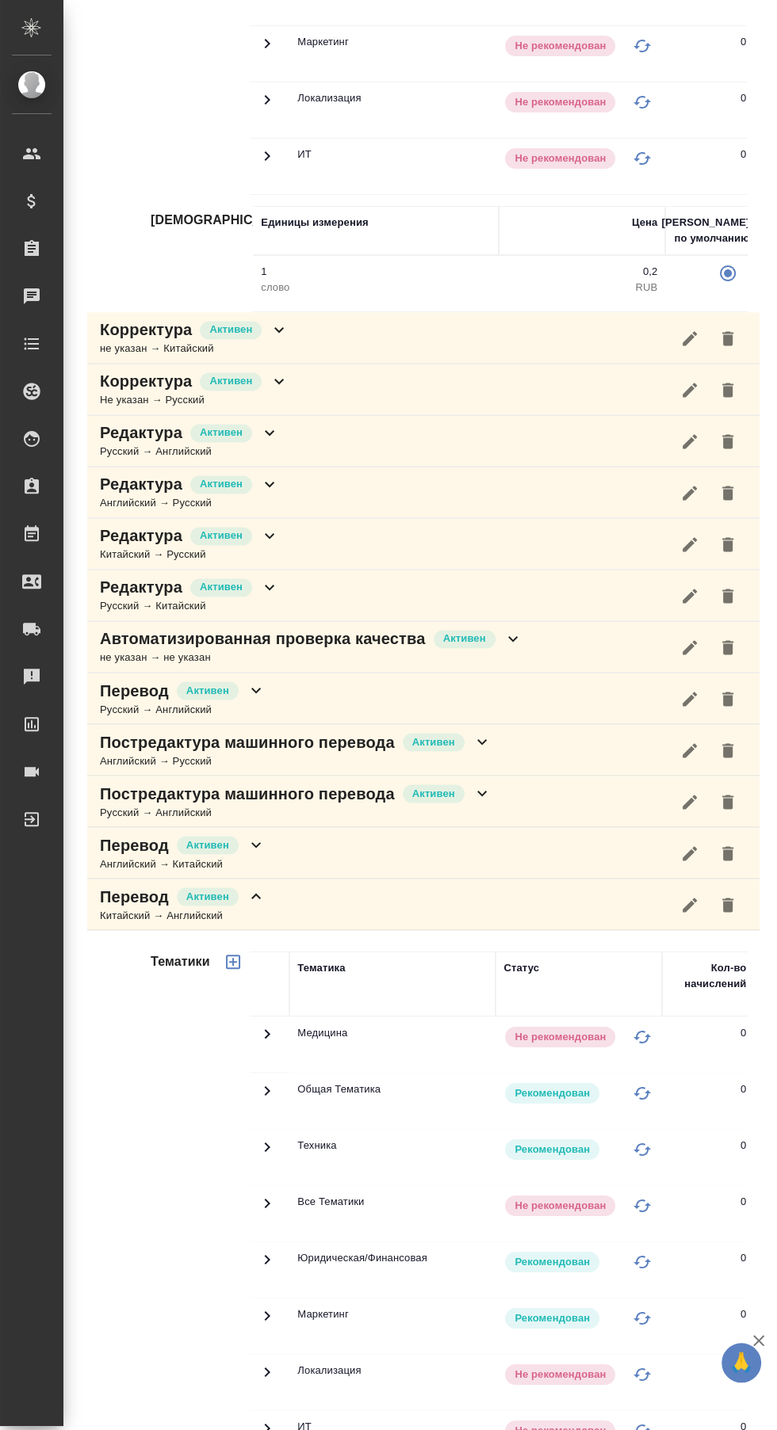
scroll to position [1364, 0]
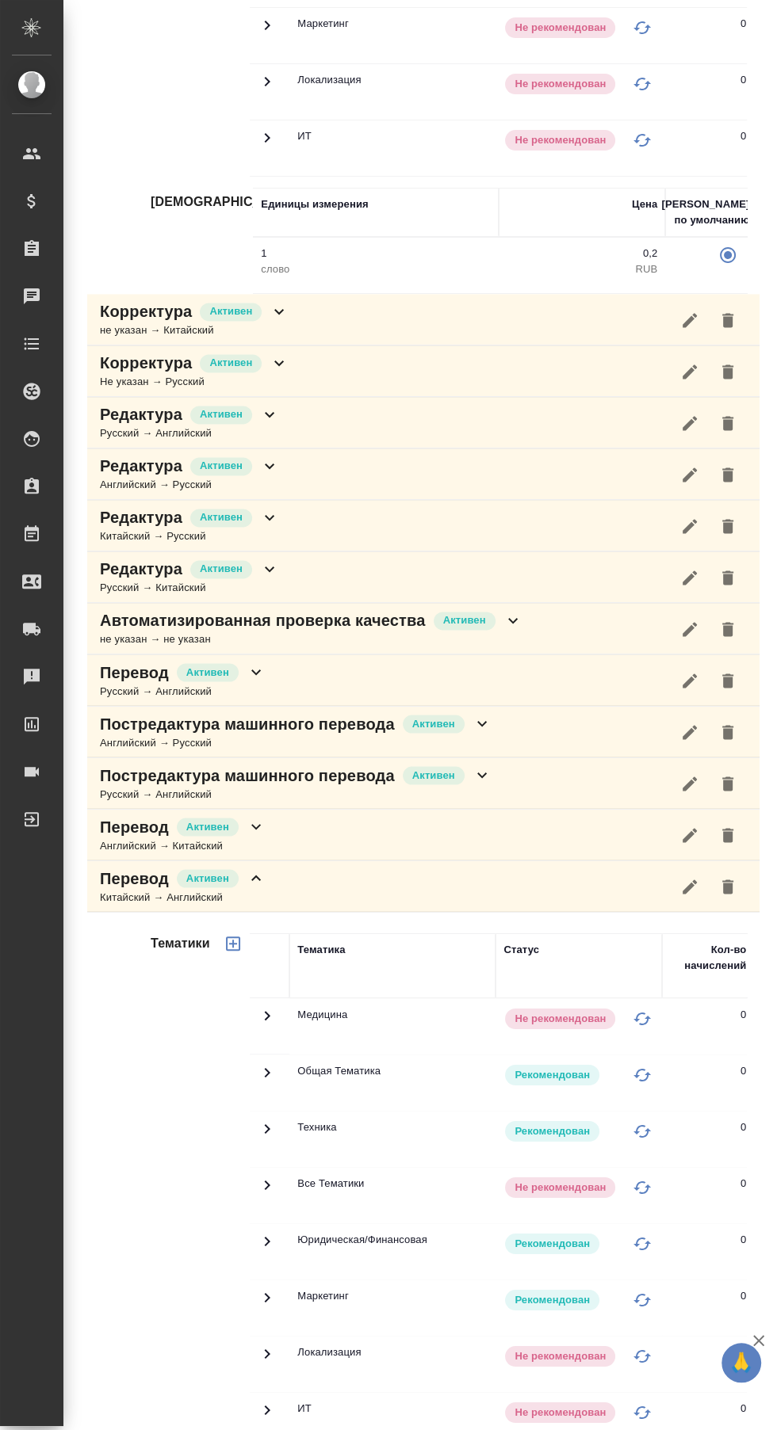
click at [281, 305] on icon at bounding box center [278, 311] width 19 height 19
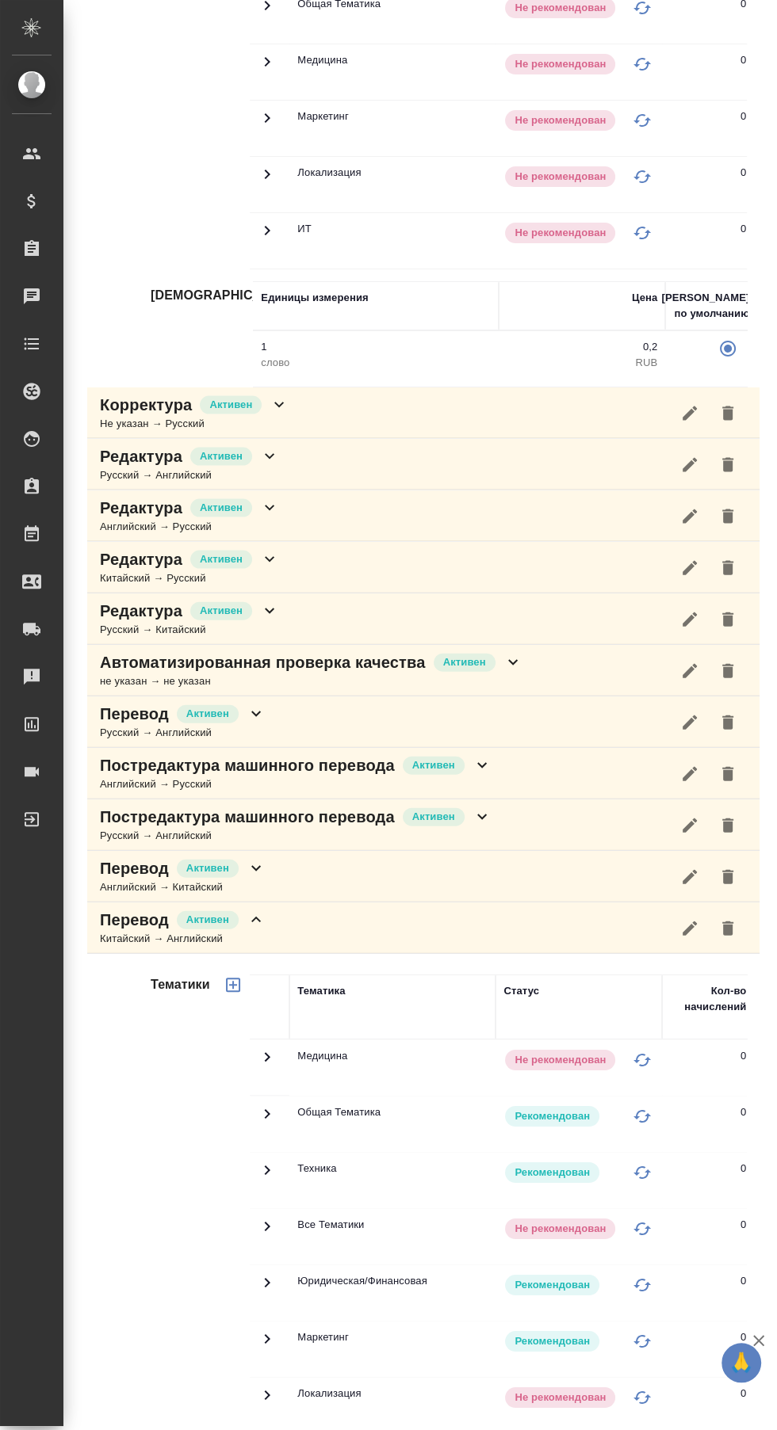
scroll to position [1978, 0]
click at [252, 395] on span "Активен" at bounding box center [231, 403] width 62 height 16
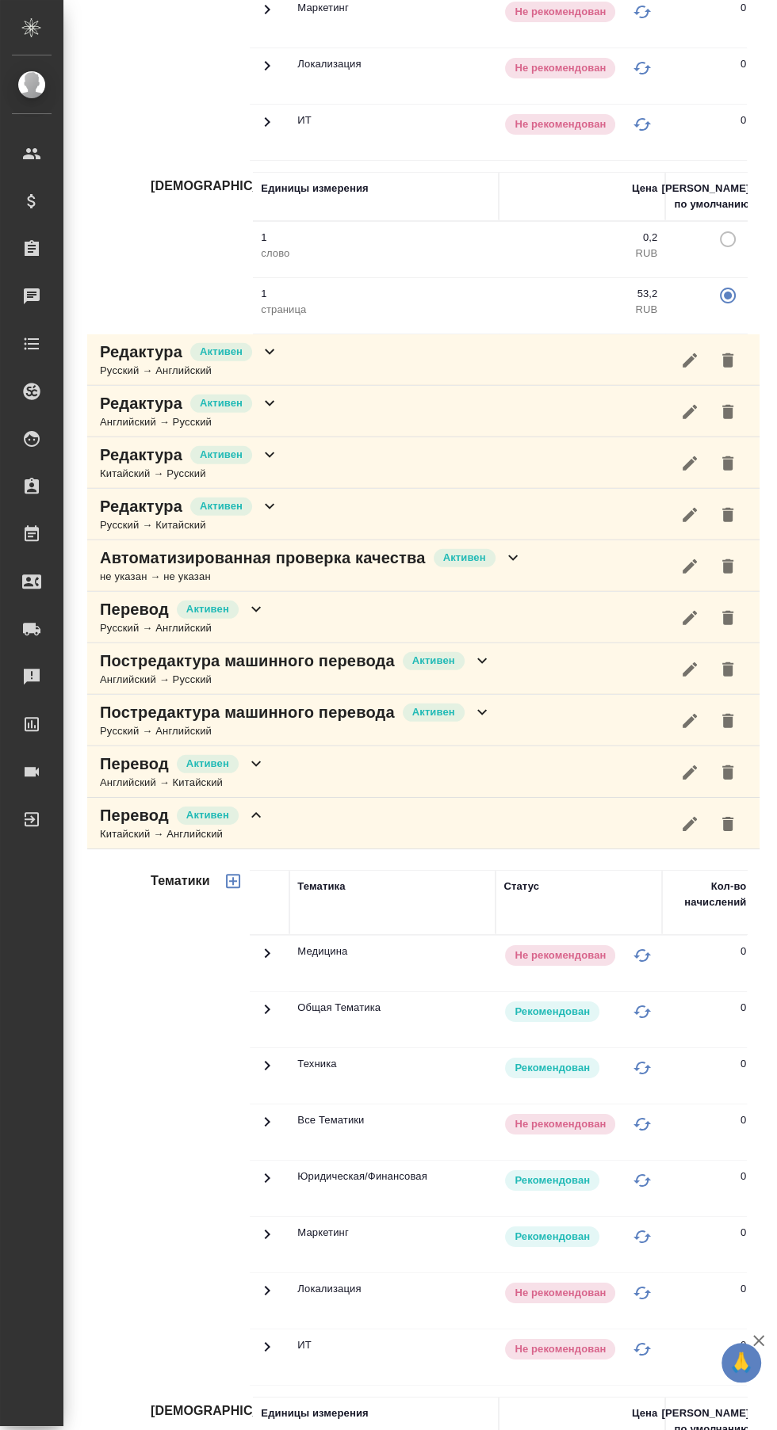
scroll to position [2801, 0]
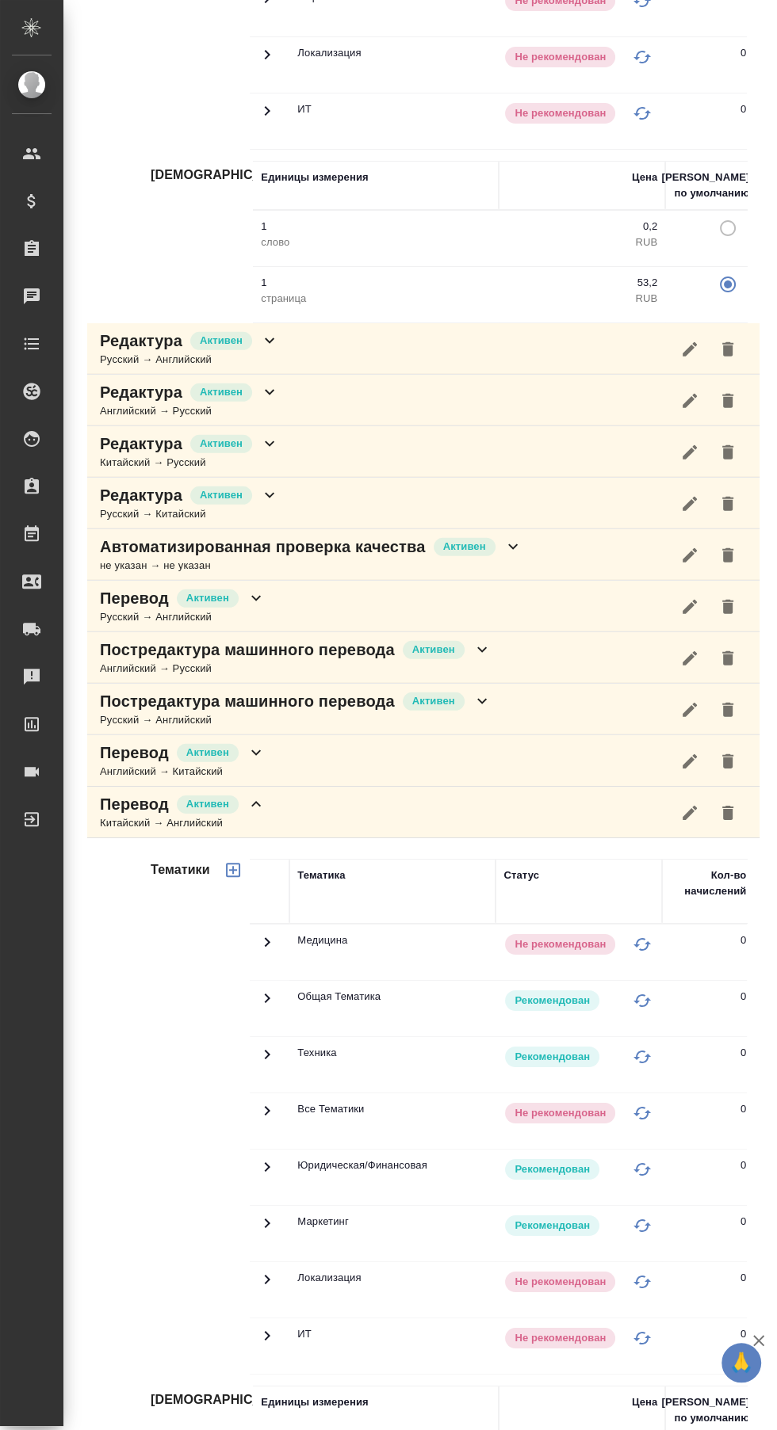
click at [279, 332] on div "Редактура Активен Русский → Английский" at bounding box center [423, 349] width 672 height 52
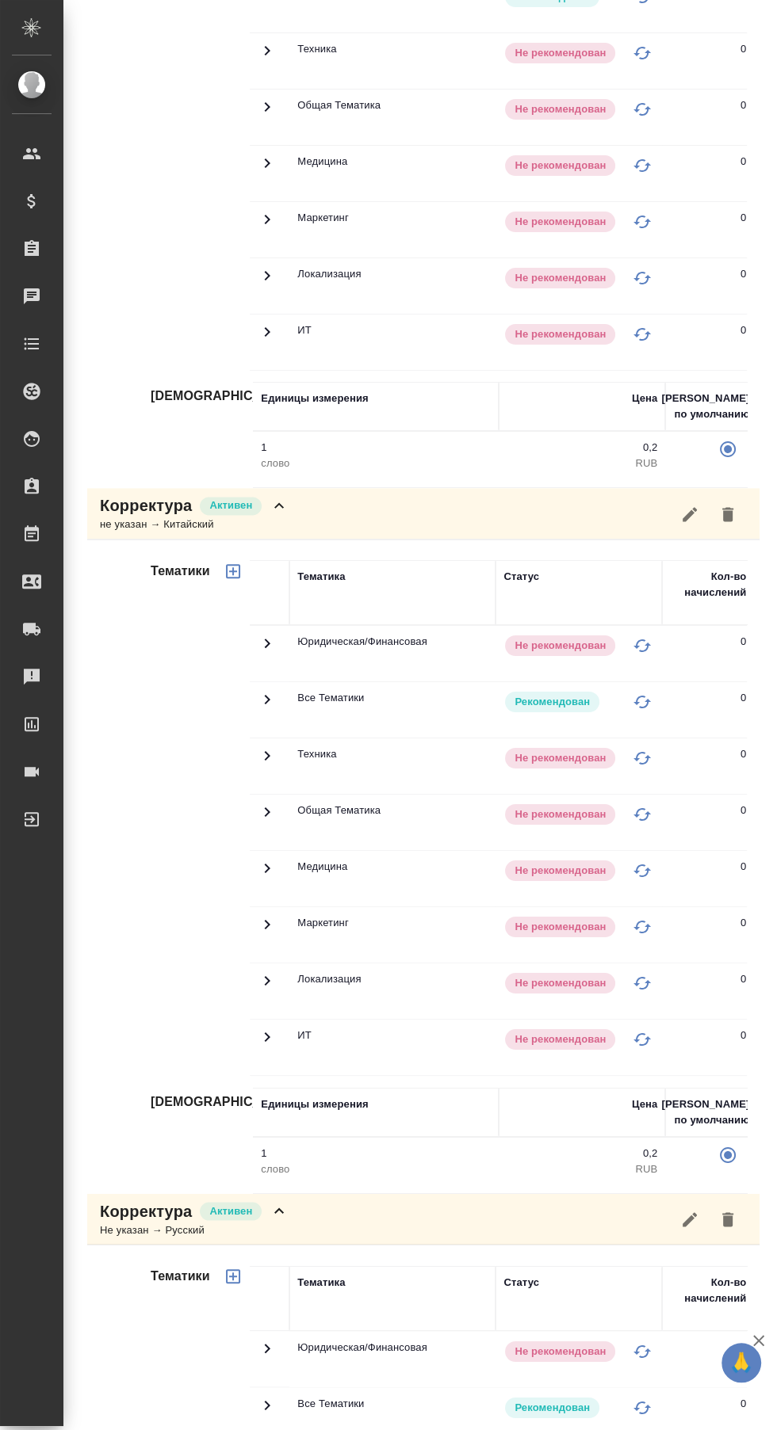
scroll to position [0, 0]
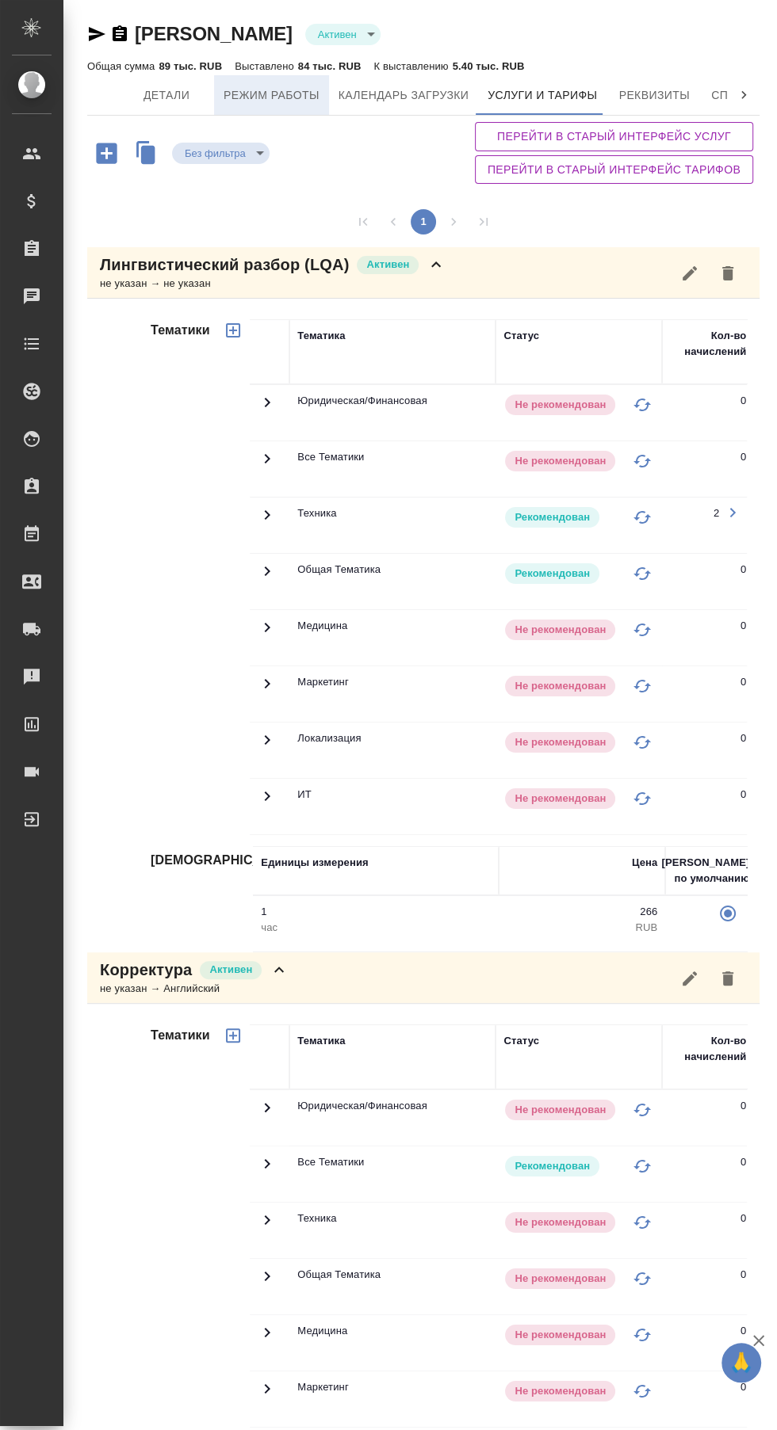
click at [281, 96] on span "Режим работы" at bounding box center [271, 96] width 96 height 20
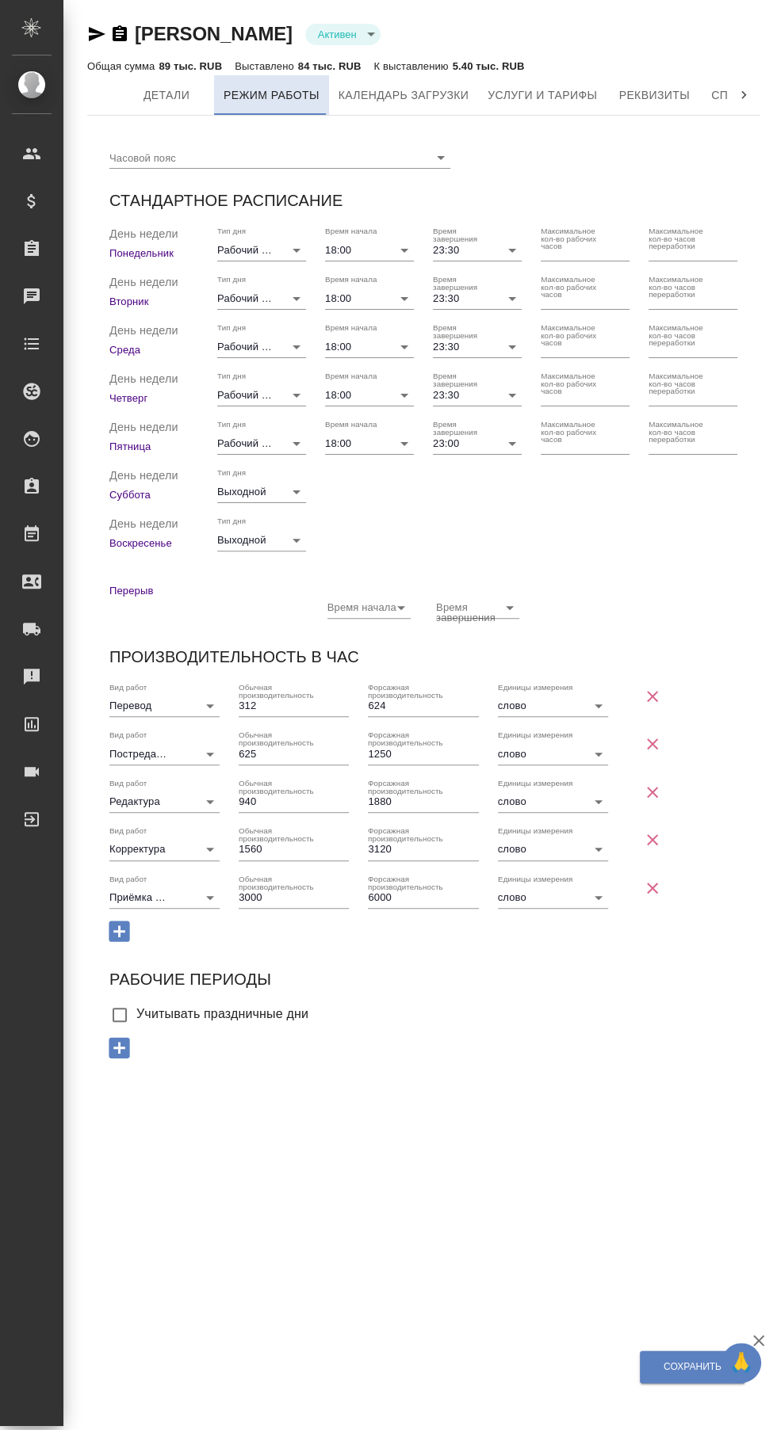
checkbox input "true"
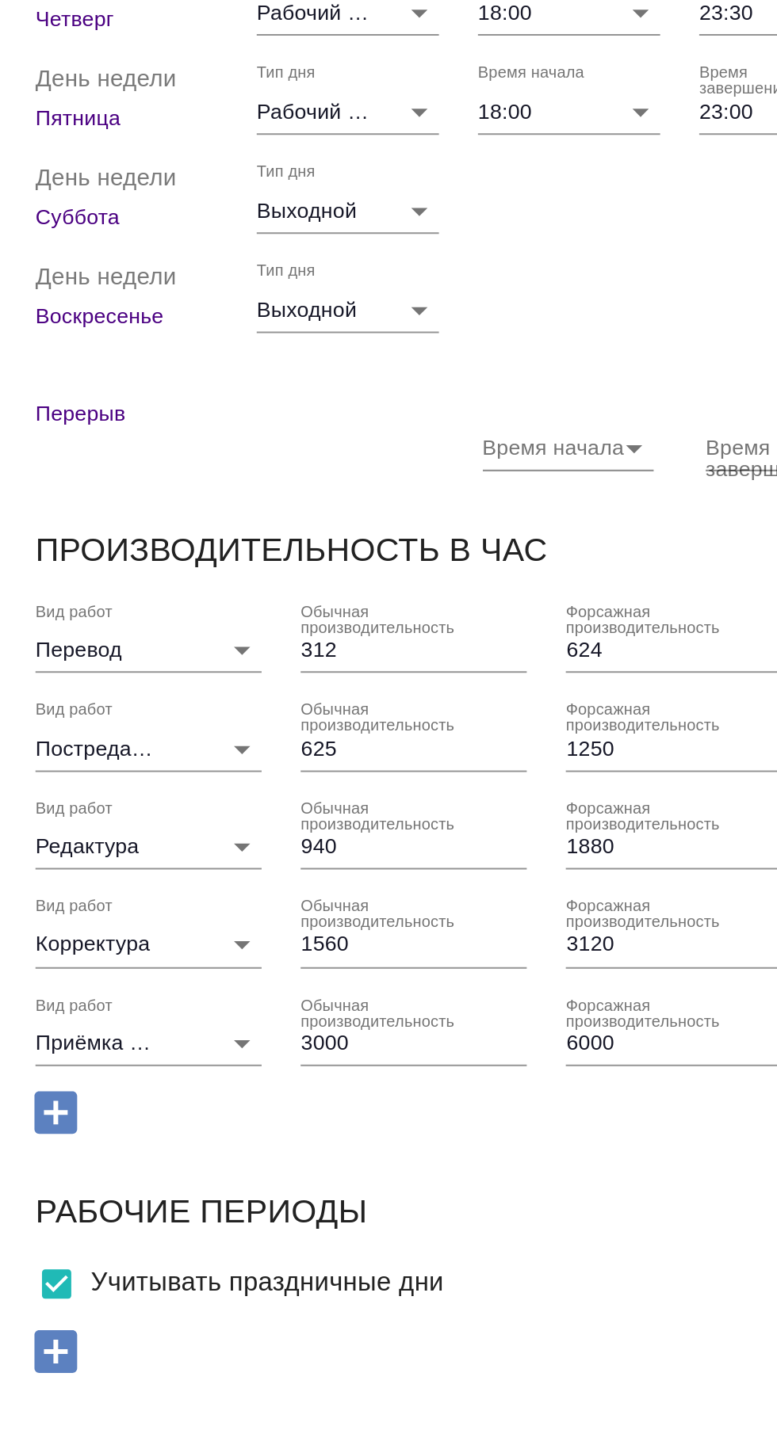
scroll to position [2, 0]
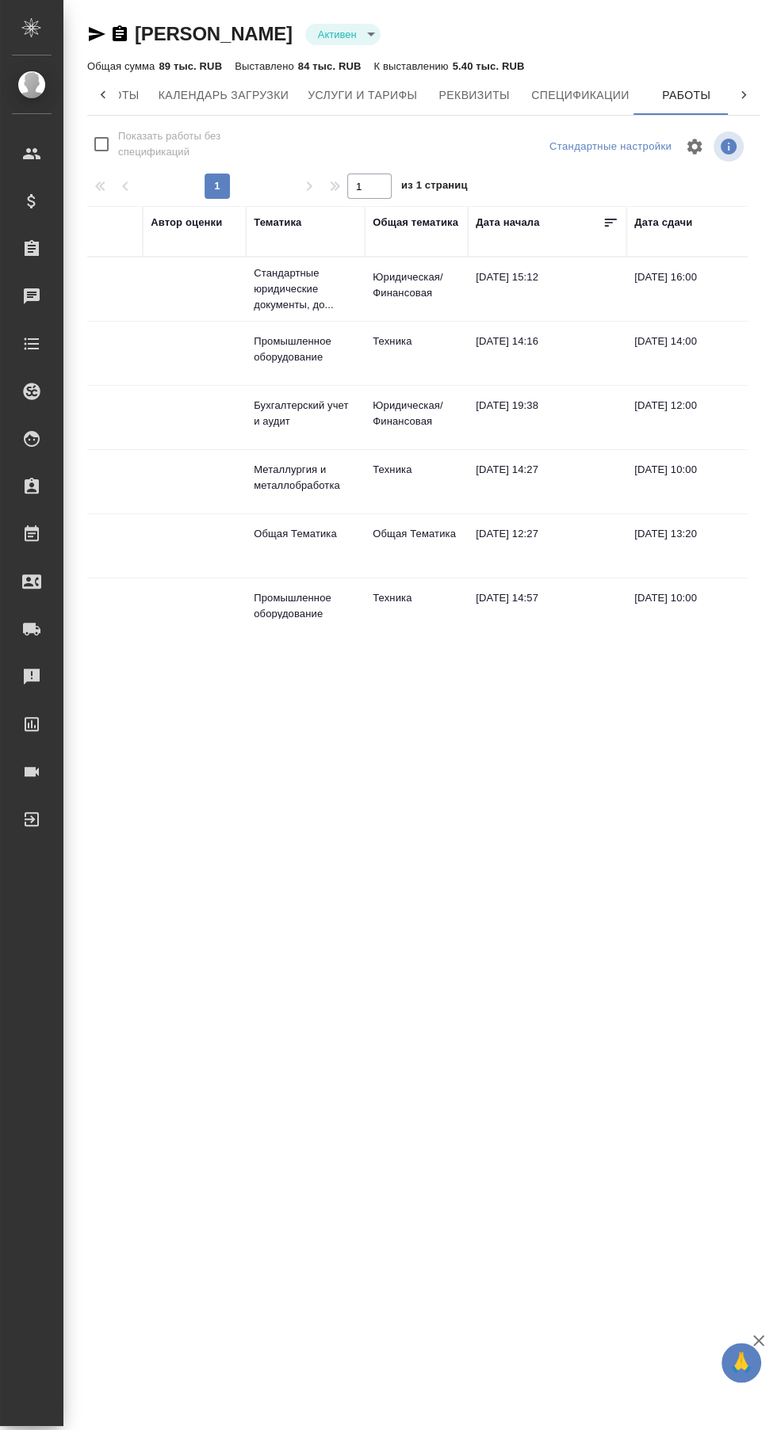
scroll to position [0, 1279]
